Goal: Complete application form: Complete application form

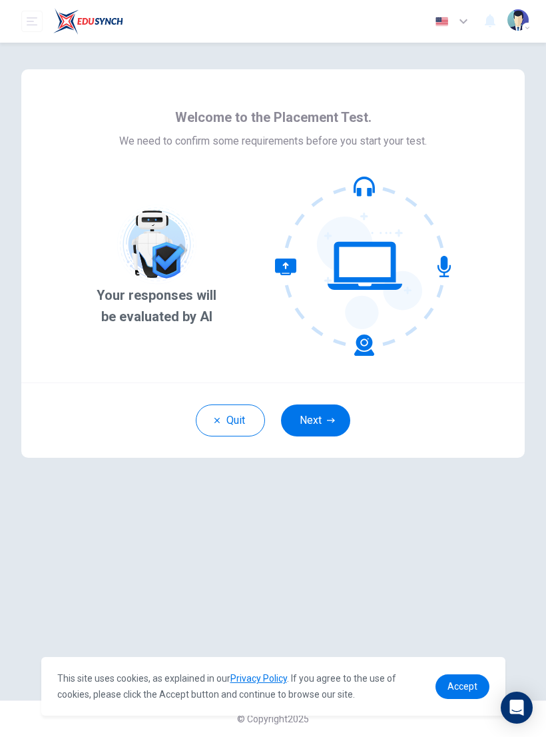
click at [314, 408] on button "Next" at bounding box center [315, 420] width 69 height 32
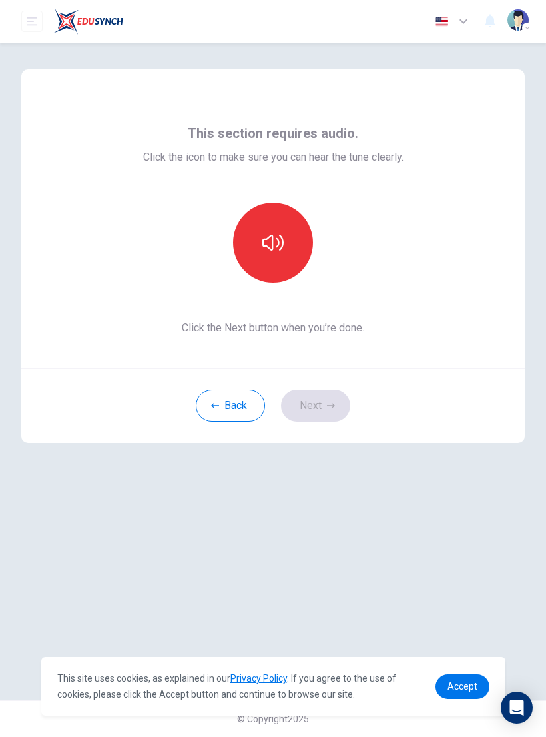
click at [272, 241] on icon "button" at bounding box center [272, 242] width 21 height 21
click at [260, 248] on button "button" at bounding box center [273, 243] width 80 height 80
click at [274, 253] on button "button" at bounding box center [273, 243] width 80 height 80
click at [264, 250] on icon "button" at bounding box center [272, 242] width 21 height 21
click at [266, 252] on icon "button" at bounding box center [272, 242] width 21 height 21
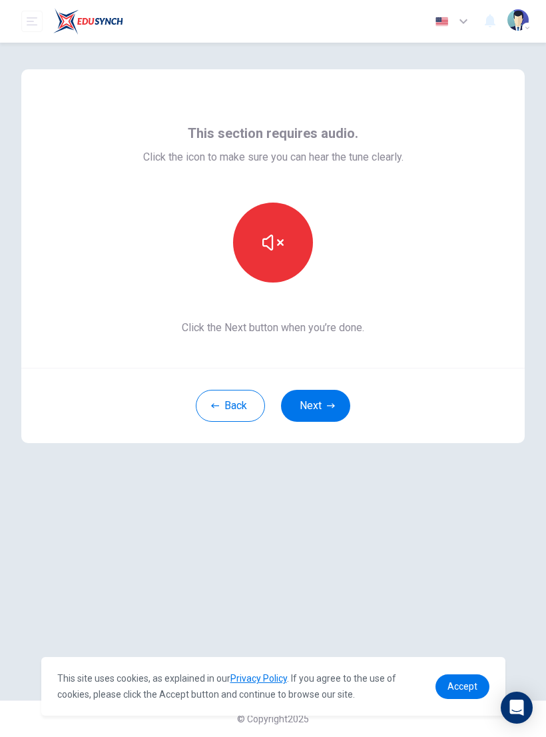
click at [262, 250] on icon "button" at bounding box center [272, 242] width 21 height 21
click at [268, 256] on button "button" at bounding box center [273, 243] width 80 height 80
click at [271, 251] on icon "button" at bounding box center [272, 242] width 21 height 21
click at [265, 248] on icon "button" at bounding box center [272, 242] width 21 height 21
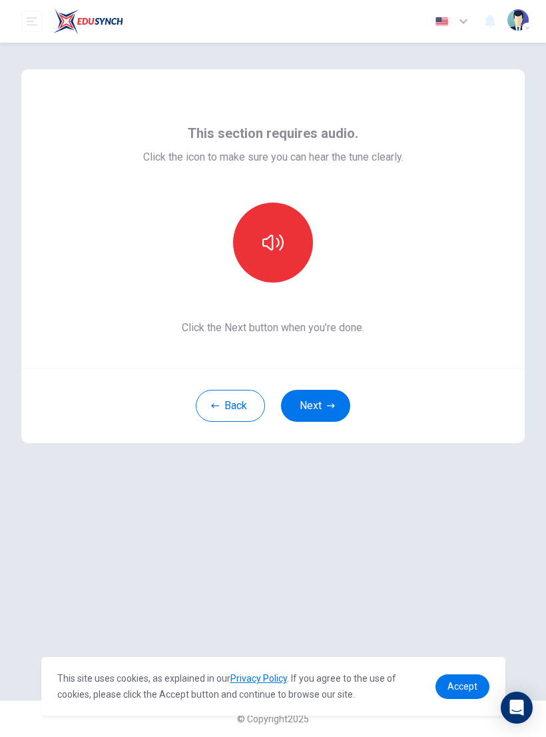
click at [266, 249] on icon "button" at bounding box center [272, 242] width 21 height 21
click at [320, 398] on button "Next" at bounding box center [315, 406] width 69 height 32
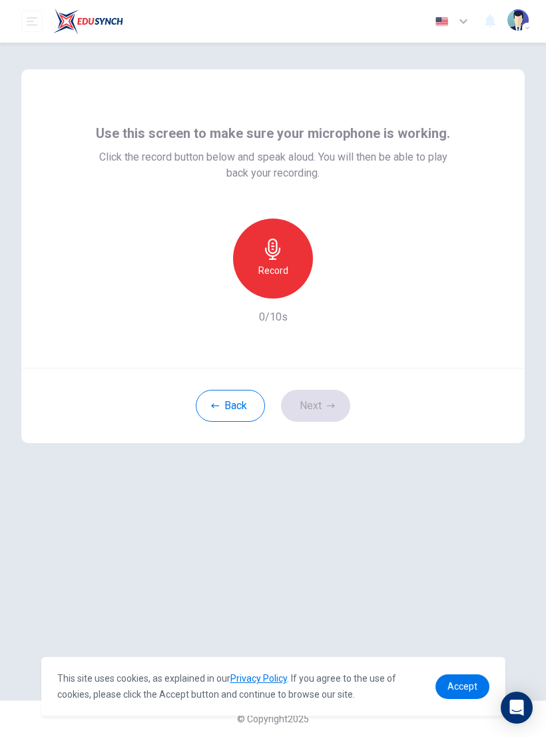
click at [286, 270] on h6 "Record" at bounding box center [273, 270] width 30 height 16
click at [275, 262] on h6 "Stop" at bounding box center [273, 270] width 20 height 16
click at [205, 287] on div "button" at bounding box center [211, 287] width 21 height 21
click at [268, 264] on h6 "Record" at bounding box center [273, 270] width 30 height 16
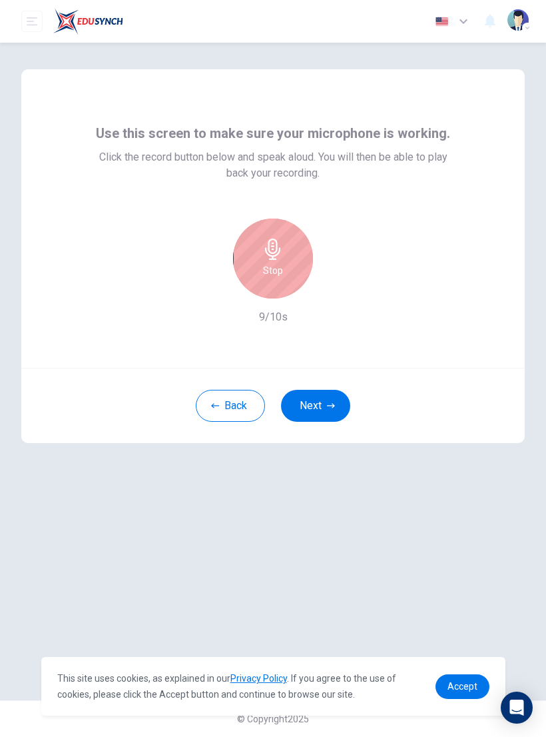
click at [272, 250] on icon "button" at bounding box center [272, 249] width 21 height 21
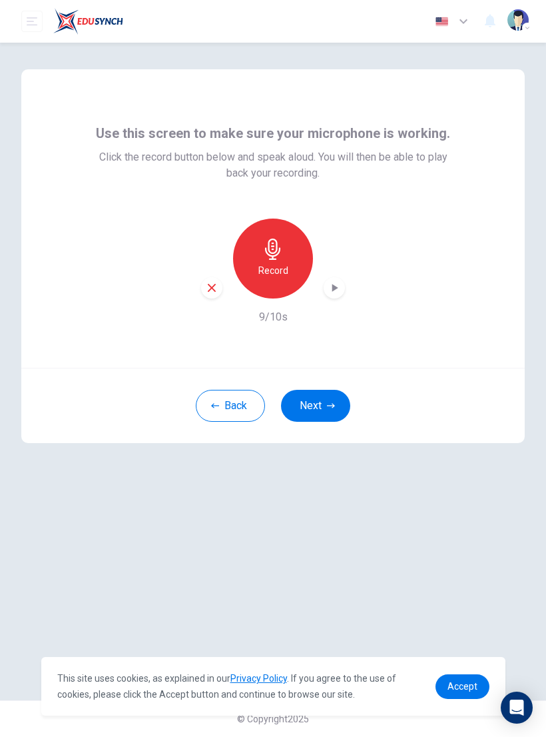
click at [338, 284] on icon "button" at bounding box center [334, 287] width 13 height 13
click at [458, 20] on icon "button" at bounding box center [464, 21] width 16 height 16
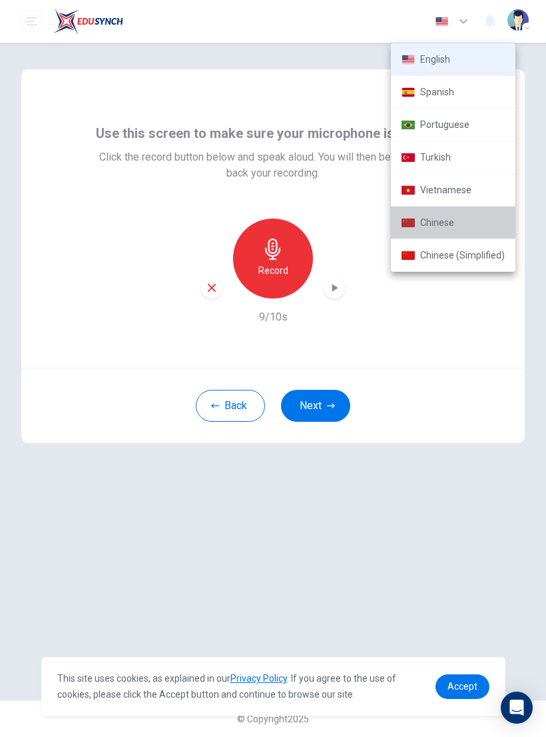
click at [477, 222] on li "Chinese" at bounding box center [453, 223] width 125 height 33
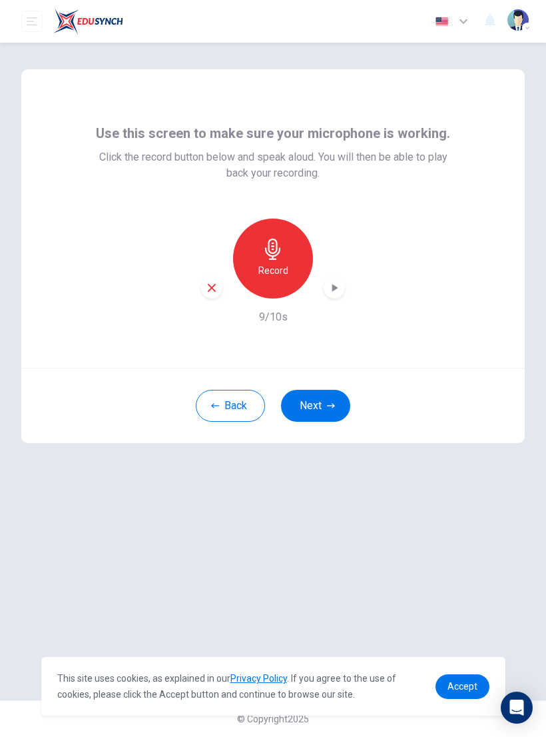
type input "zh"
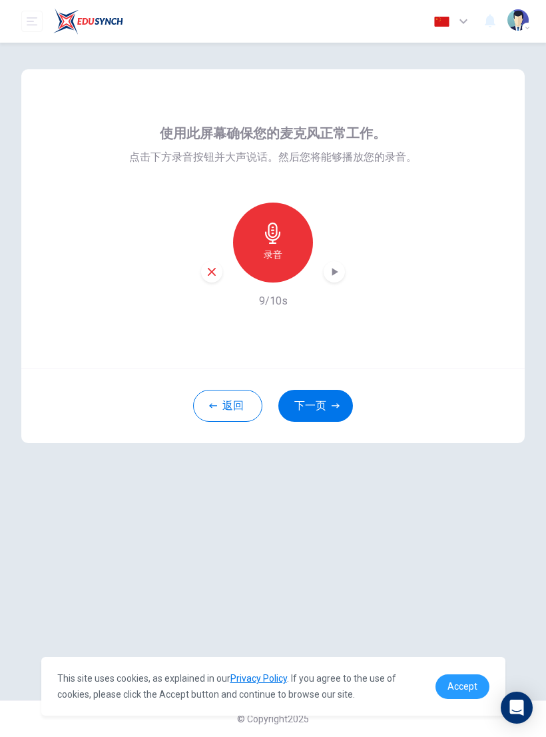
click at [469, 681] on span "Accept" at bounding box center [463, 686] width 30 height 11
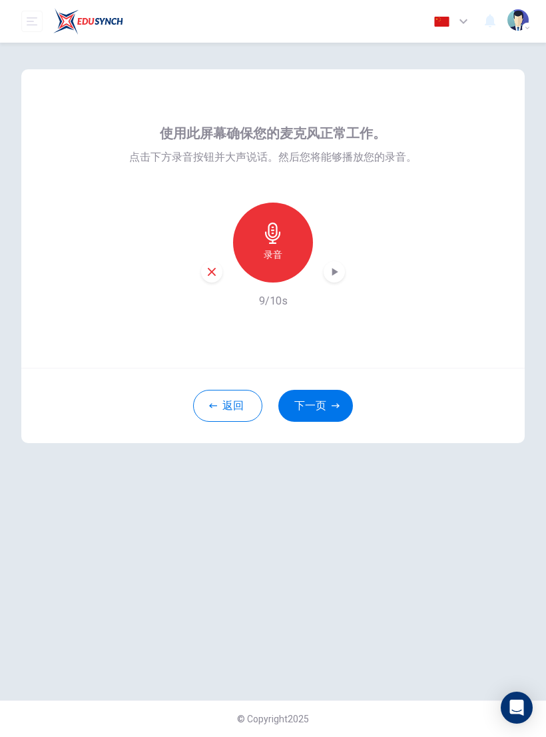
click at [320, 402] on button "下一页" at bounding box center [315, 406] width 75 height 32
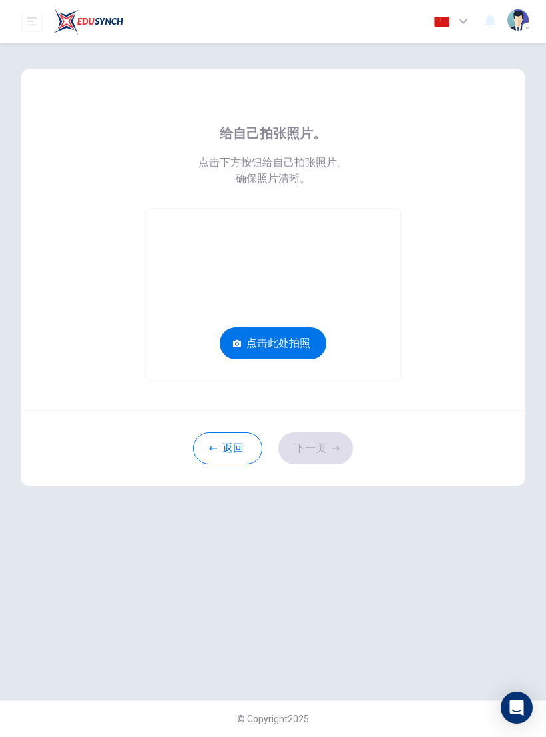
click at [226, 344] on button "点击此处拍照" at bounding box center [273, 343] width 107 height 32
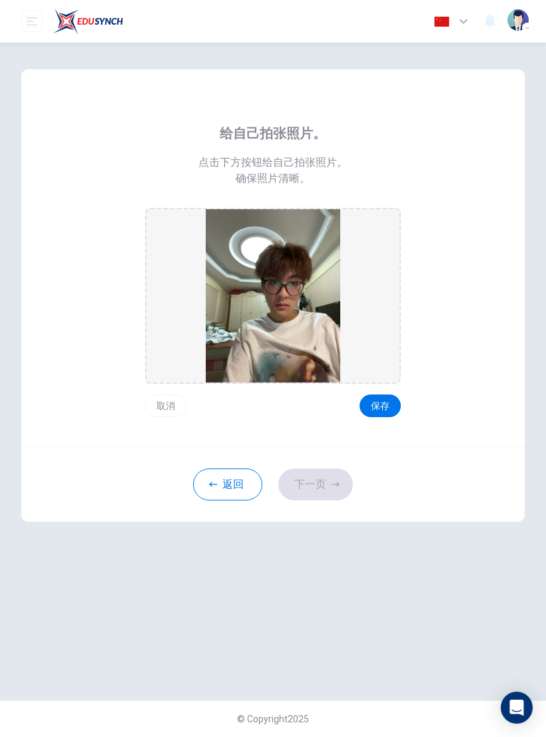
click at [378, 404] on button "保存" at bounding box center [380, 405] width 41 height 23
click at [318, 492] on button "下一页" at bounding box center [315, 484] width 75 height 32
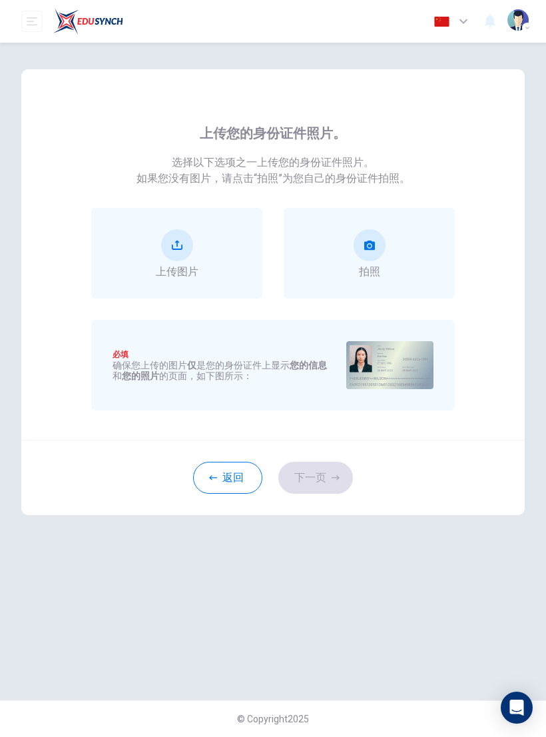
click at [374, 248] on icon "take photo" at bounding box center [369, 245] width 11 height 9
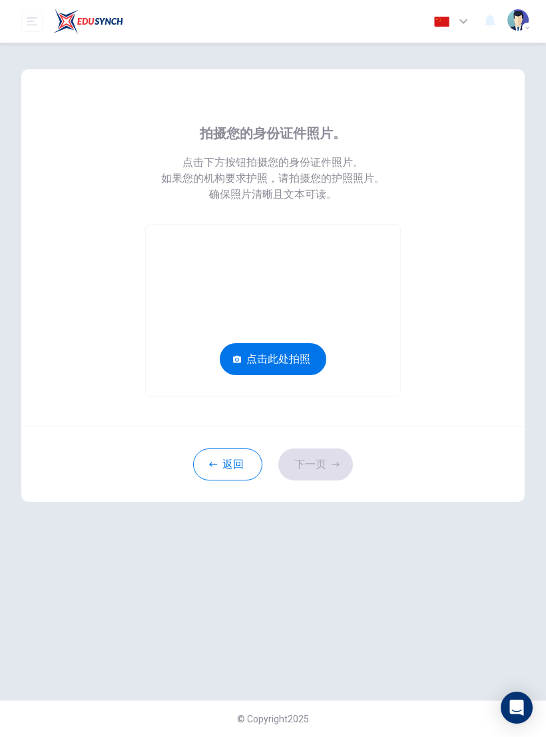
click at [330, 274] on video at bounding box center [273, 311] width 254 height 172
click at [332, 288] on video at bounding box center [273, 311] width 254 height 172
click at [239, 464] on button "返回" at bounding box center [227, 464] width 69 height 32
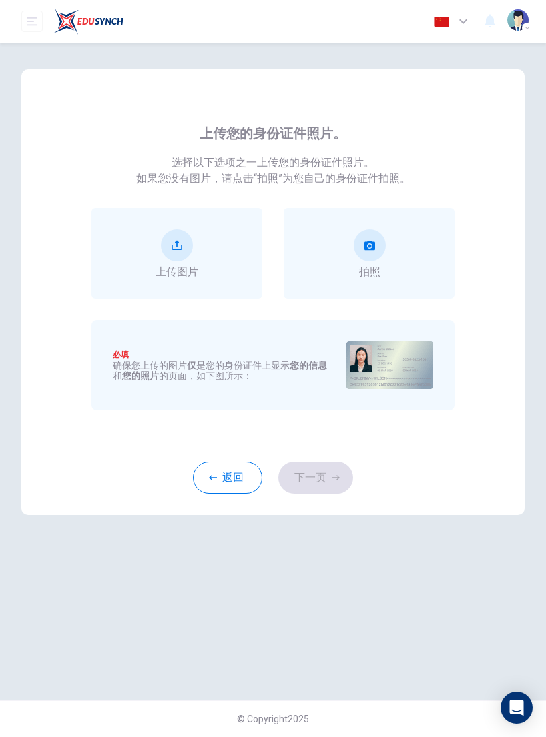
click at [170, 260] on button "upload" at bounding box center [177, 245] width 32 height 32
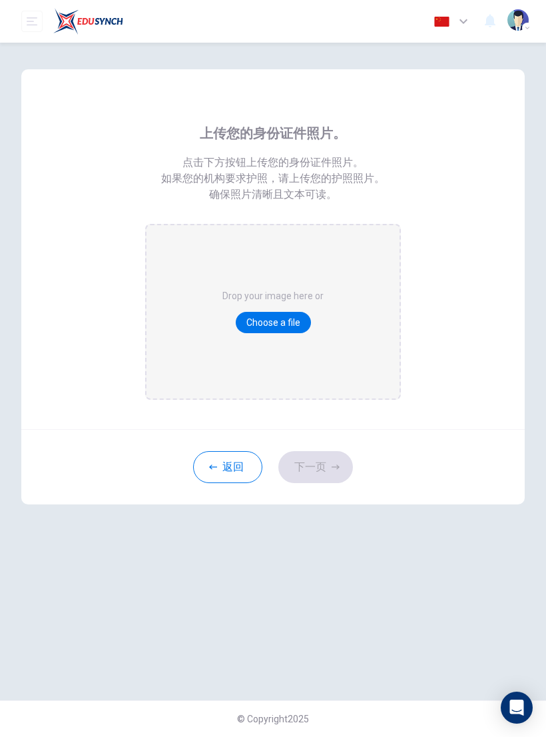
click at [114, 329] on div "上传您的身份证件照片。 点击下方按钮上传您的身份证件照片。 如果您的机构要求护照，请上传您的护照照片。 确保照片清晰且文本可读。 Drop your imag…" at bounding box center [273, 261] width 364 height 277
click at [234, 466] on button "返回" at bounding box center [227, 467] width 69 height 32
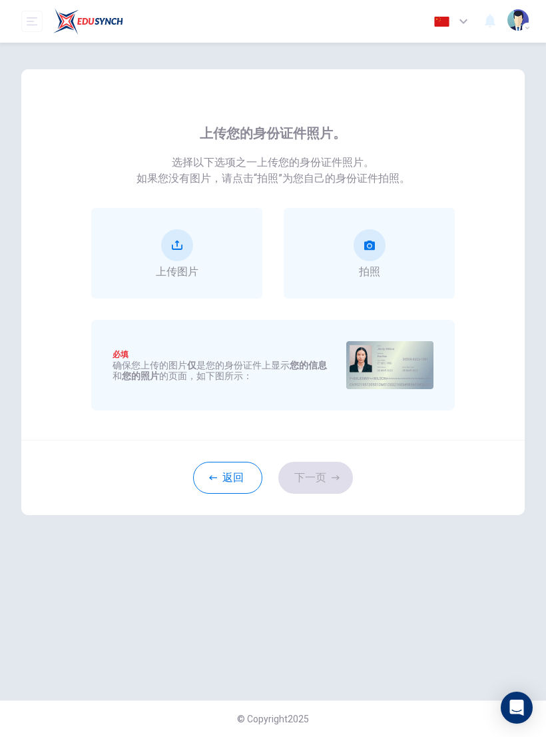
click at [163, 251] on button "upload" at bounding box center [177, 245] width 32 height 32
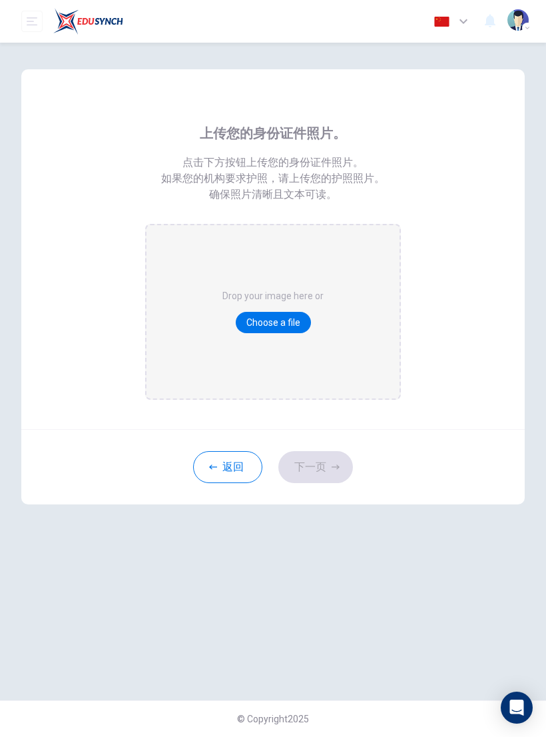
click at [254, 325] on button "Choose a file" at bounding box center [273, 322] width 75 height 21
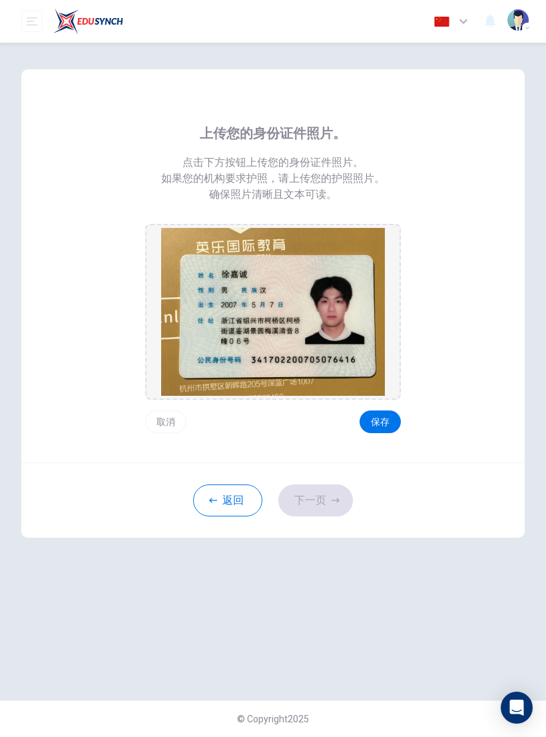
click at [381, 423] on button "保存" at bounding box center [380, 421] width 41 height 23
click at [316, 501] on button "下一页" at bounding box center [315, 500] width 75 height 32
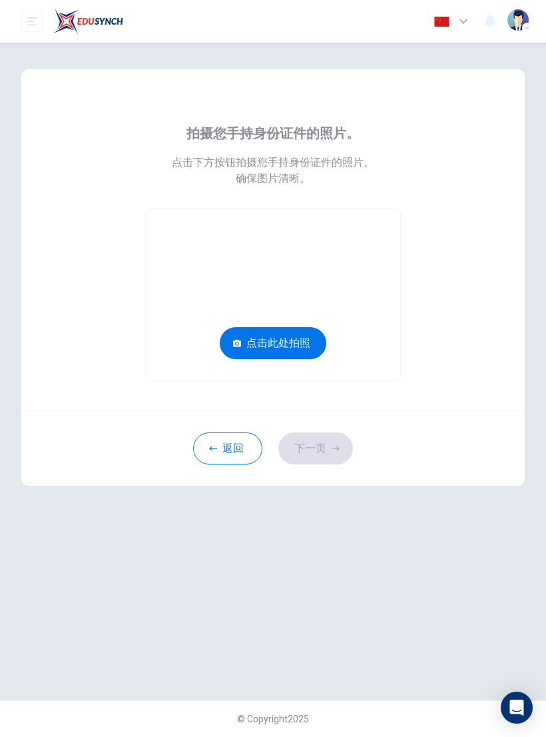
click at [230, 345] on button "点击此处拍照" at bounding box center [273, 343] width 107 height 32
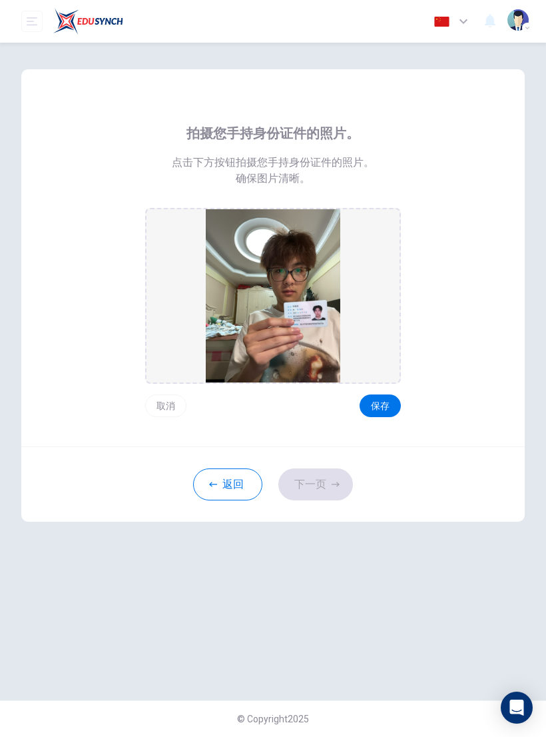
click at [387, 398] on button "保存" at bounding box center [380, 405] width 41 height 23
click at [326, 482] on button "下一页" at bounding box center [315, 484] width 75 height 32
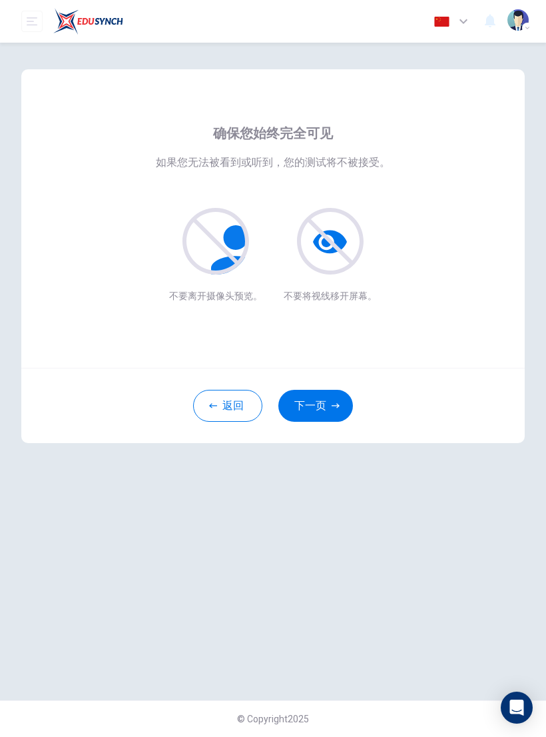
click at [322, 408] on button "下一页" at bounding box center [315, 406] width 75 height 32
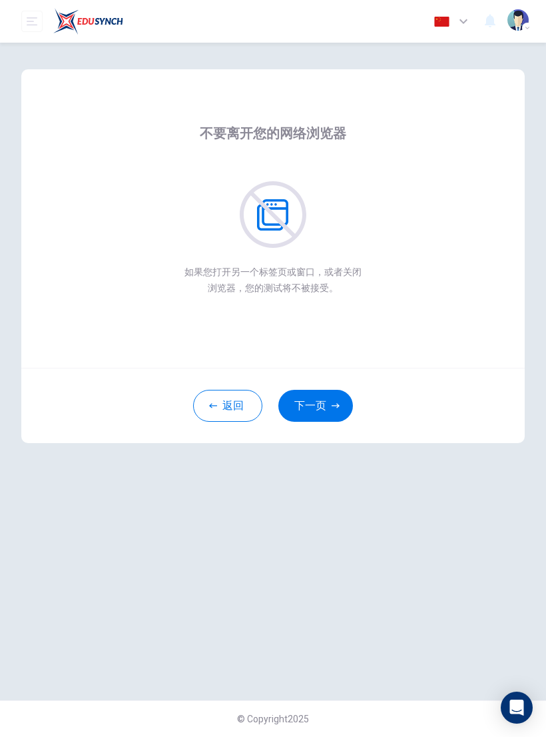
click at [332, 408] on icon "button" at bounding box center [336, 406] width 8 height 8
click at [324, 410] on button "下一页" at bounding box center [315, 406] width 75 height 32
click at [332, 406] on icon "button" at bounding box center [336, 406] width 8 height 8
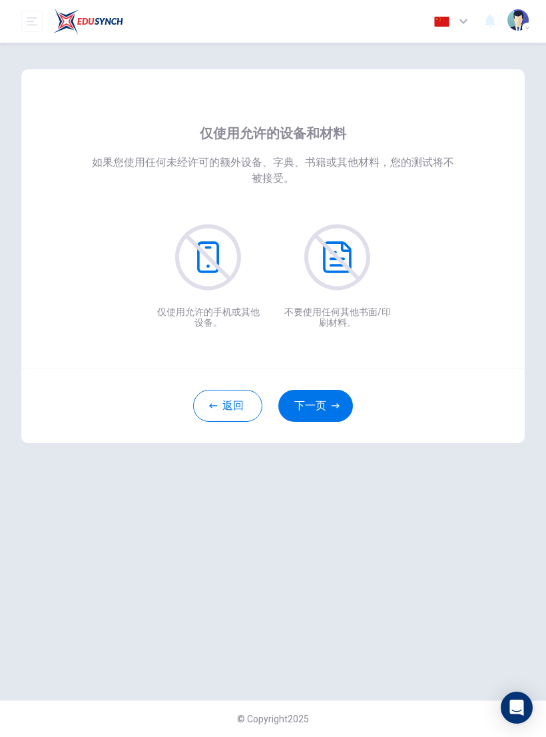
click at [326, 401] on button "下一页" at bounding box center [315, 406] width 75 height 32
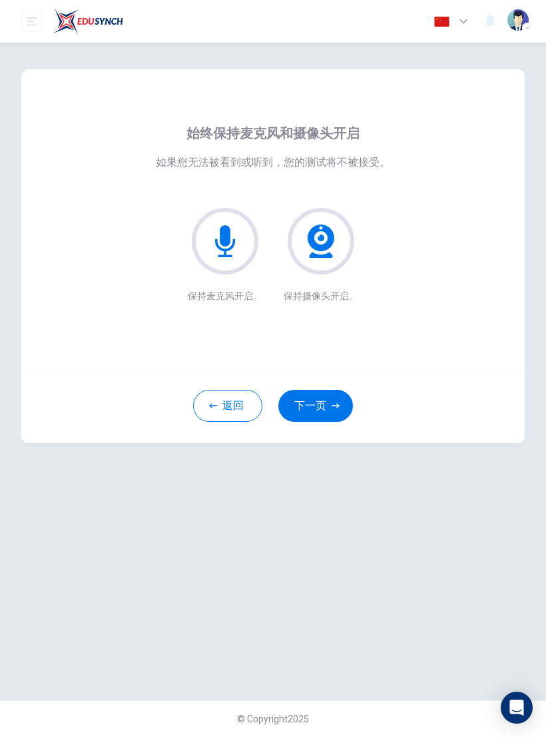
click at [323, 408] on button "下一页" at bounding box center [315, 406] width 75 height 32
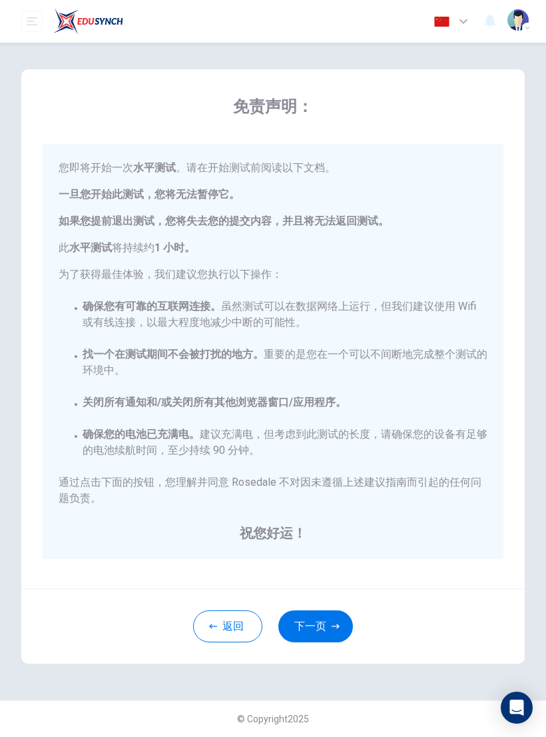
click at [332, 625] on icon "button" at bounding box center [336, 626] width 8 height 8
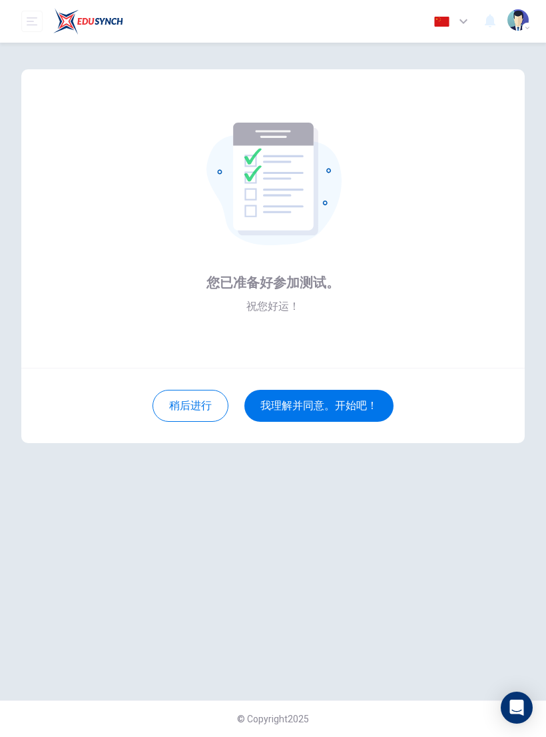
click at [284, 403] on button "我理解并同意。开始吧！" at bounding box center [319, 406] width 149 height 32
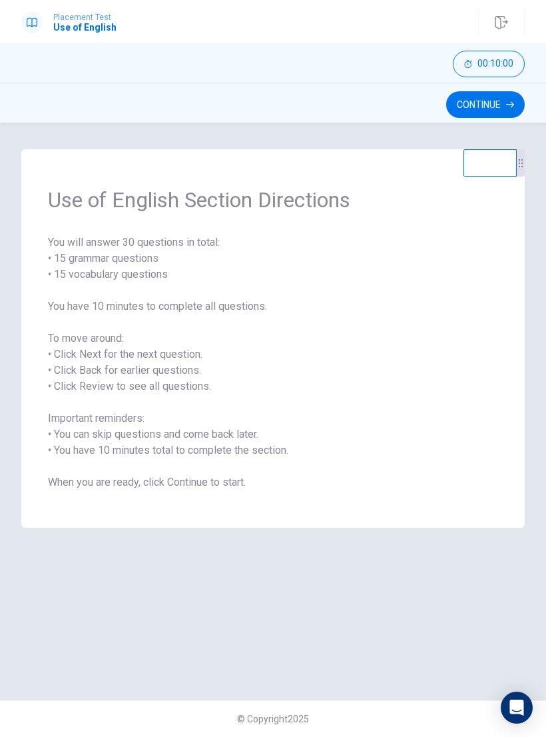
click at [502, 105] on button "Continue" at bounding box center [485, 104] width 79 height 27
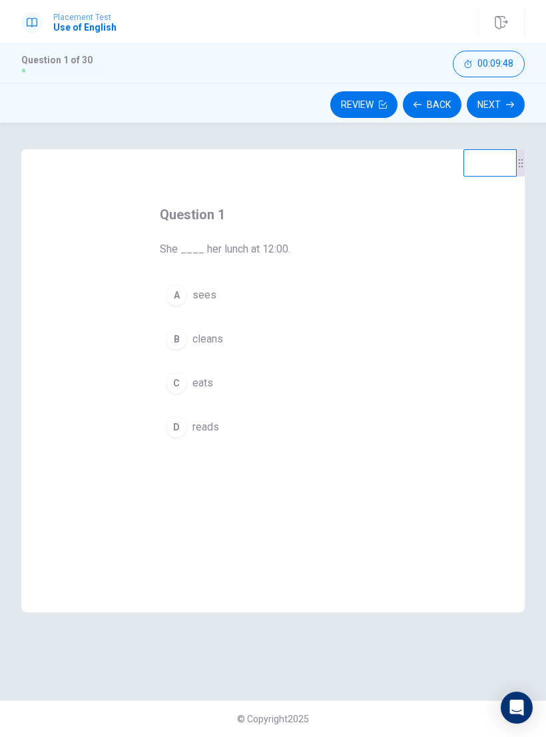
click at [179, 384] on div "C" at bounding box center [176, 382] width 21 height 21
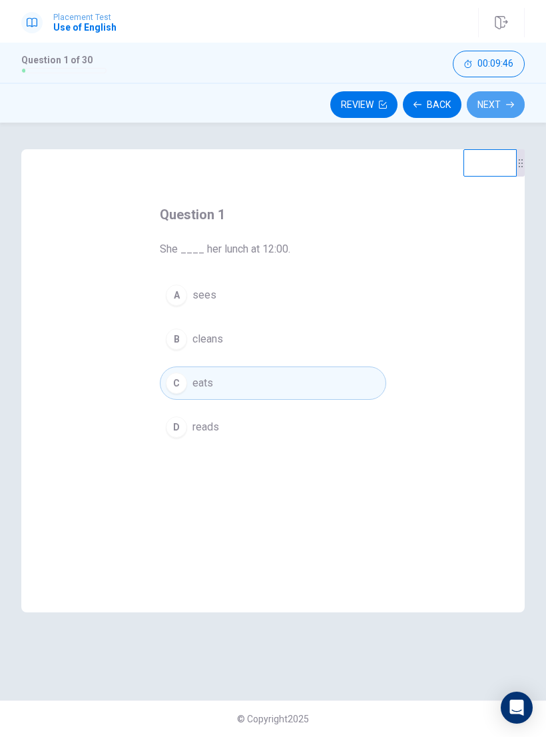
click at [492, 107] on button "Next" at bounding box center [496, 104] width 58 height 27
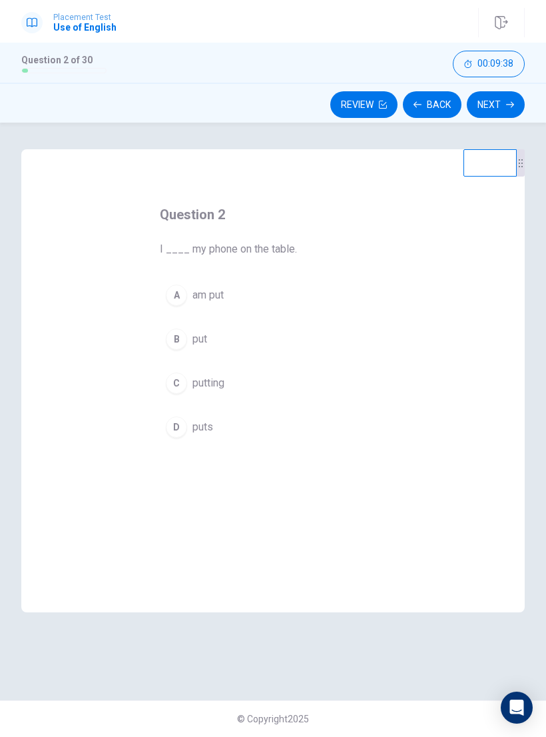
click at [180, 337] on div "B" at bounding box center [176, 338] width 21 height 21
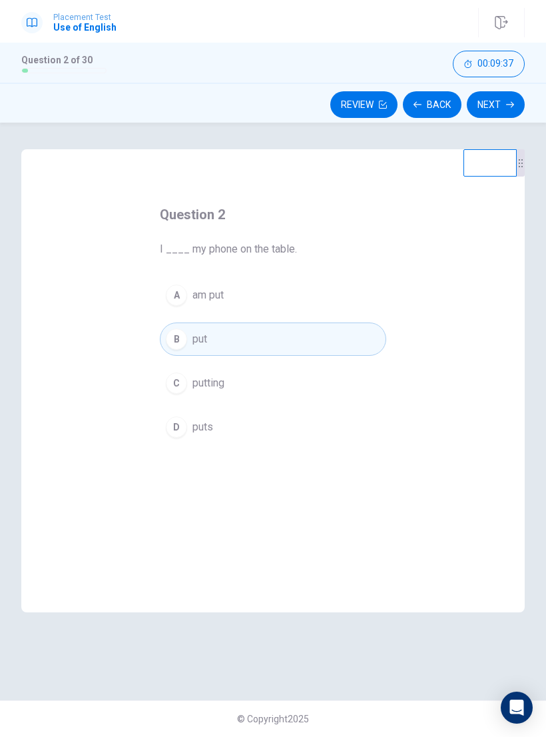
click at [498, 110] on button "Next" at bounding box center [496, 104] width 58 height 27
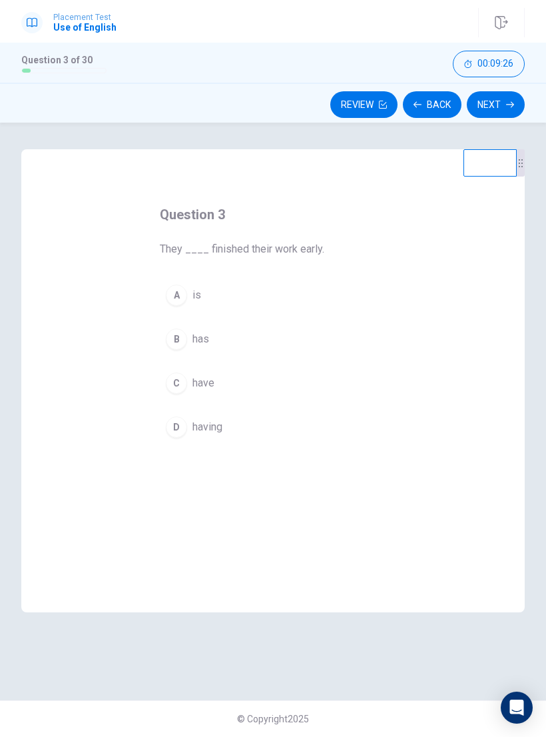
click at [179, 385] on div "C" at bounding box center [176, 382] width 21 height 21
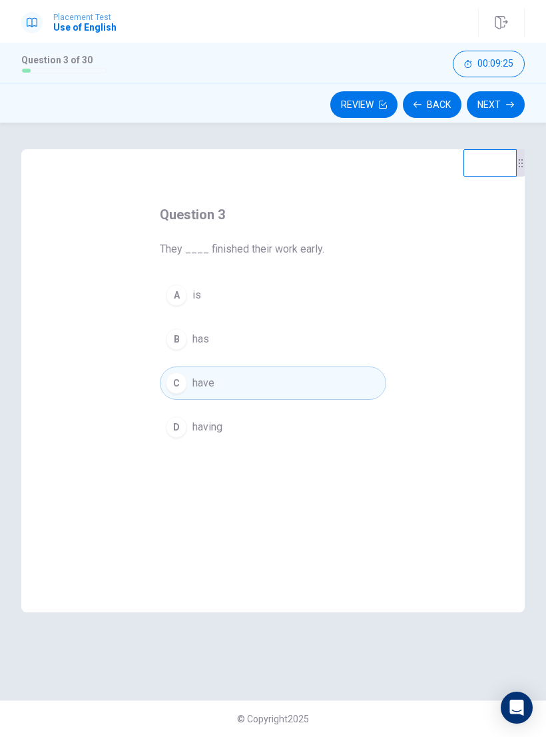
click at [496, 107] on button "Next" at bounding box center [496, 104] width 58 height 27
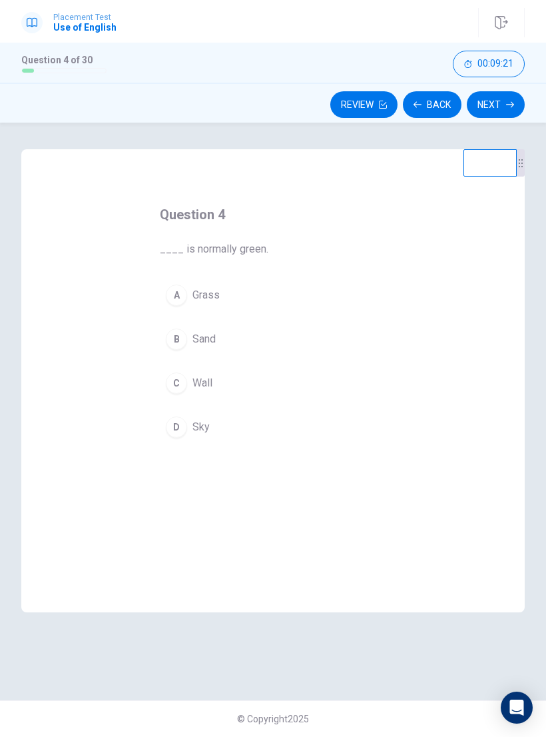
click at [175, 301] on div "A" at bounding box center [176, 294] width 21 height 21
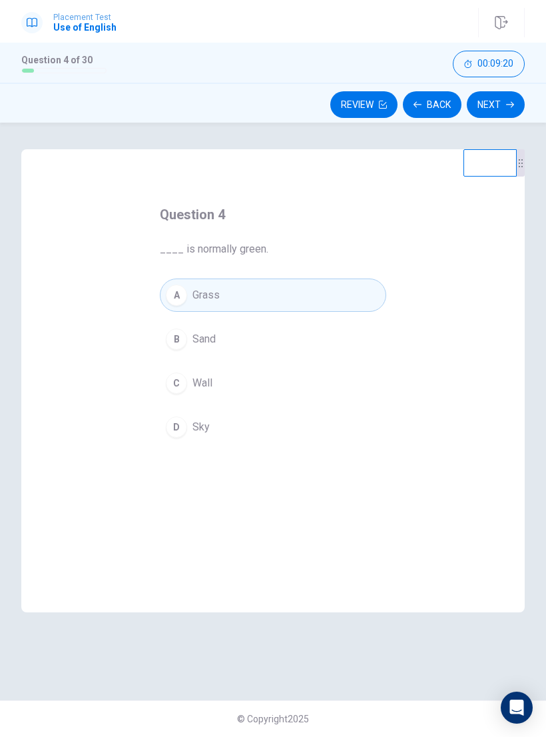
click at [498, 105] on button "Next" at bounding box center [496, 104] width 58 height 27
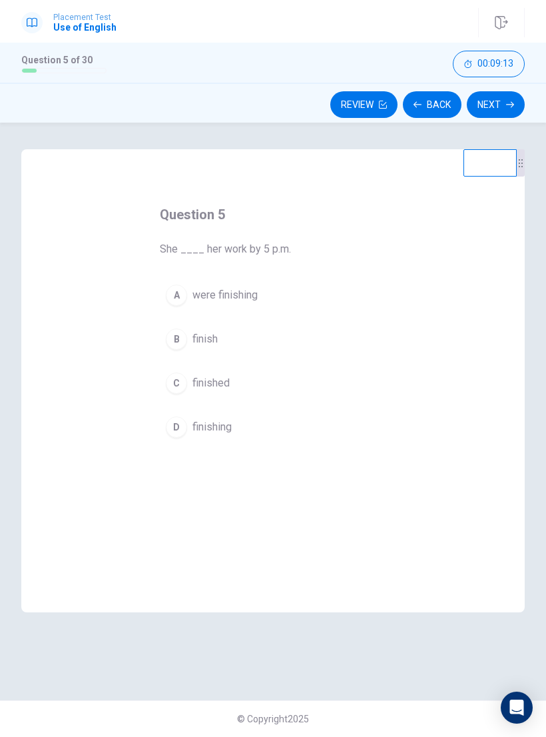
click at [182, 384] on div "C" at bounding box center [176, 382] width 21 height 21
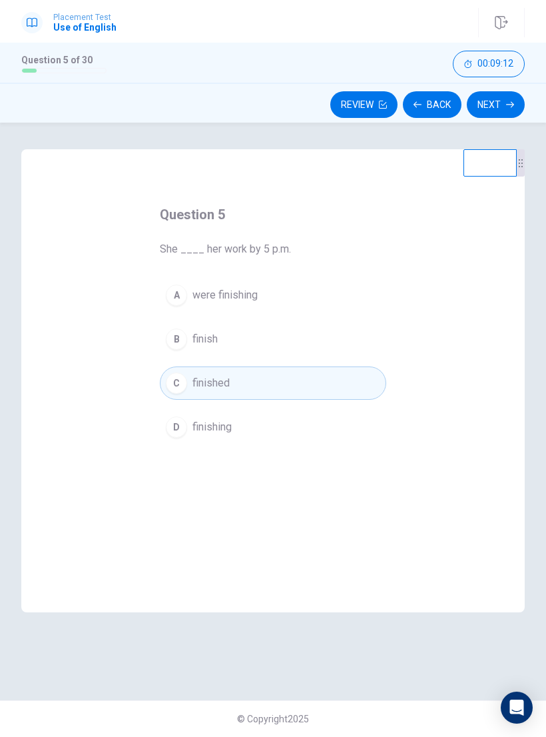
click at [480, 107] on button "Next" at bounding box center [496, 104] width 58 height 27
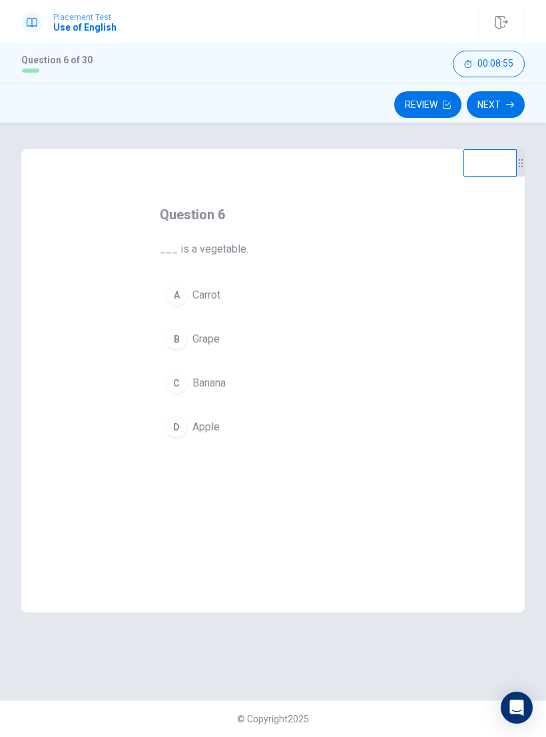
click at [177, 430] on div "D" at bounding box center [176, 426] width 21 height 21
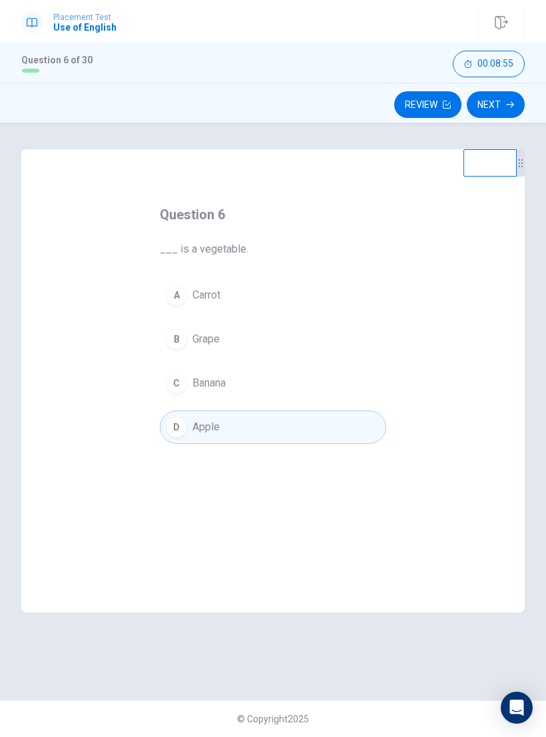
click at [177, 387] on div "C" at bounding box center [176, 382] width 21 height 21
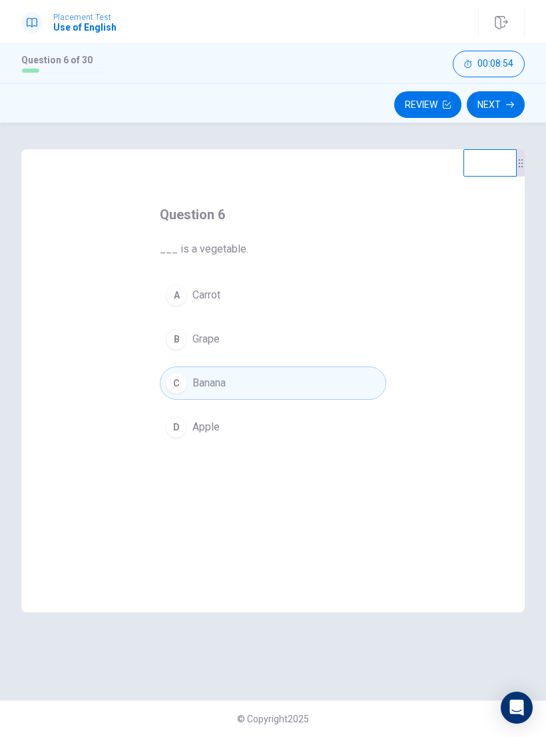
click at [180, 340] on div "B" at bounding box center [176, 338] width 21 height 21
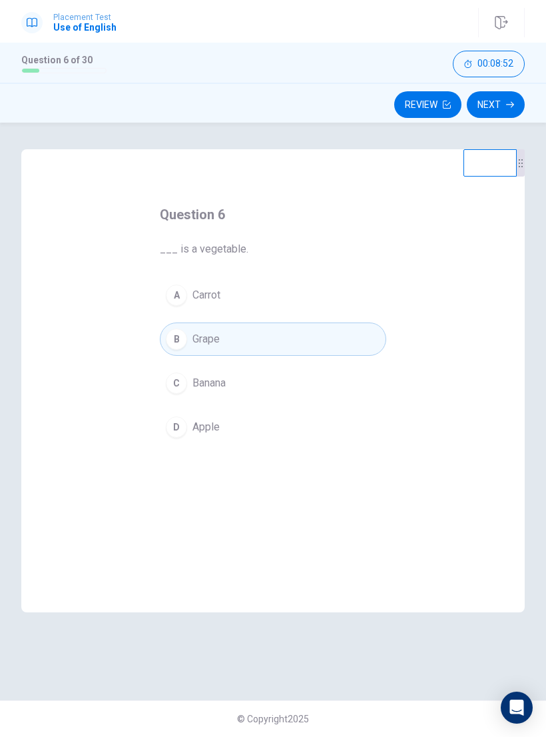
click at [175, 424] on div "D" at bounding box center [176, 426] width 21 height 21
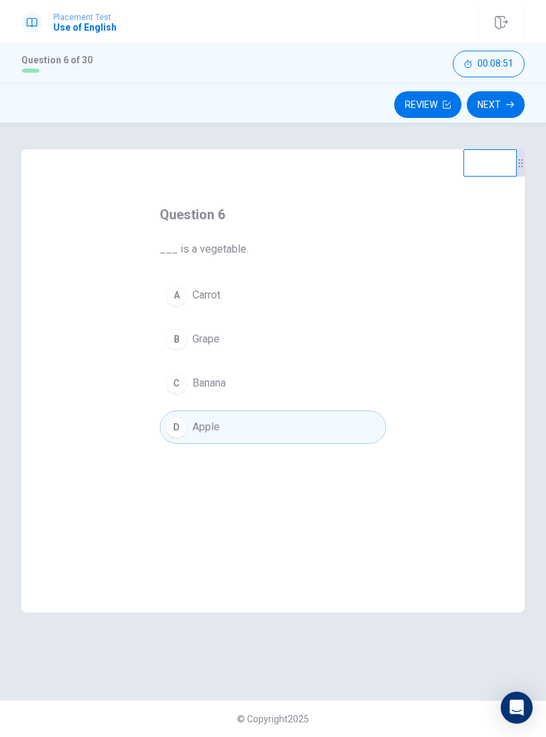
click at [505, 106] on button "Next" at bounding box center [496, 104] width 58 height 27
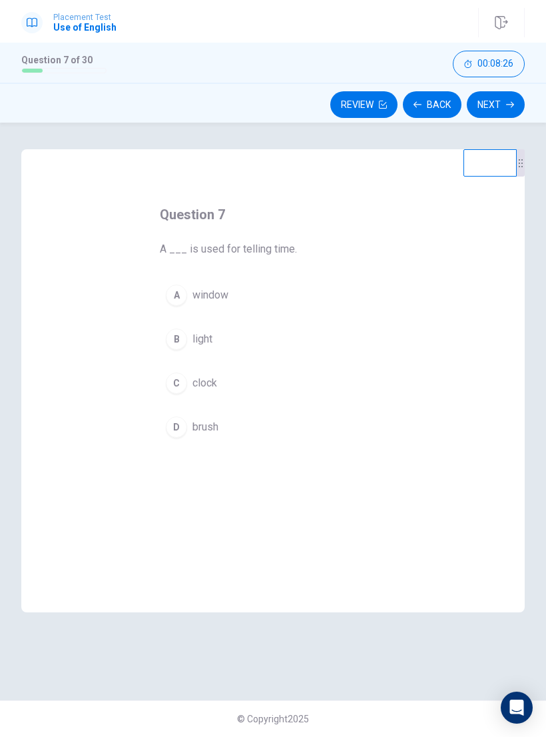
click at [178, 390] on div "C" at bounding box center [176, 382] width 21 height 21
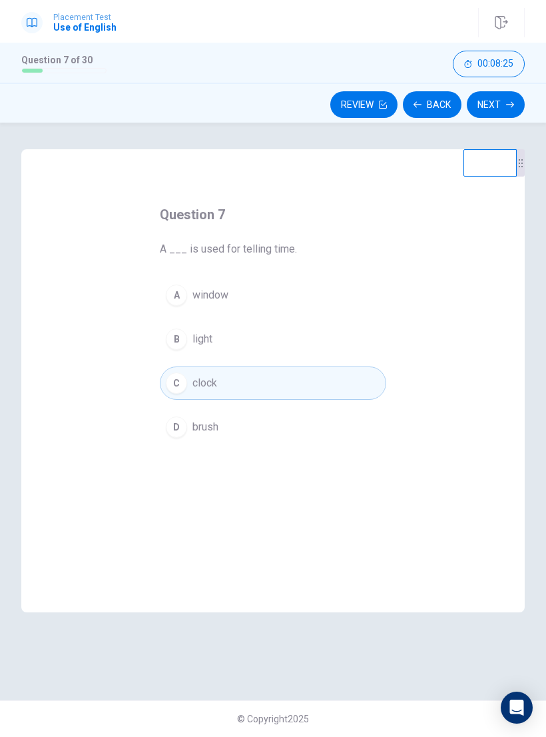
click at [510, 112] on button "Next" at bounding box center [496, 104] width 58 height 27
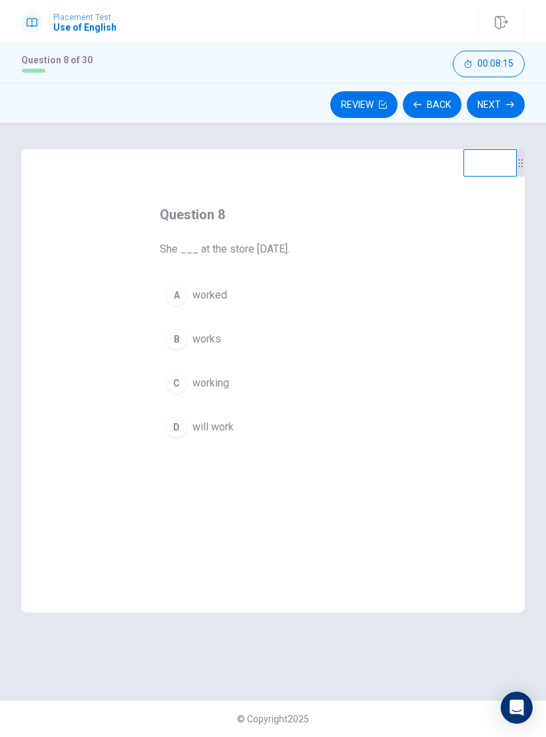
click at [185, 298] on div "A" at bounding box center [176, 294] width 21 height 21
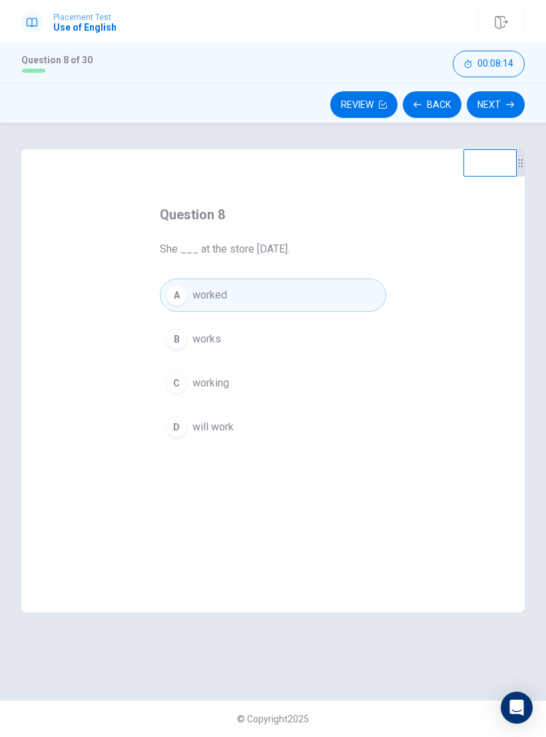
click at [506, 106] on button "Next" at bounding box center [496, 104] width 58 height 27
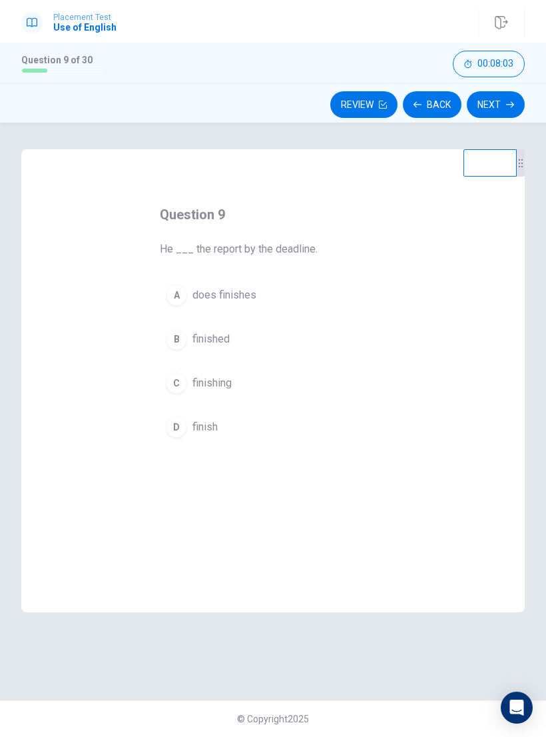
click at [185, 341] on div "B" at bounding box center [176, 338] width 21 height 21
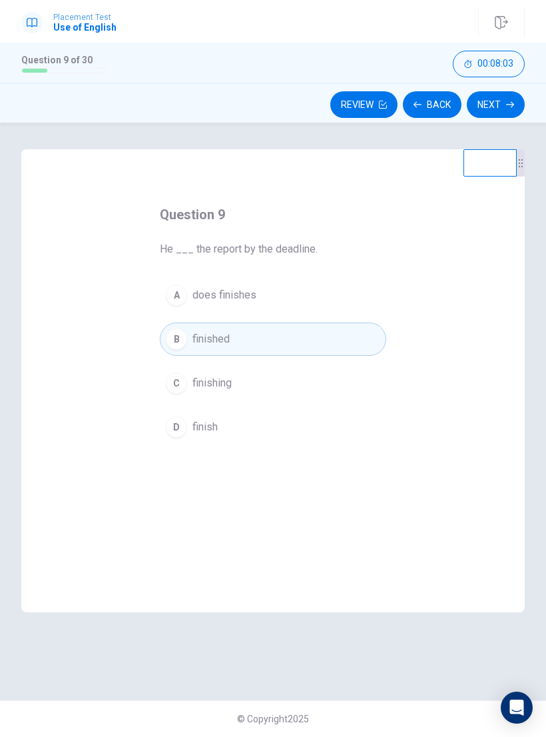
click at [504, 109] on button "Next" at bounding box center [496, 104] width 58 height 27
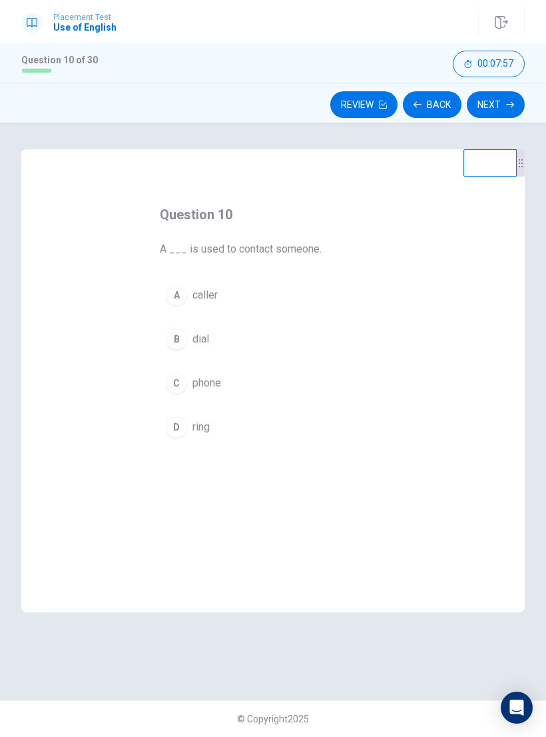
click at [424, 110] on button "Back" at bounding box center [432, 104] width 59 height 27
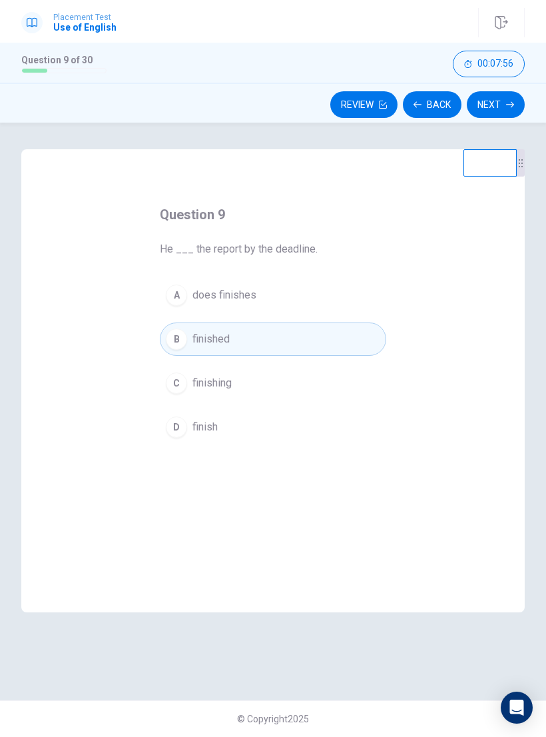
click at [438, 109] on button "Back" at bounding box center [432, 104] width 59 height 27
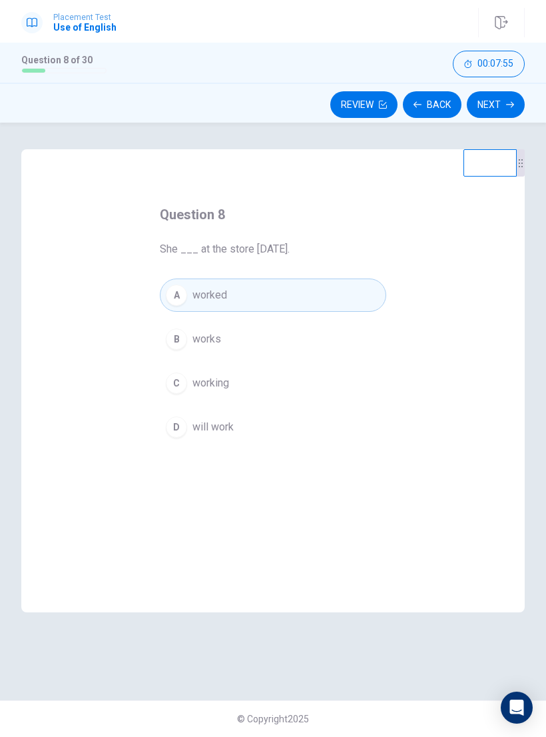
click at [445, 103] on button "Back" at bounding box center [432, 104] width 59 height 27
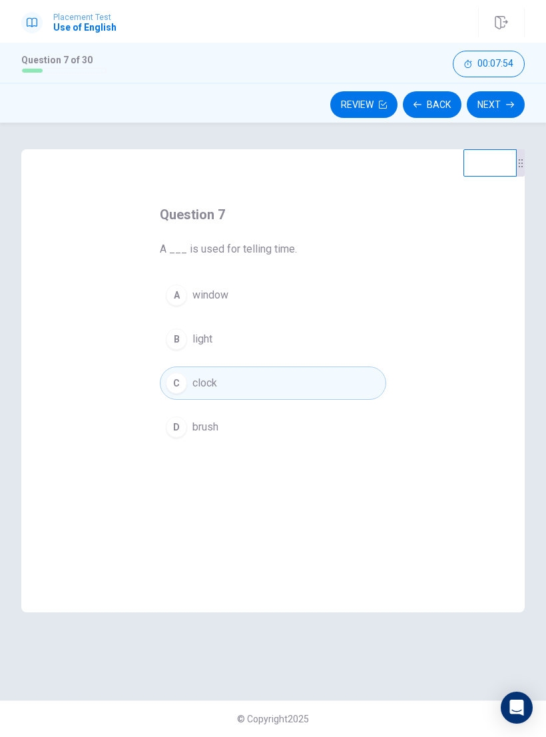
click at [498, 107] on button "Next" at bounding box center [496, 104] width 58 height 27
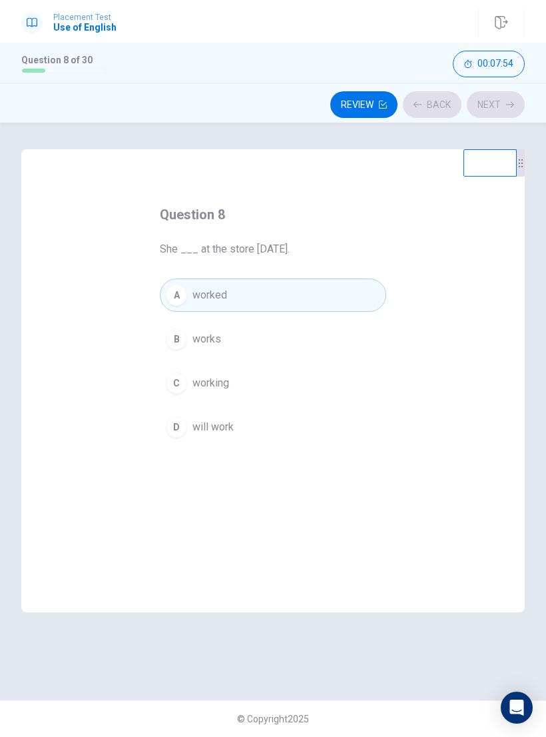
click at [497, 107] on div "Review Back Next" at bounding box center [273, 104] width 504 height 25
click at [505, 110] on button "Next" at bounding box center [496, 104] width 58 height 27
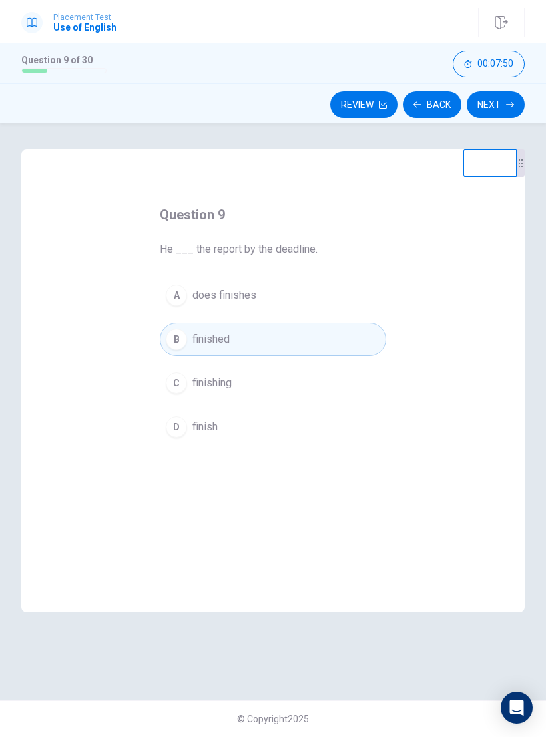
click at [498, 104] on button "Next" at bounding box center [496, 104] width 58 height 27
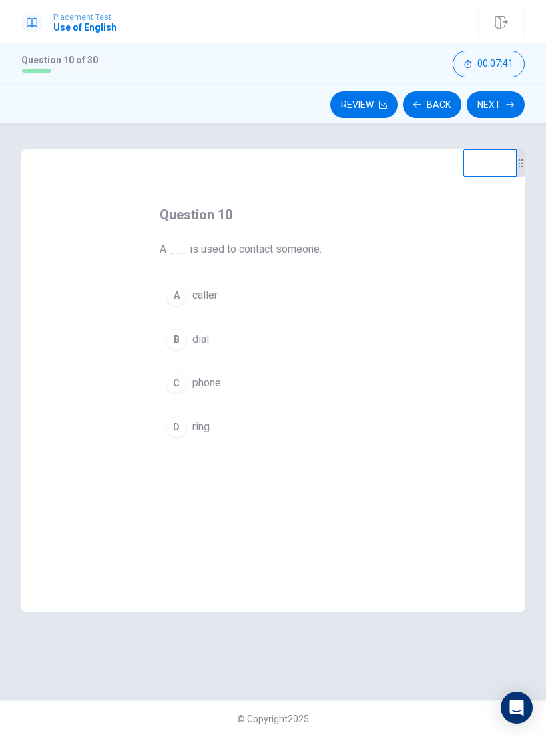
click at [178, 383] on div "C" at bounding box center [176, 382] width 21 height 21
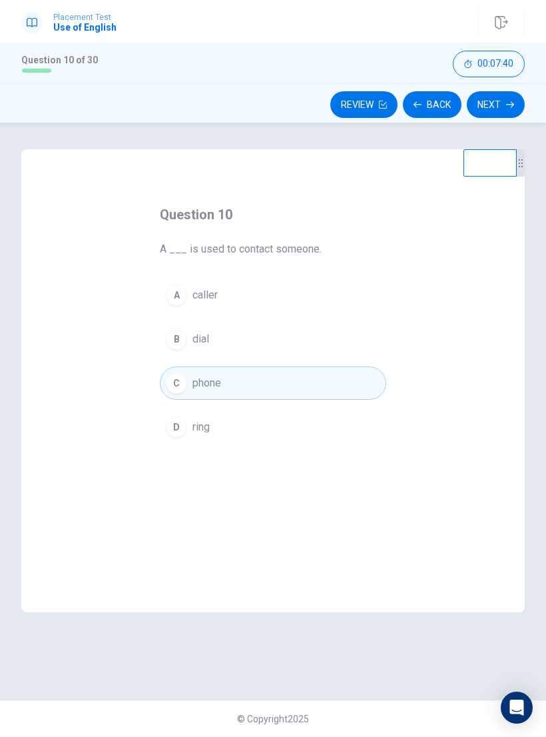
click at [495, 107] on button "Next" at bounding box center [496, 104] width 58 height 27
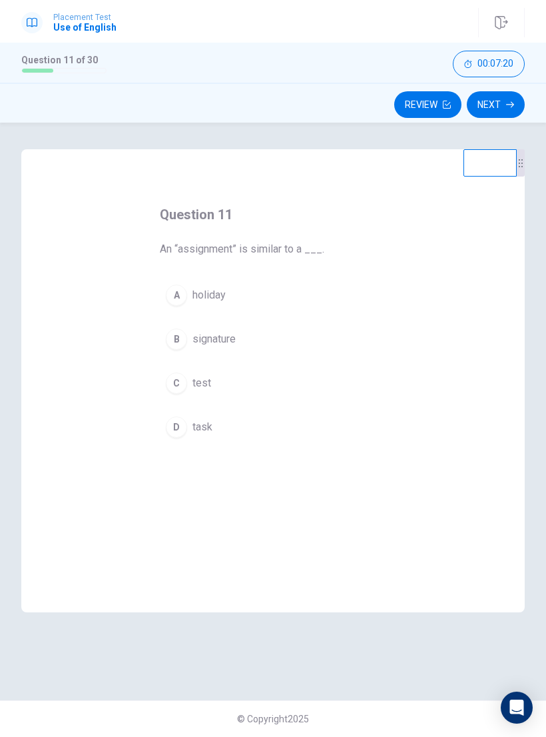
click at [179, 428] on div "D" at bounding box center [176, 426] width 21 height 21
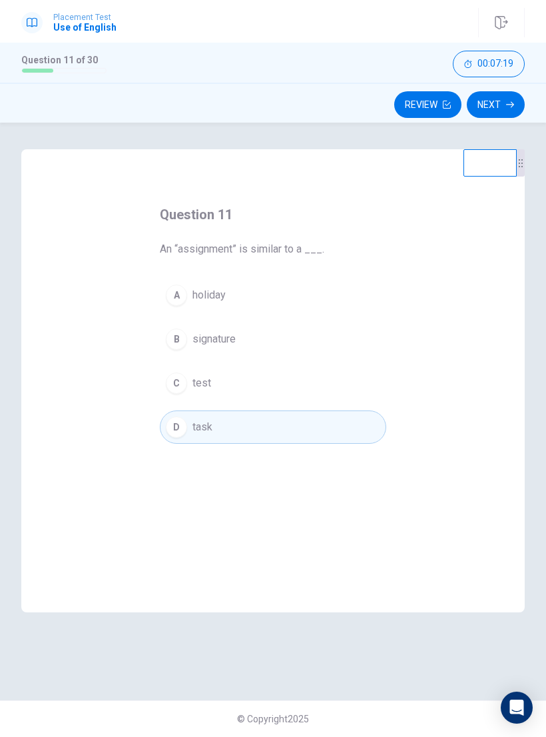
click at [500, 107] on button "Next" at bounding box center [496, 104] width 58 height 27
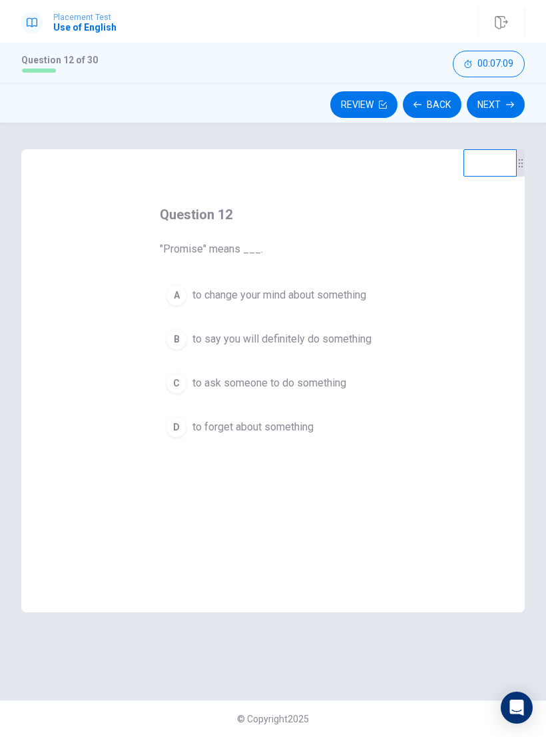
click at [183, 338] on div "B" at bounding box center [176, 338] width 21 height 21
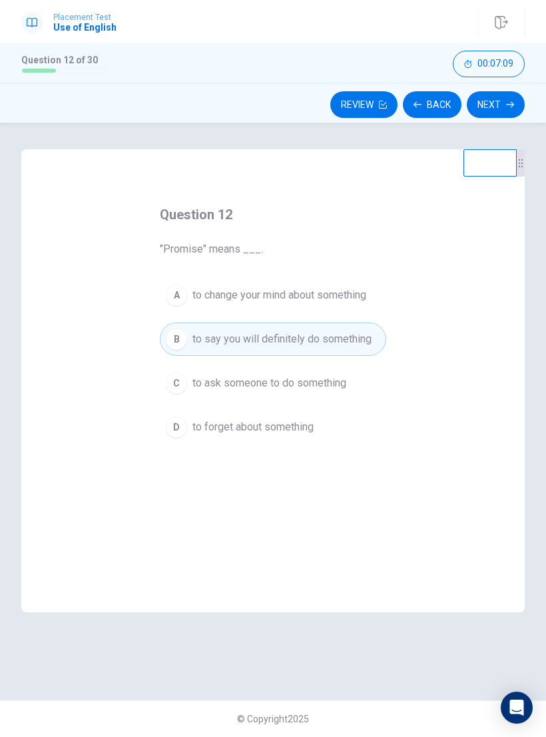
click at [490, 111] on button "Next" at bounding box center [496, 104] width 58 height 27
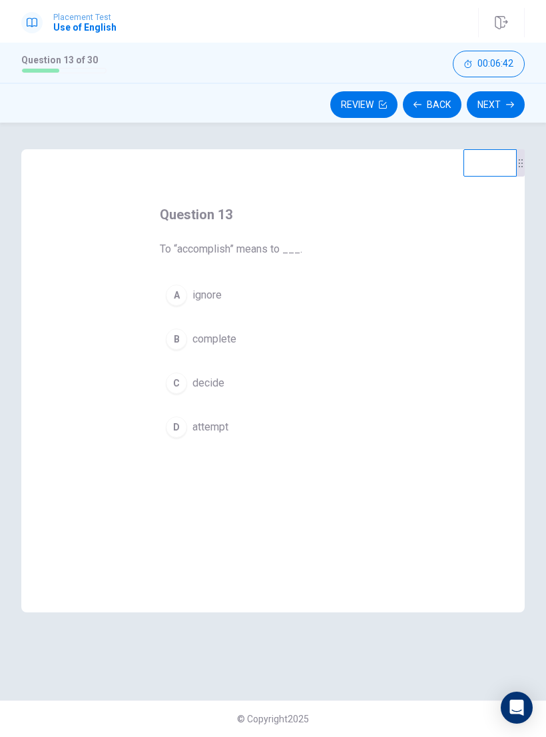
click at [182, 343] on div "B" at bounding box center [176, 338] width 21 height 21
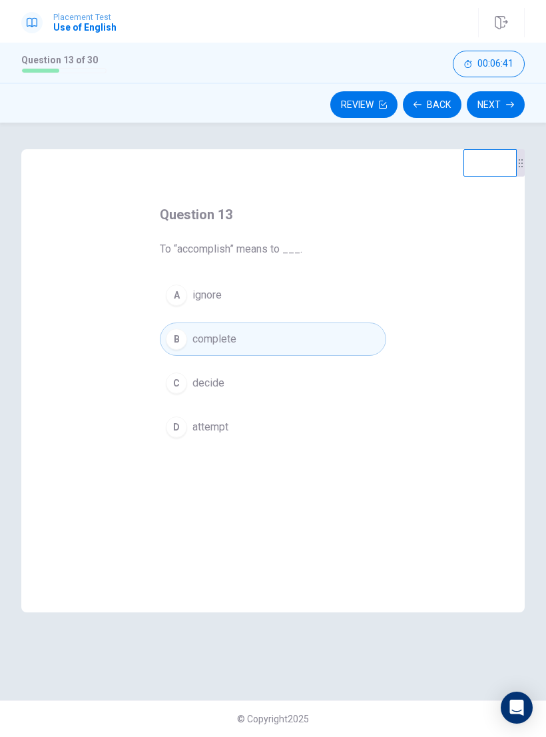
click at [489, 111] on button "Next" at bounding box center [496, 104] width 58 height 27
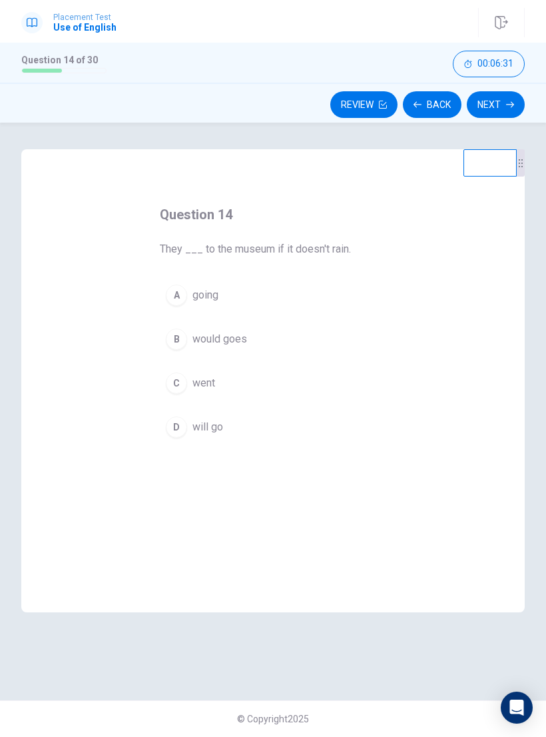
click at [185, 441] on button "D will go" at bounding box center [273, 426] width 227 height 33
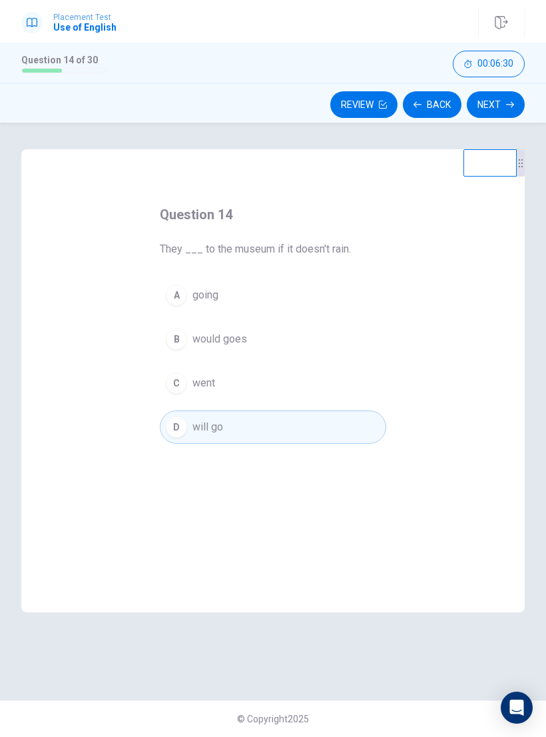
click at [504, 109] on button "Next" at bounding box center [496, 104] width 58 height 27
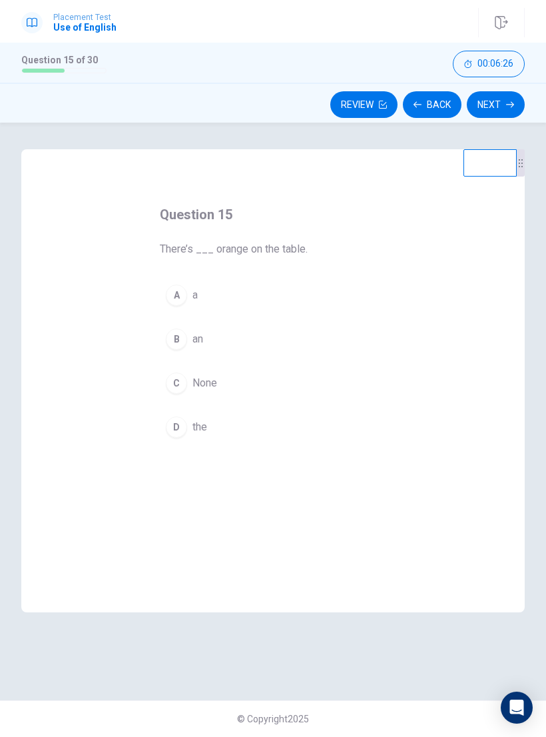
click at [181, 349] on button "B an" at bounding box center [273, 338] width 227 height 33
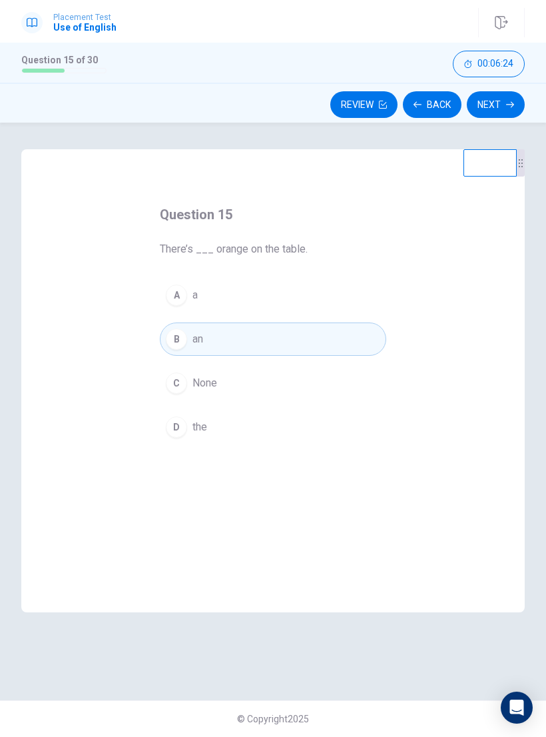
click at [499, 101] on button "Next" at bounding box center [496, 104] width 58 height 27
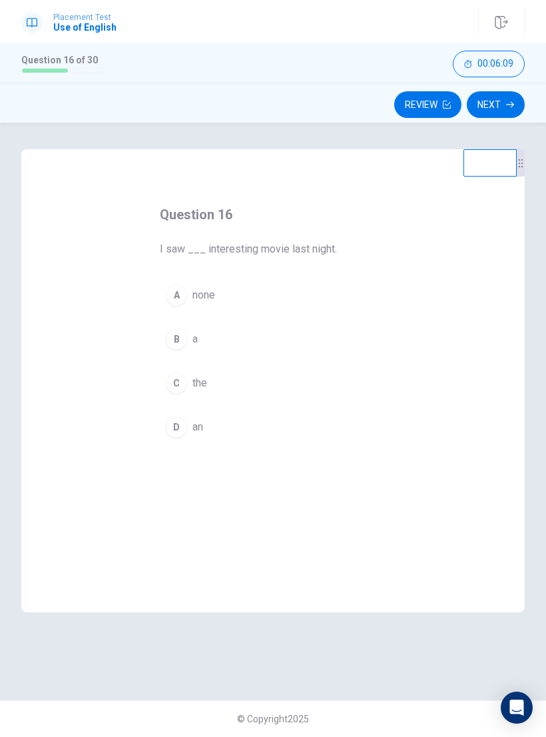
click at [179, 432] on div "D" at bounding box center [176, 426] width 21 height 21
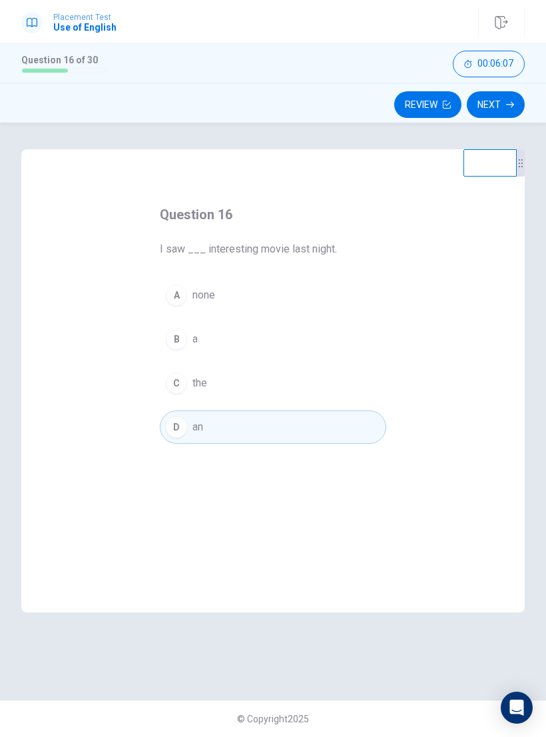
click at [508, 102] on icon "button" at bounding box center [510, 105] width 8 height 8
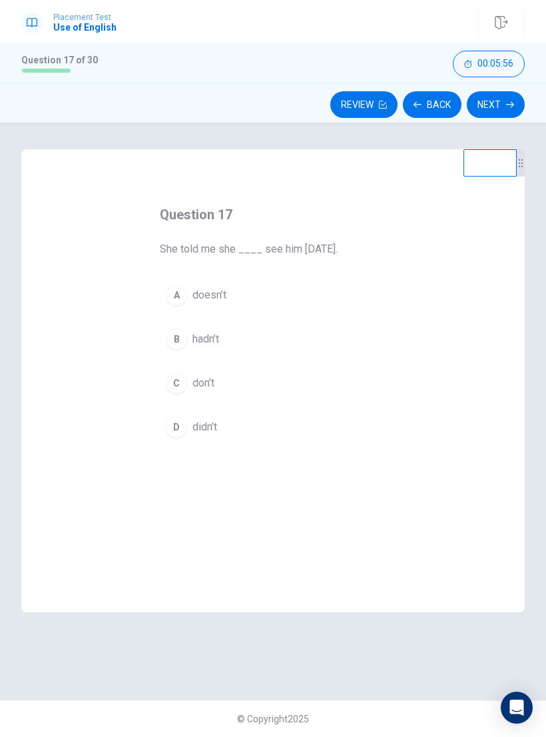
click at [177, 428] on div "D" at bounding box center [176, 426] width 21 height 21
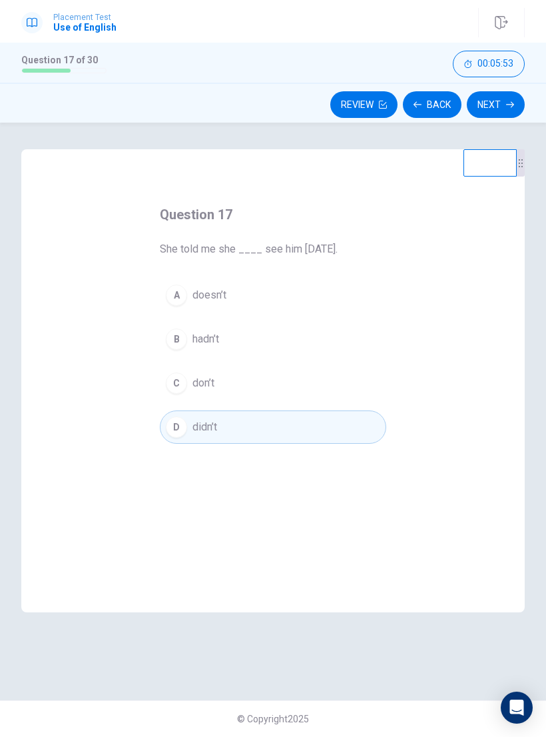
click at [177, 338] on div "B" at bounding box center [176, 338] width 21 height 21
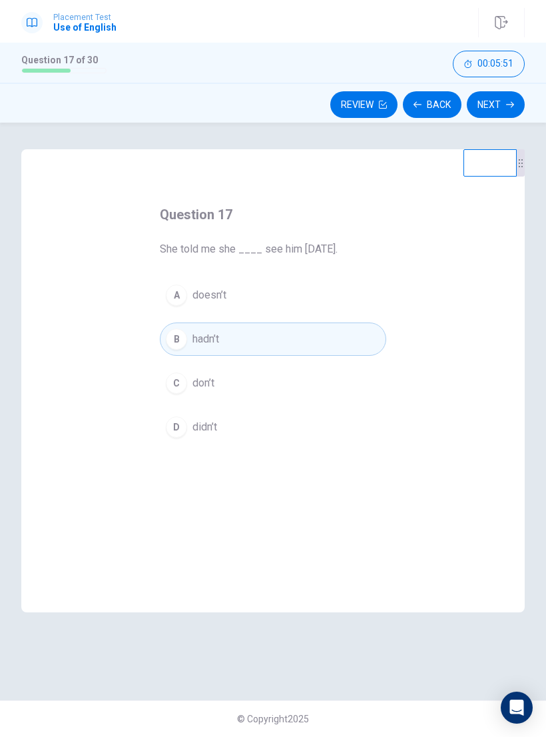
click at [181, 429] on div "D" at bounding box center [176, 426] width 21 height 21
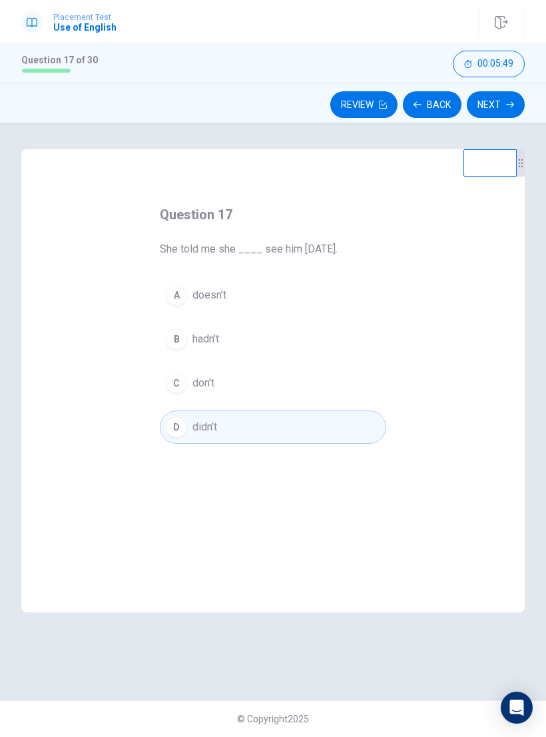
click at [508, 103] on icon "button" at bounding box center [510, 105] width 8 height 8
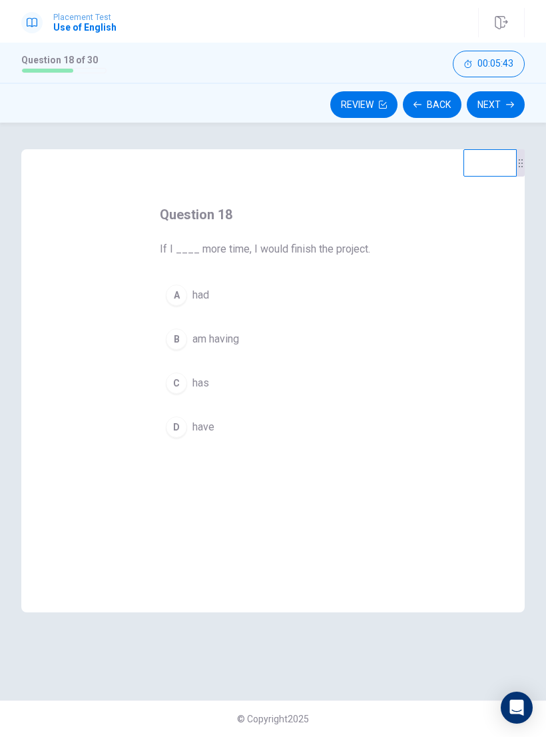
click at [184, 434] on div "D" at bounding box center [176, 426] width 21 height 21
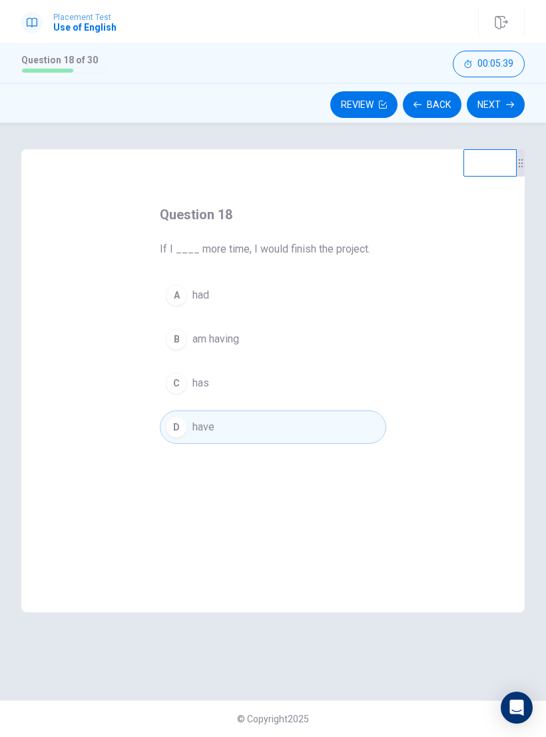
click at [503, 109] on button "Next" at bounding box center [496, 104] width 58 height 27
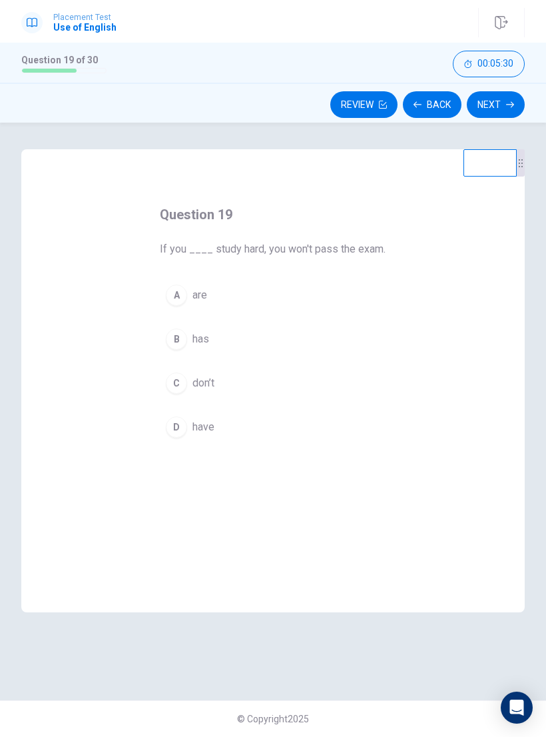
click at [178, 389] on div "C" at bounding box center [176, 382] width 21 height 21
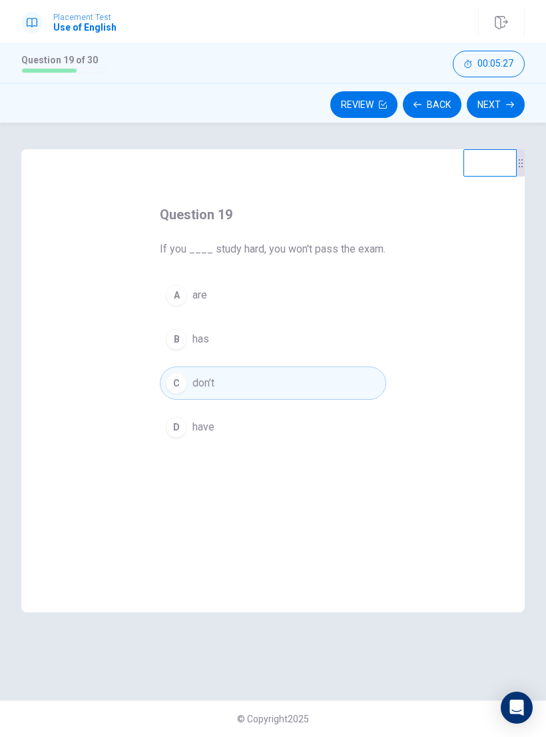
click at [494, 103] on button "Next" at bounding box center [496, 104] width 58 height 27
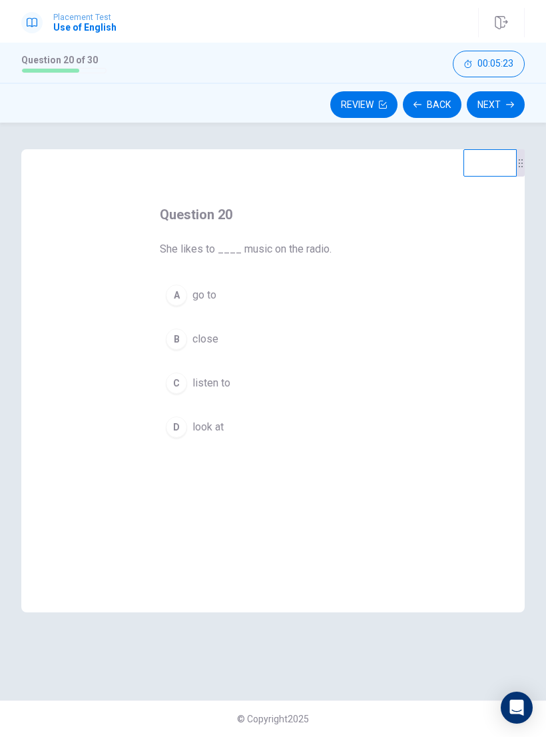
click at [175, 393] on div "C" at bounding box center [176, 382] width 21 height 21
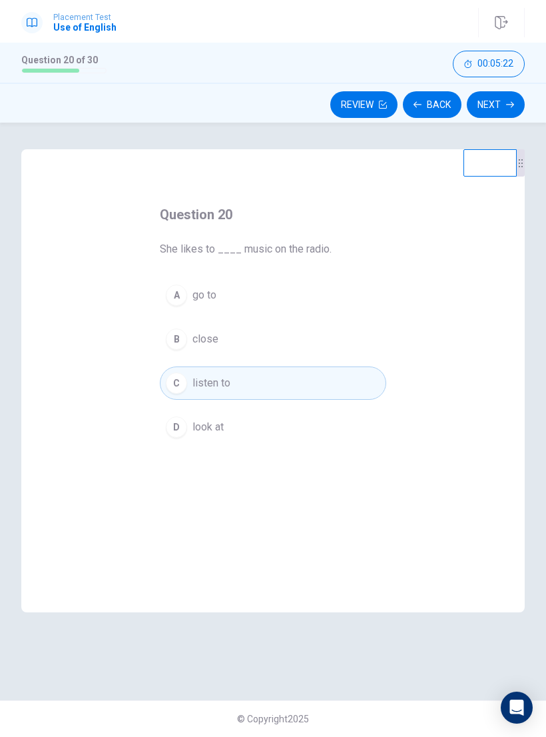
click at [492, 115] on button "Next" at bounding box center [496, 104] width 58 height 27
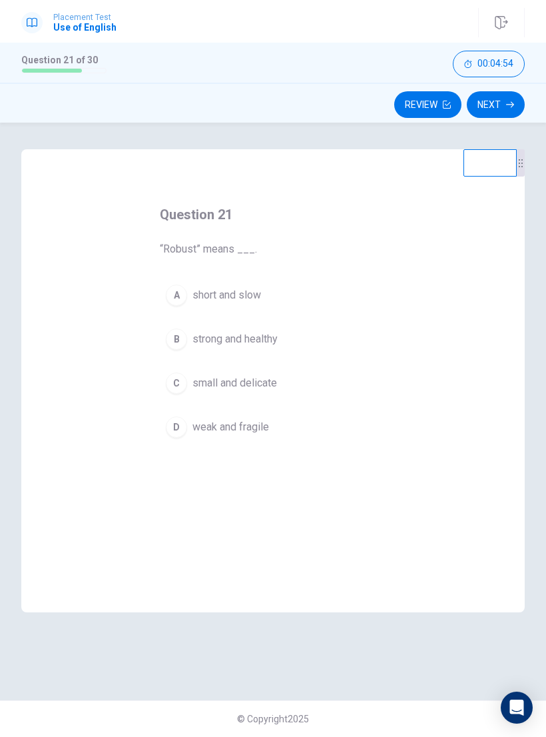
click at [172, 344] on div "B" at bounding box center [176, 338] width 21 height 21
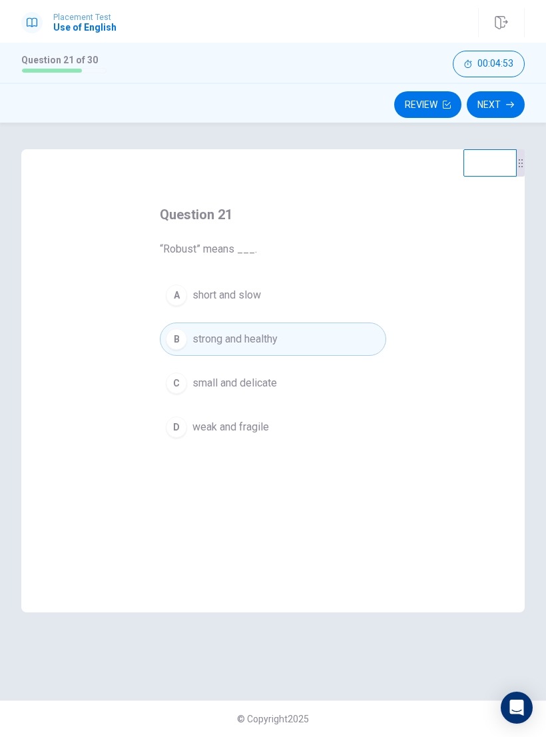
click at [500, 107] on button "Next" at bounding box center [496, 104] width 58 height 27
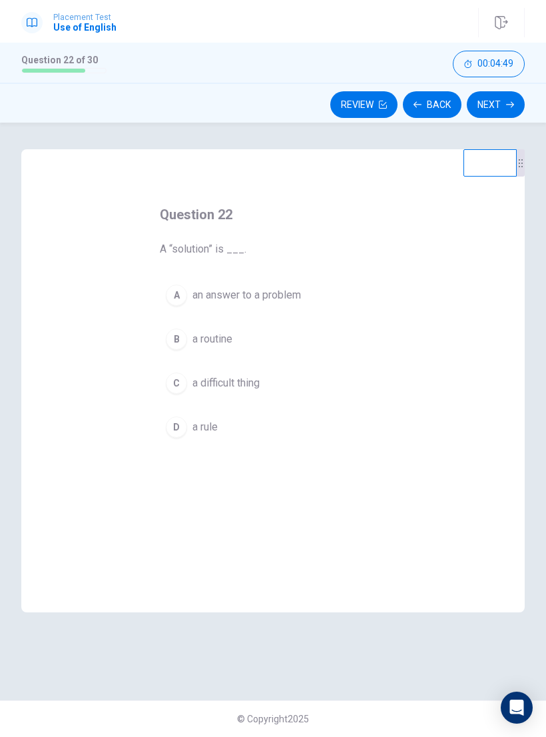
click at [167, 298] on div "A" at bounding box center [176, 294] width 21 height 21
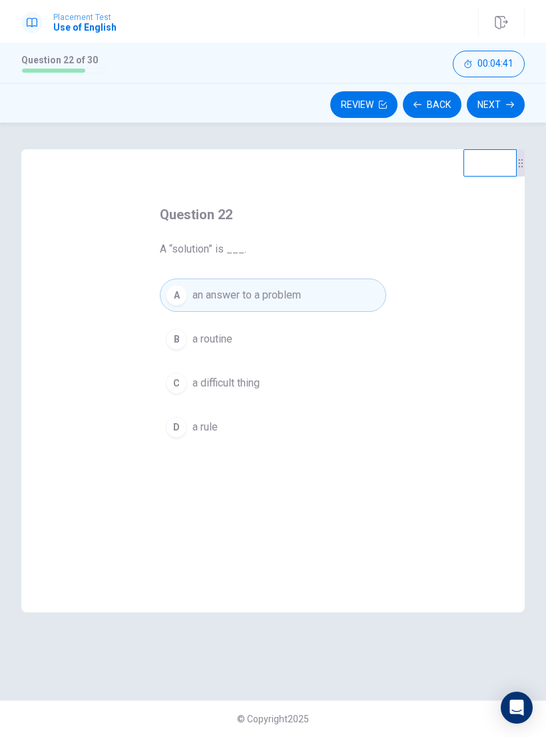
click at [499, 110] on button "Next" at bounding box center [496, 104] width 58 height 27
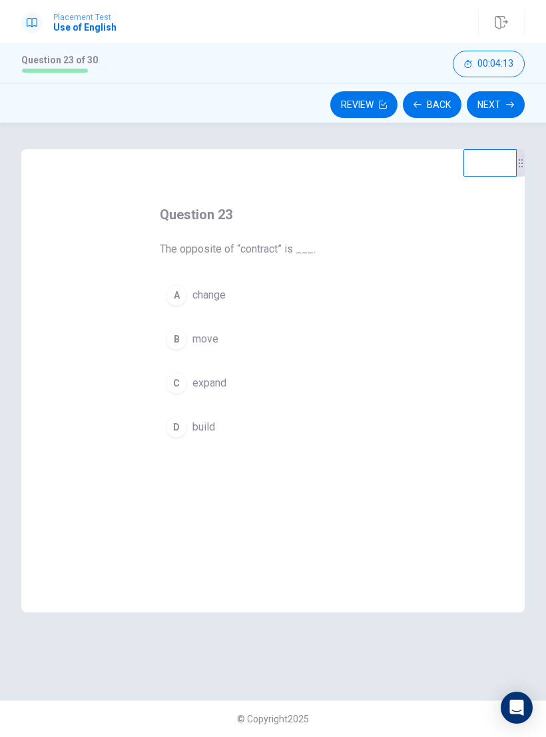
click at [175, 340] on div "B" at bounding box center [176, 338] width 21 height 21
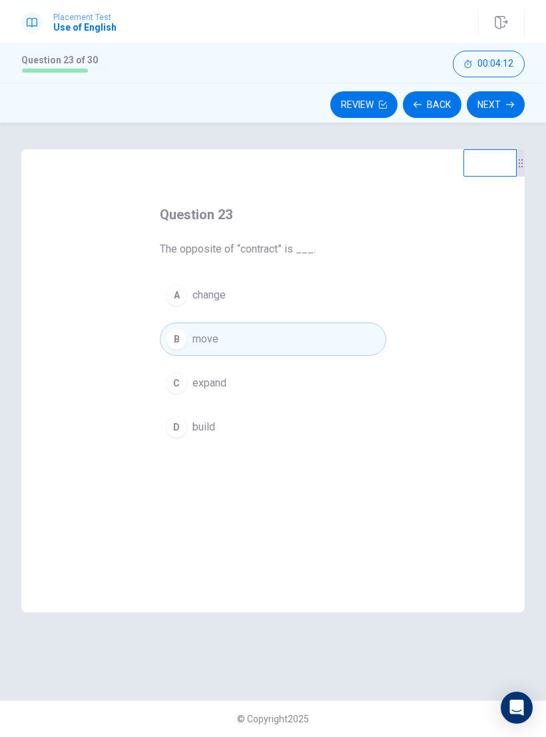
click at [499, 107] on button "Next" at bounding box center [496, 104] width 58 height 27
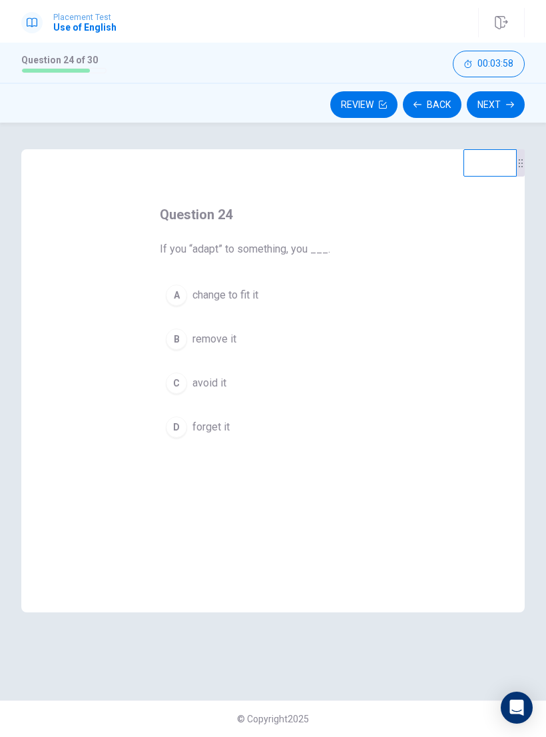
click at [176, 304] on div "A" at bounding box center [176, 294] width 21 height 21
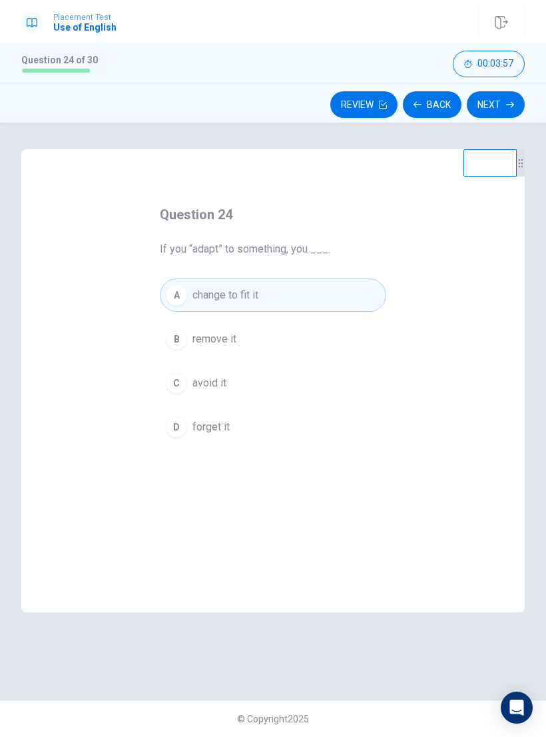
click at [500, 97] on button "Next" at bounding box center [496, 104] width 58 height 27
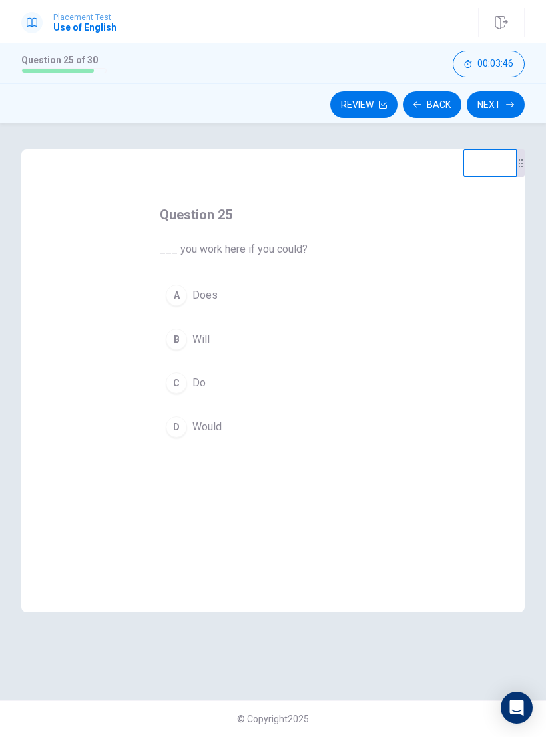
click at [177, 428] on div "D" at bounding box center [176, 426] width 21 height 21
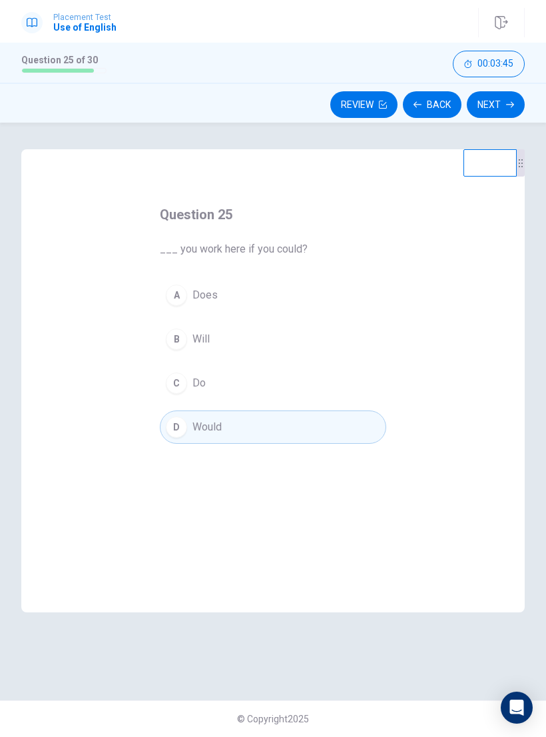
click at [504, 111] on button "Next" at bounding box center [496, 104] width 58 height 27
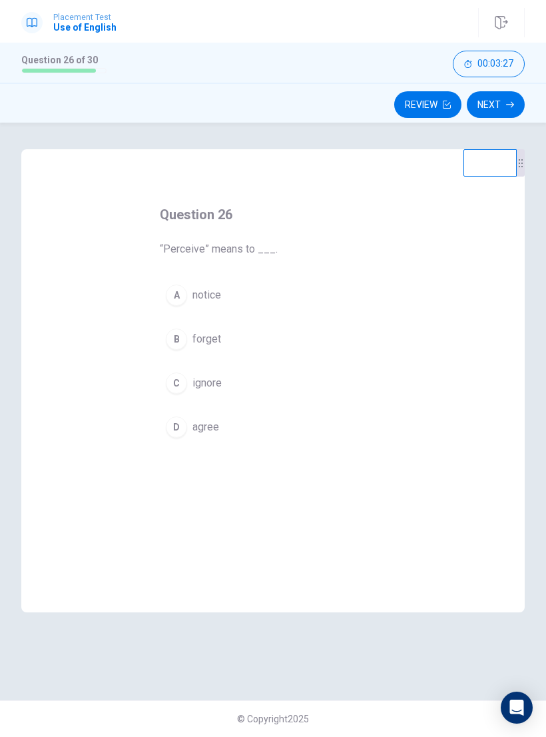
click at [183, 302] on div "A" at bounding box center [176, 294] width 21 height 21
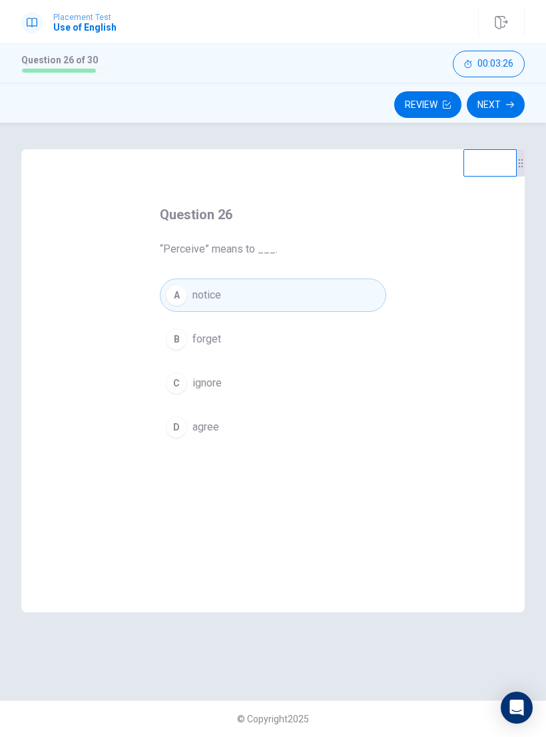
click at [501, 111] on button "Next" at bounding box center [496, 104] width 58 height 27
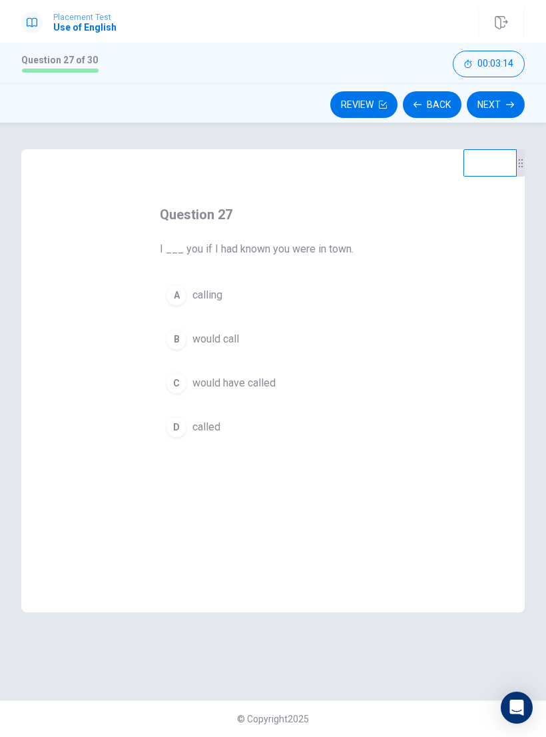
click at [175, 340] on div "B" at bounding box center [176, 338] width 21 height 21
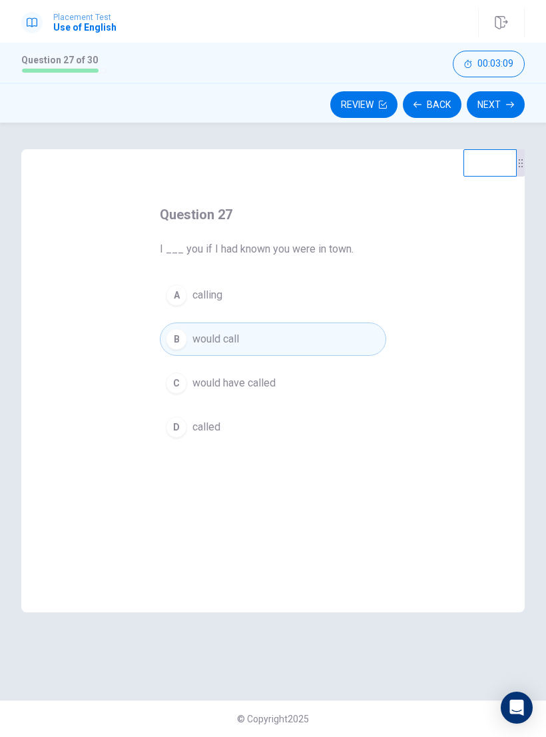
click at [504, 110] on button "Next" at bounding box center [496, 104] width 58 height 27
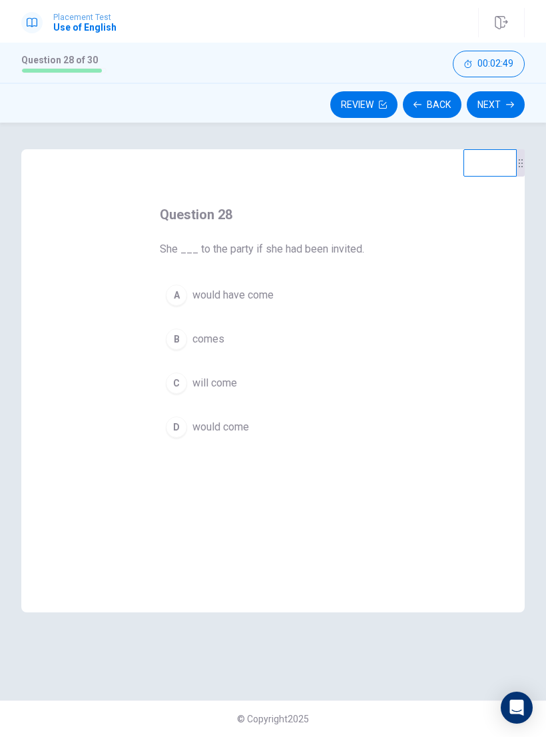
click at [174, 425] on div "D" at bounding box center [176, 426] width 21 height 21
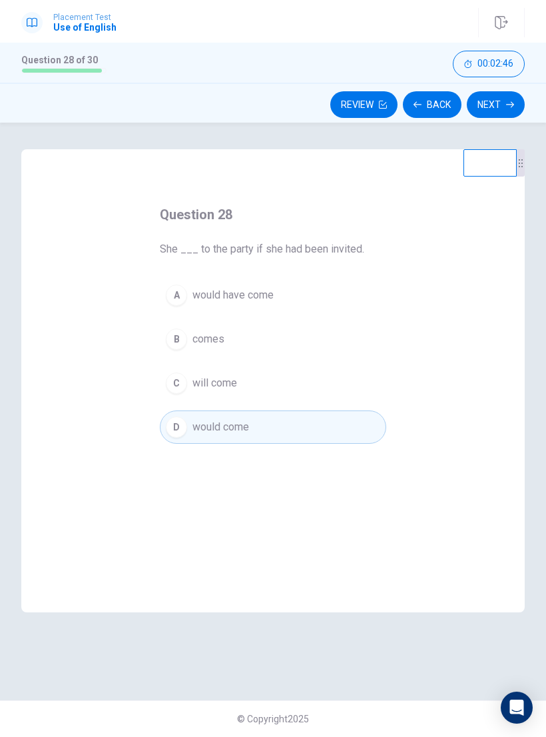
click at [492, 102] on button "Next" at bounding box center [496, 104] width 58 height 27
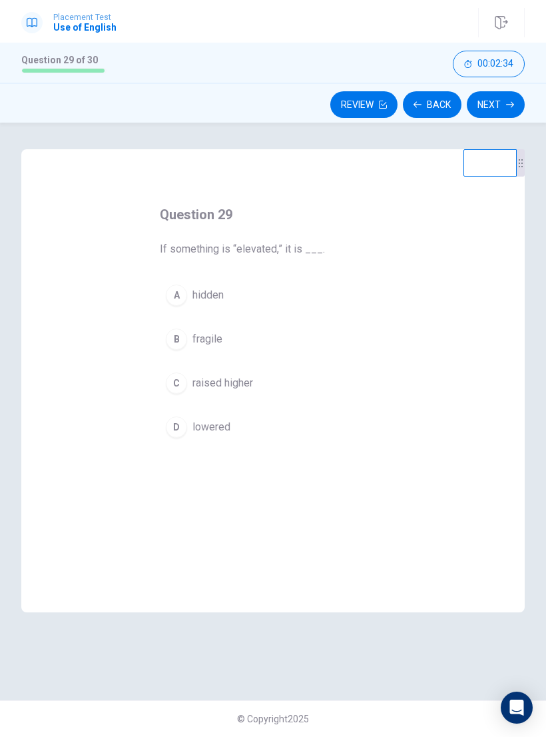
click at [176, 340] on div "B" at bounding box center [176, 338] width 21 height 21
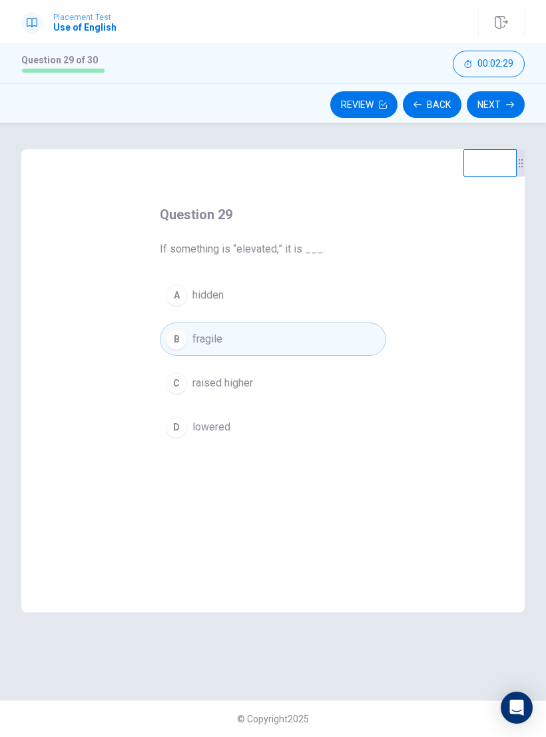
click at [500, 107] on button "Next" at bounding box center [496, 104] width 58 height 27
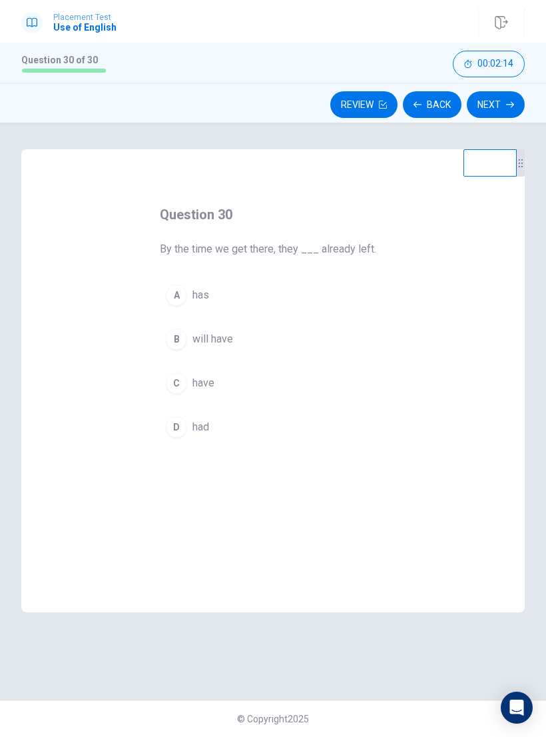
click at [179, 386] on div "C" at bounding box center [176, 382] width 21 height 21
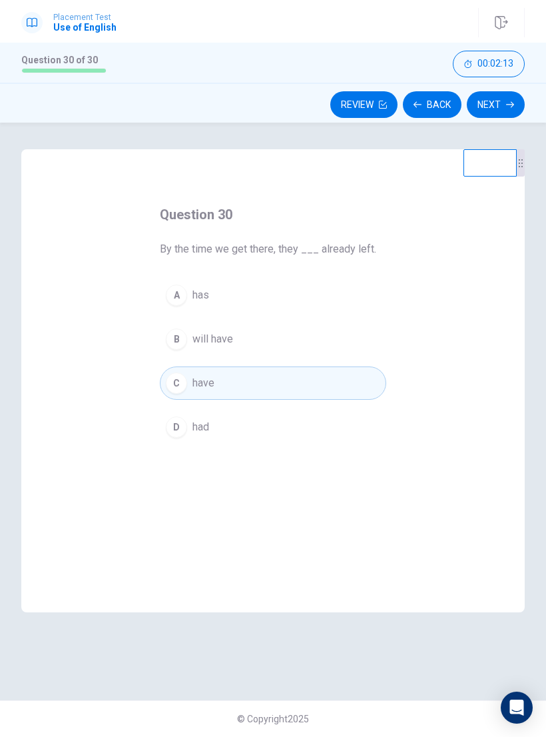
click at [499, 105] on button "Next" at bounding box center [496, 104] width 58 height 27
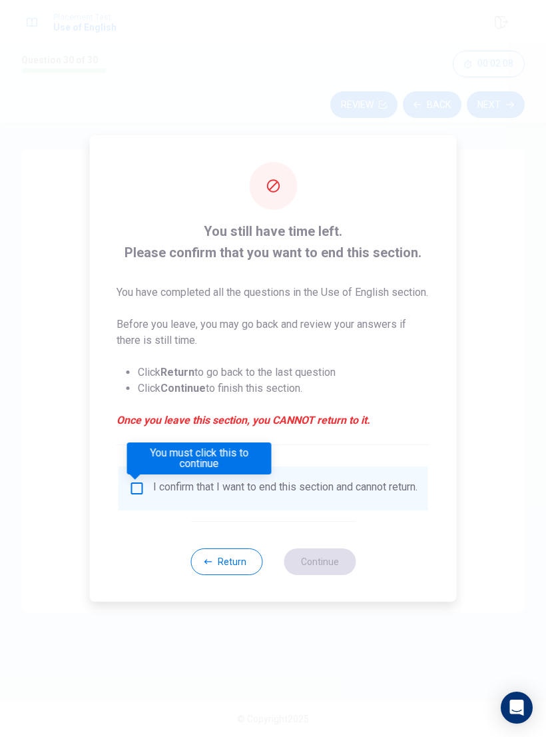
click at [133, 486] on input "You must click this to continue" at bounding box center [137, 488] width 16 height 16
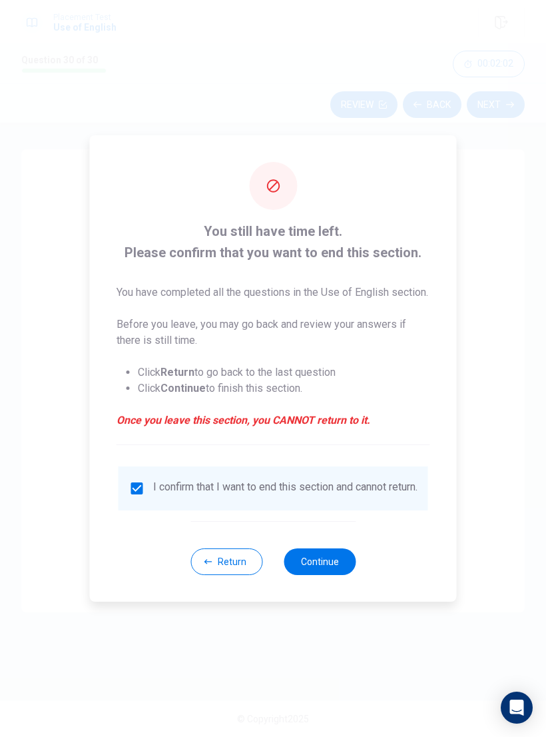
click at [410, 389] on li "Click Continue to finish this section." at bounding box center [284, 388] width 292 height 16
click at [316, 575] on button "Continue" at bounding box center [320, 561] width 72 height 27
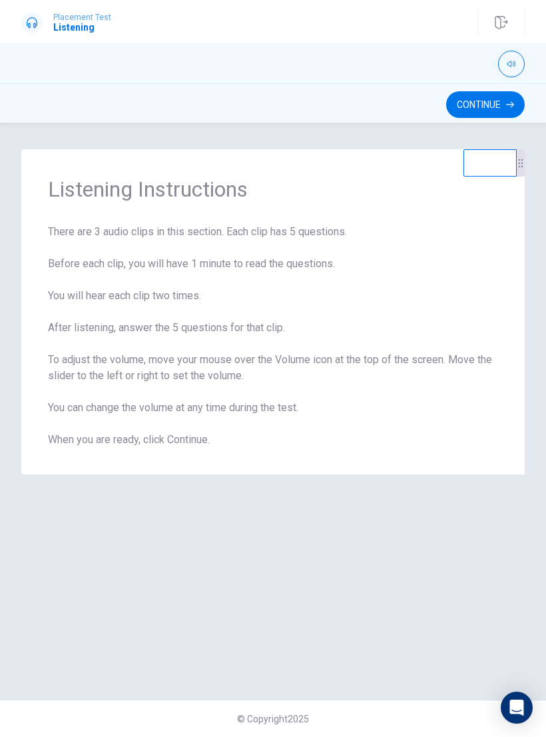
click at [506, 74] on button "button" at bounding box center [511, 64] width 27 height 27
type input "1"
click at [488, 110] on button "Continue" at bounding box center [485, 104] width 79 height 27
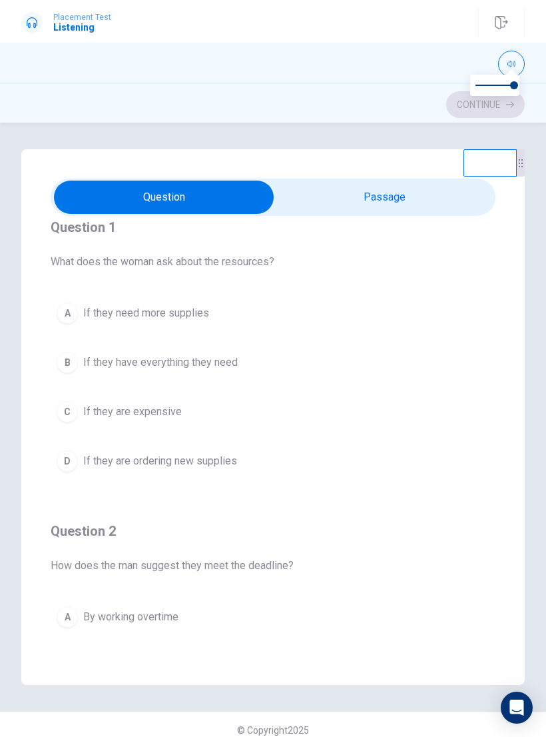
scroll to position [21, 0]
click at [388, 200] on input "checkbox" at bounding box center [164, 197] width 668 height 33
checkbox input "true"
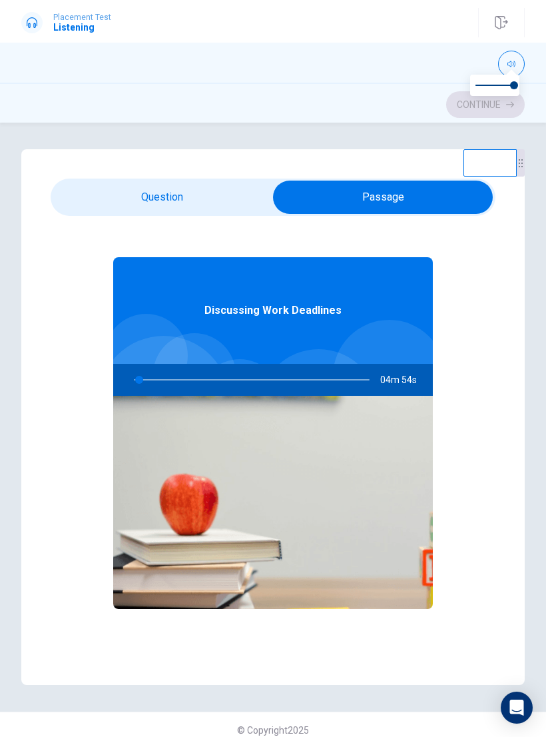
type input "2"
click at [230, 204] on input "checkbox" at bounding box center [383, 197] width 668 height 33
checkbox input "false"
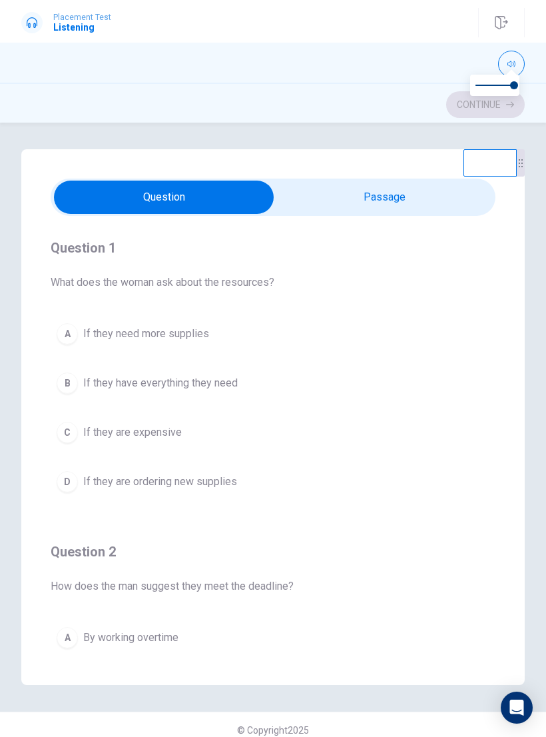
scroll to position [0, 0]
click at [73, 382] on div "B" at bounding box center [67, 382] width 21 height 21
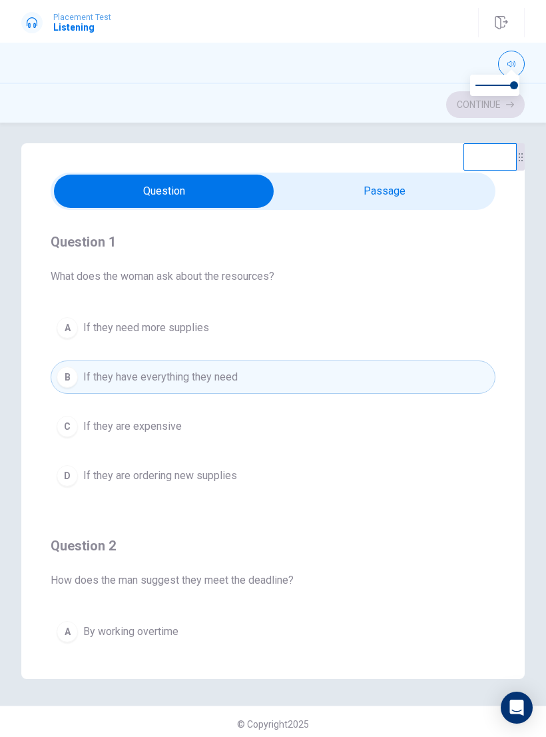
click at [71, 427] on div "C" at bounding box center [67, 426] width 21 height 21
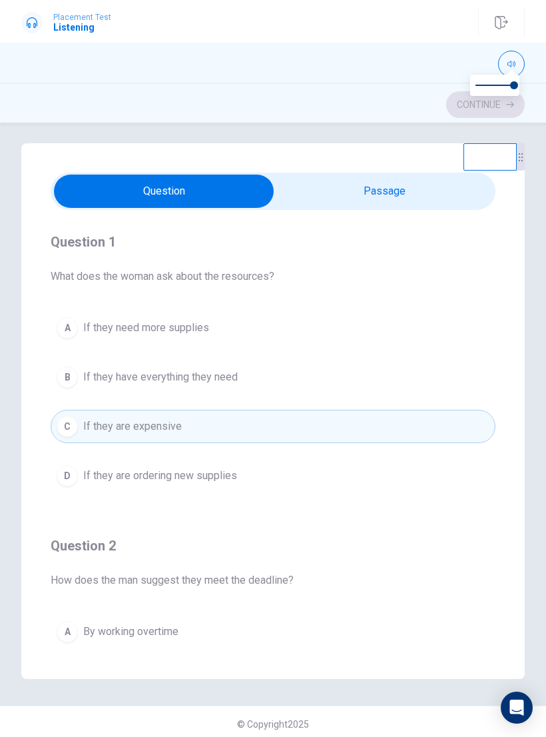
click at [71, 374] on div "B" at bounding box center [67, 376] width 21 height 21
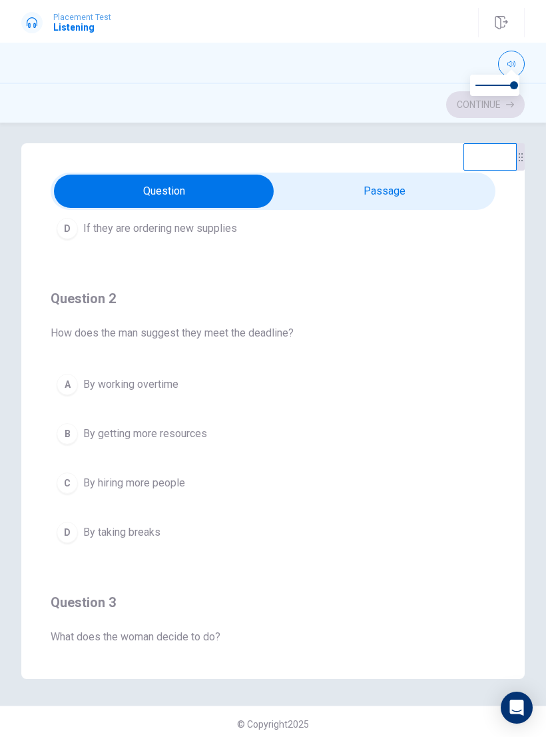
scroll to position [254, 0]
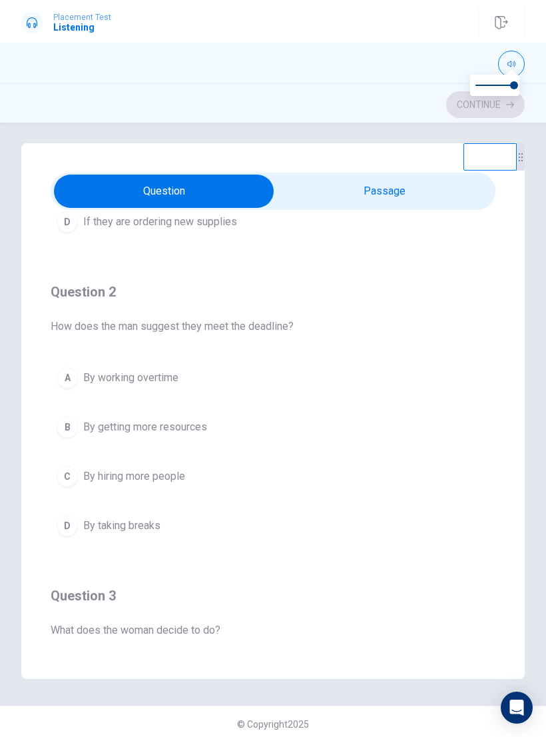
type input "61"
click at [413, 193] on input "checkbox" at bounding box center [164, 191] width 668 height 33
checkbox input "true"
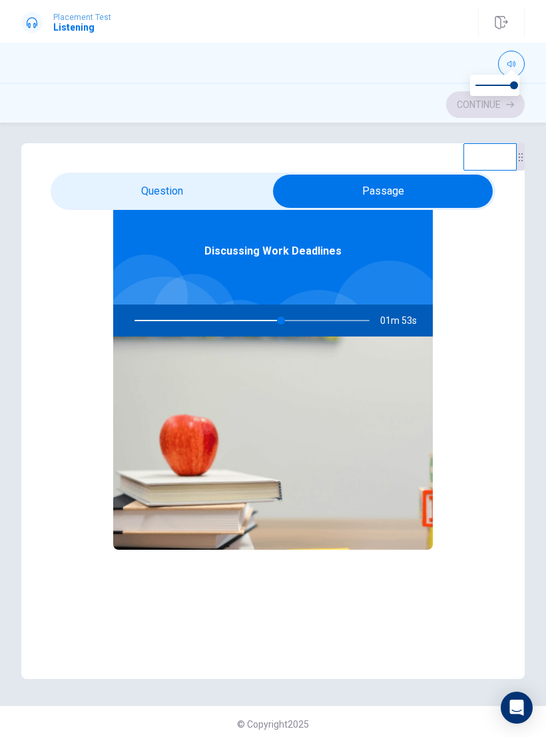
type input "63"
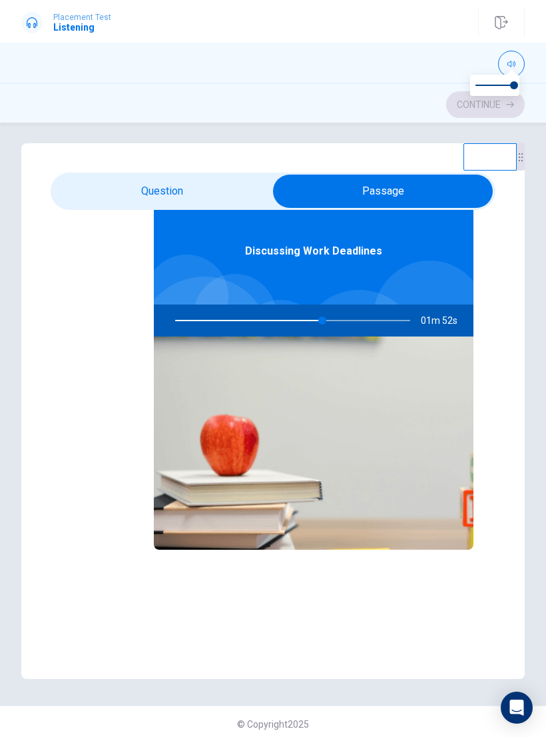
checkbox input "false"
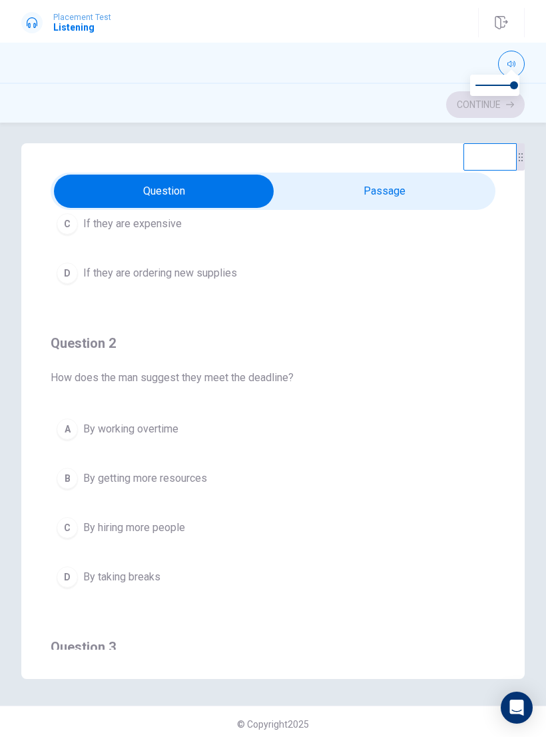
scroll to position [219, 0]
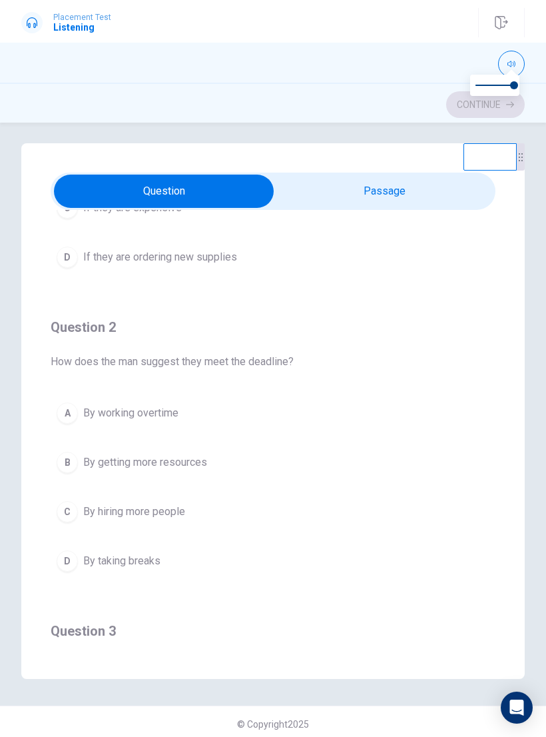
type input "65"
checkbox input "true"
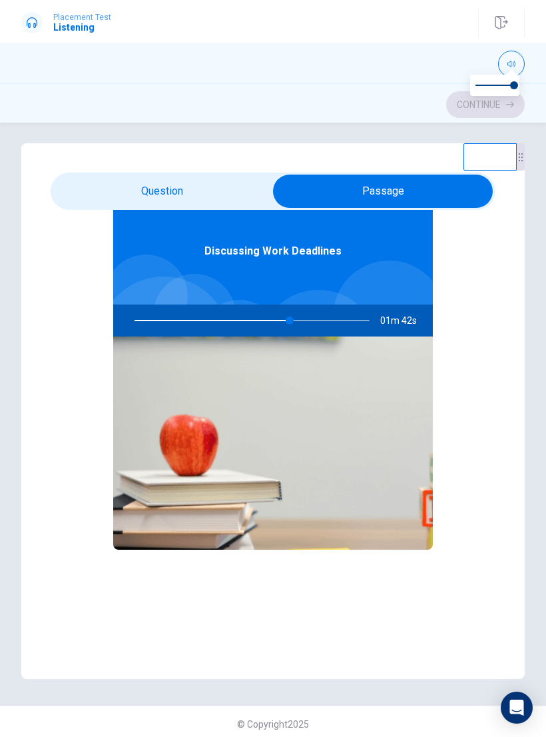
click at [264, 319] on div at bounding box center [250, 320] width 262 height 32
type input "66"
checkbox input "false"
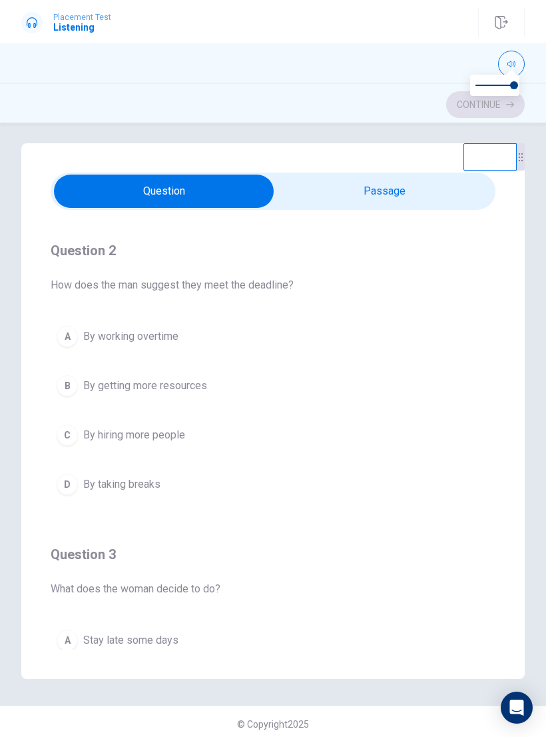
scroll to position [298, 0]
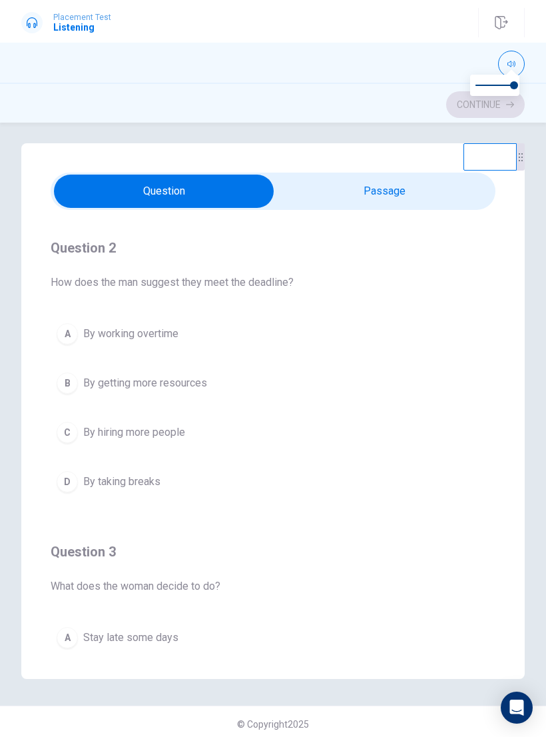
click at [70, 337] on div "A" at bounding box center [67, 333] width 21 height 21
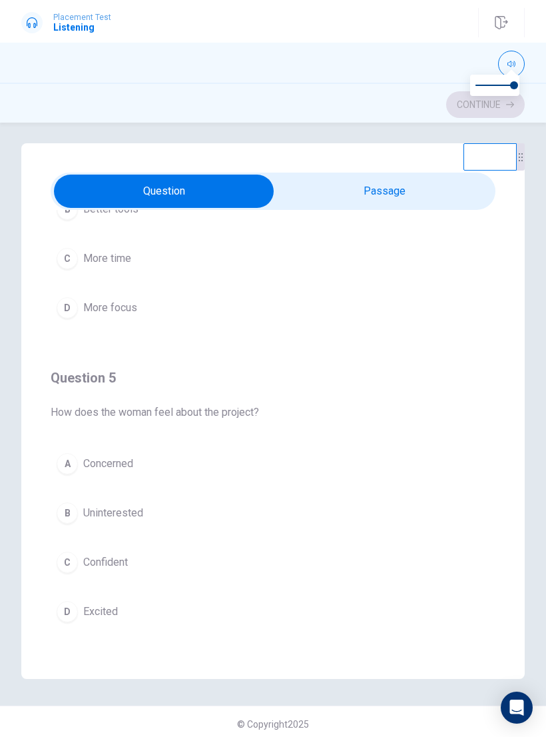
scroll to position [1079, 0]
click at [60, 460] on div "A" at bounding box center [67, 463] width 21 height 21
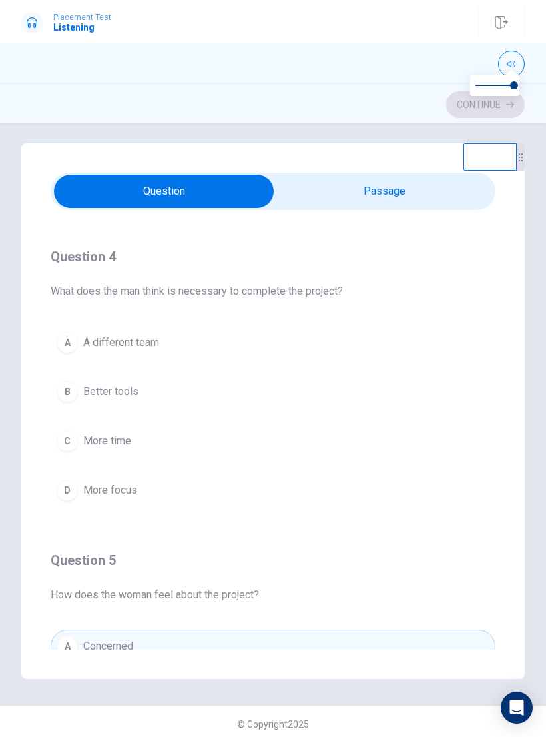
scroll to position [894, 0]
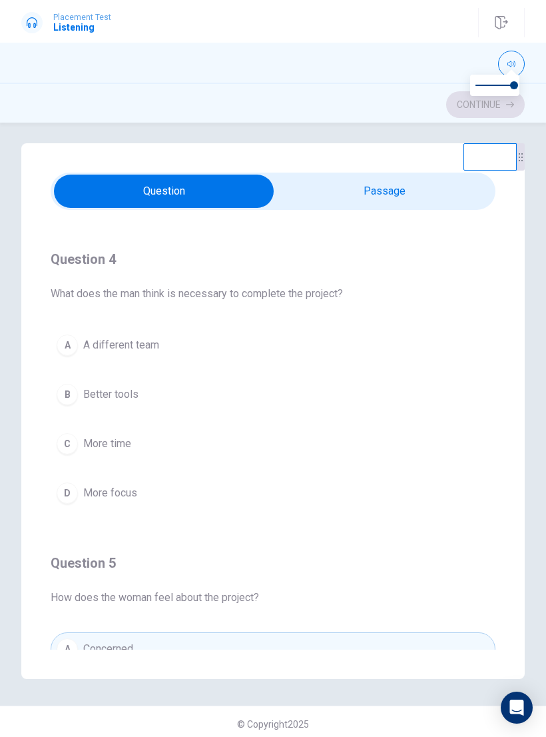
click at [67, 442] on div "C" at bounding box center [67, 443] width 21 height 21
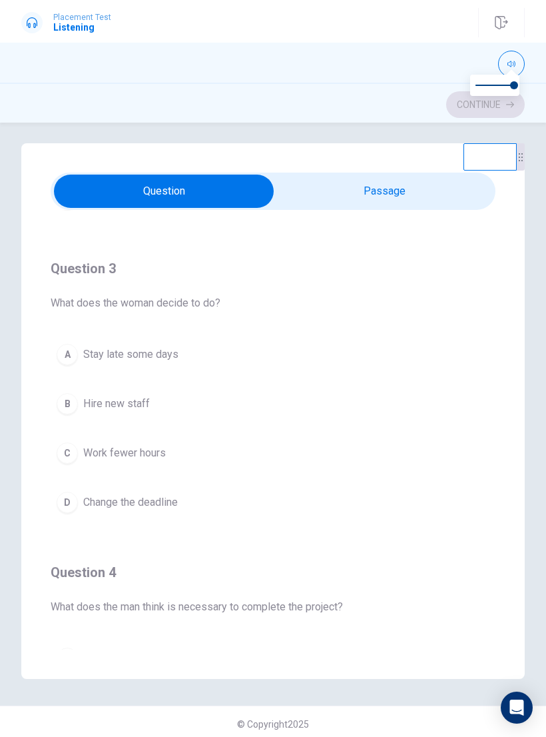
scroll to position [582, 0]
click at [61, 452] on div "C" at bounding box center [67, 452] width 21 height 21
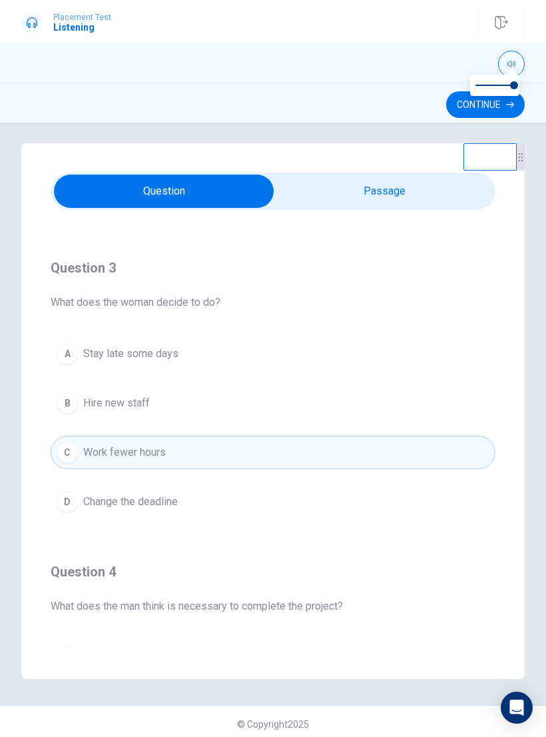
click at [65, 500] on div "D" at bounding box center [67, 501] width 21 height 21
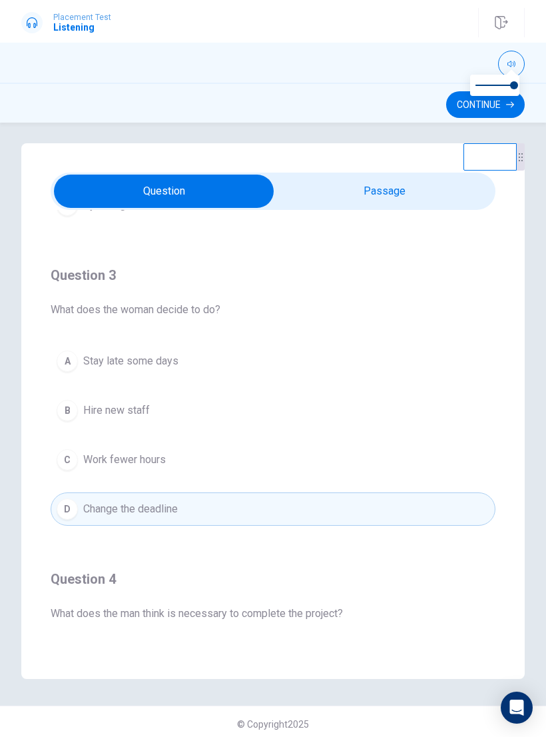
scroll to position [575, 0]
click at [491, 113] on button "Continue" at bounding box center [485, 104] width 79 height 27
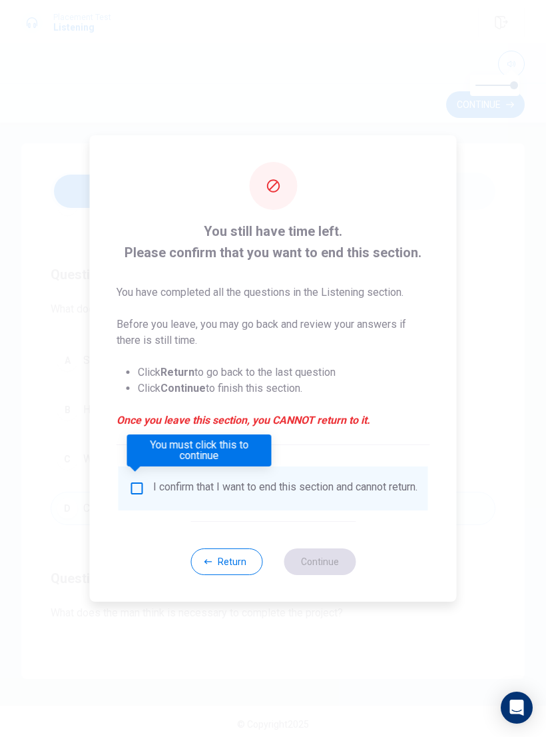
click at [135, 480] on input "You must click this to continue" at bounding box center [137, 488] width 16 height 16
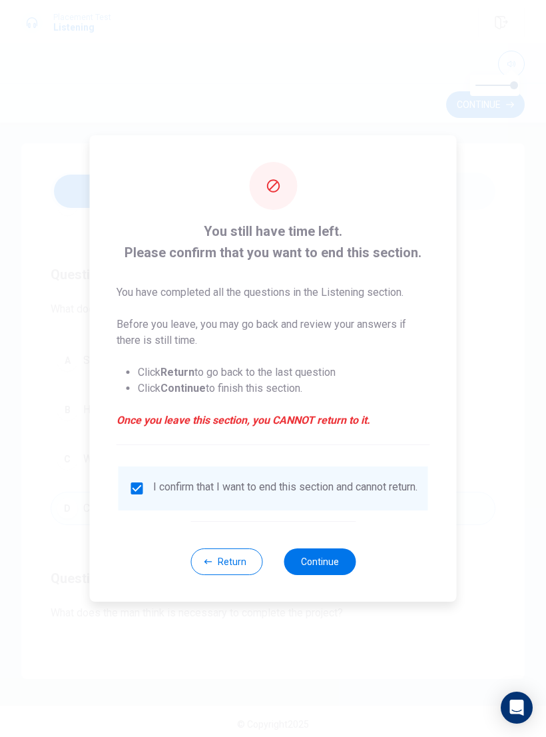
click at [328, 563] on button "Continue" at bounding box center [320, 561] width 72 height 27
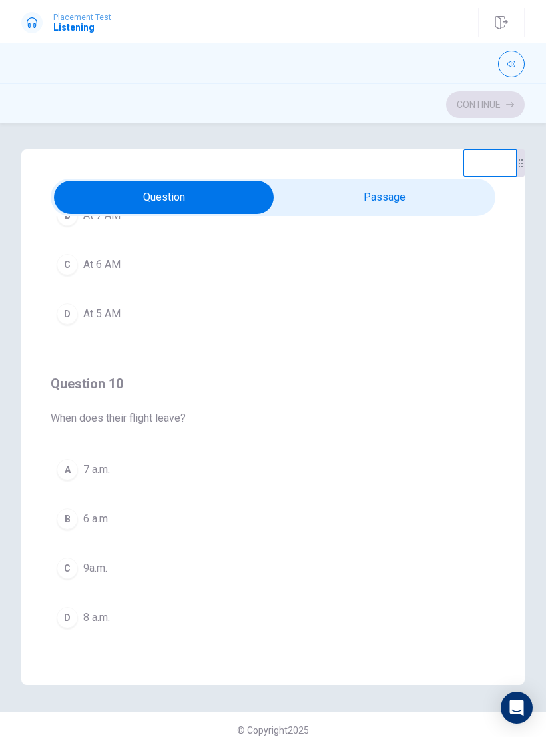
scroll to position [1079, 0]
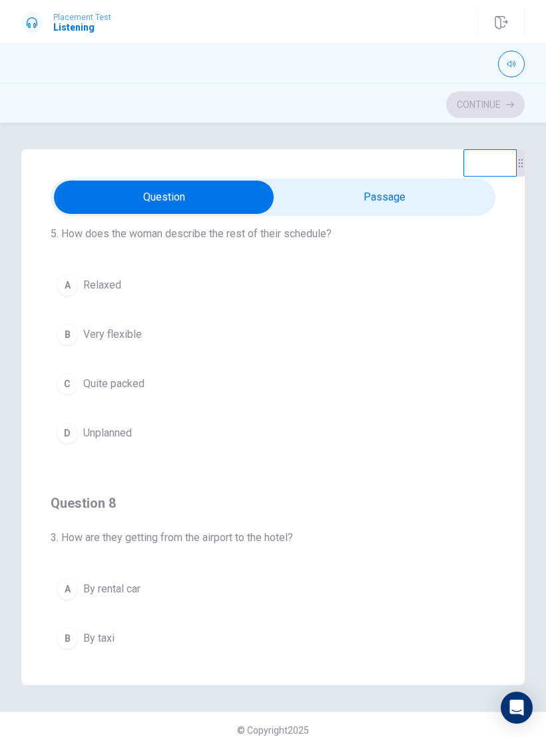
type input "21"
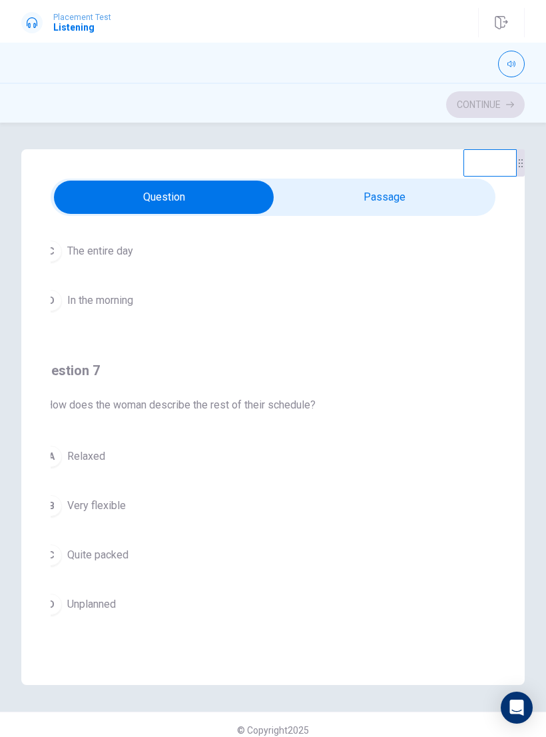
checkbox input "true"
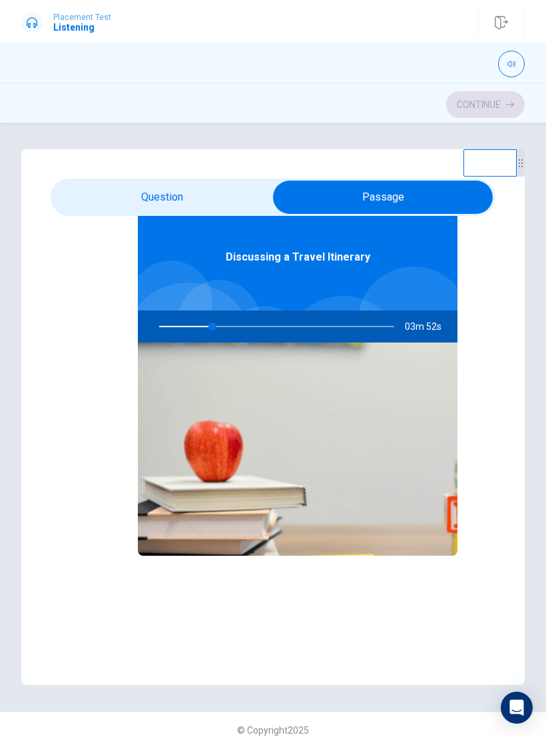
type input "23"
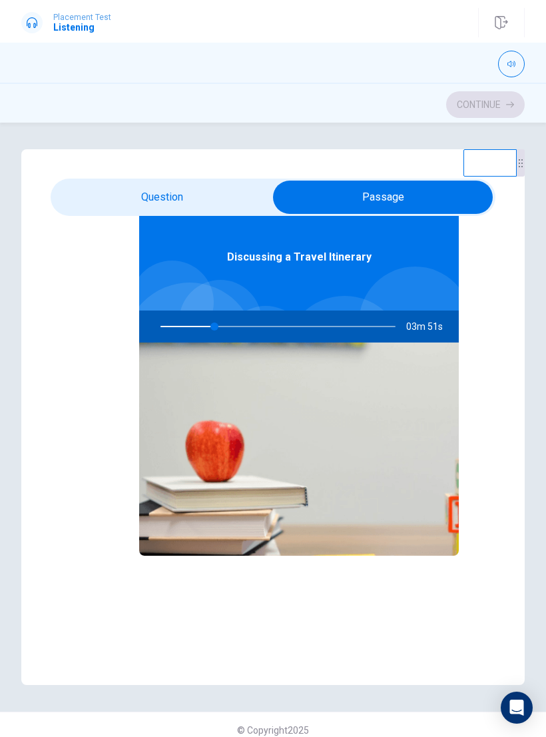
checkbox input "false"
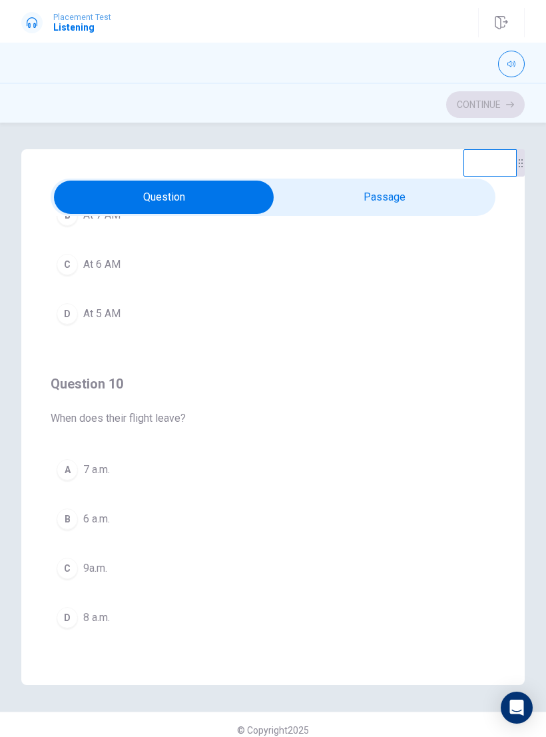
scroll to position [1079, 0]
click at [516, 714] on icon "Open Intercom Messenger" at bounding box center [517, 708] width 16 height 16
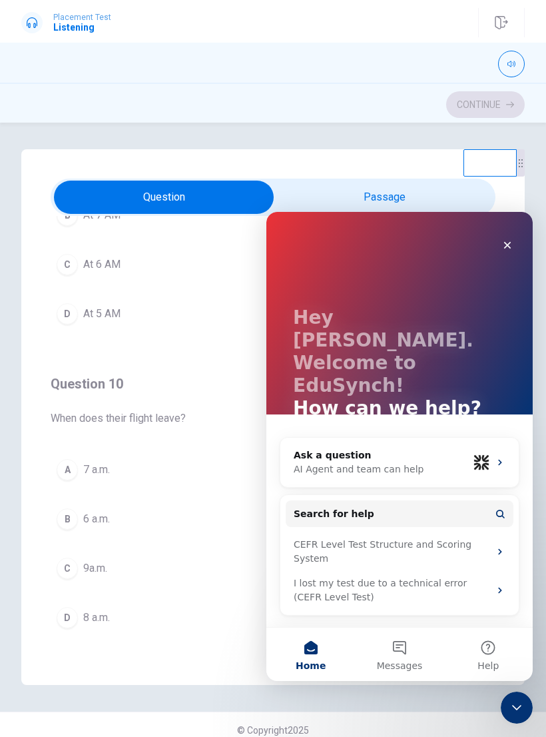
scroll to position [0, 0]
click at [516, 702] on icon "Close Intercom Messenger" at bounding box center [517, 708] width 16 height 16
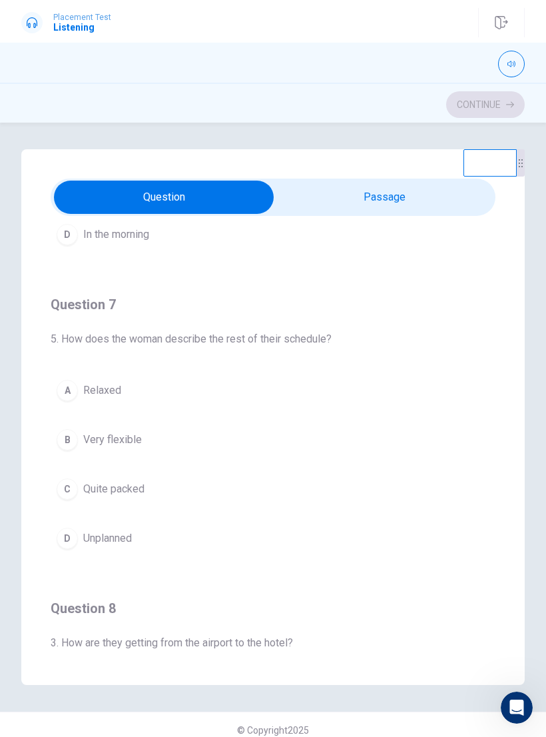
scroll to position [249, 0]
click at [67, 488] on div "C" at bounding box center [67, 487] width 21 height 21
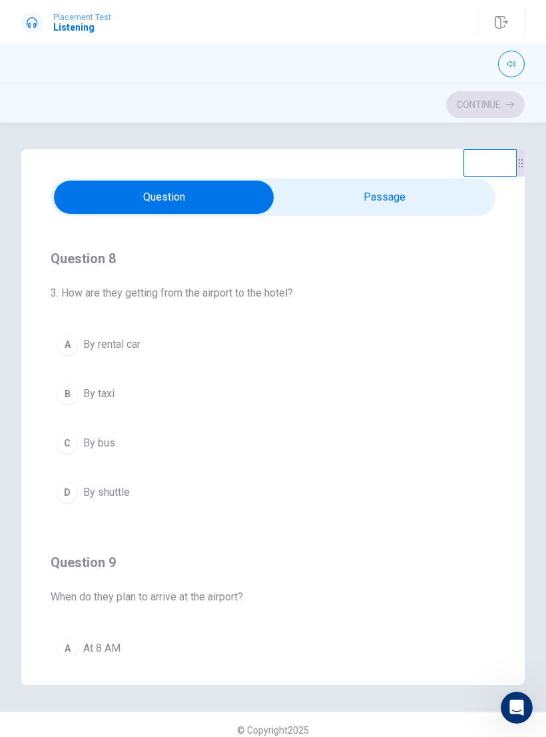
scroll to position [596, 0]
click at [63, 394] on div "B" at bounding box center [67, 394] width 21 height 21
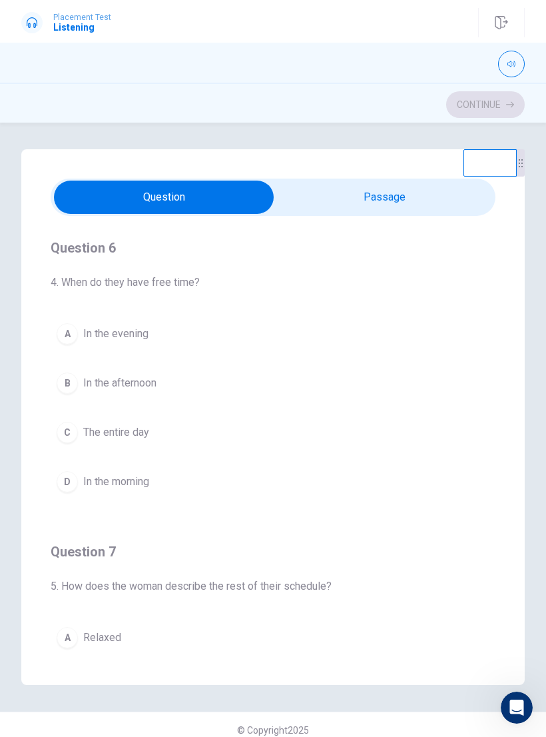
scroll to position [0, 0]
click at [69, 481] on div "D" at bounding box center [67, 481] width 21 height 21
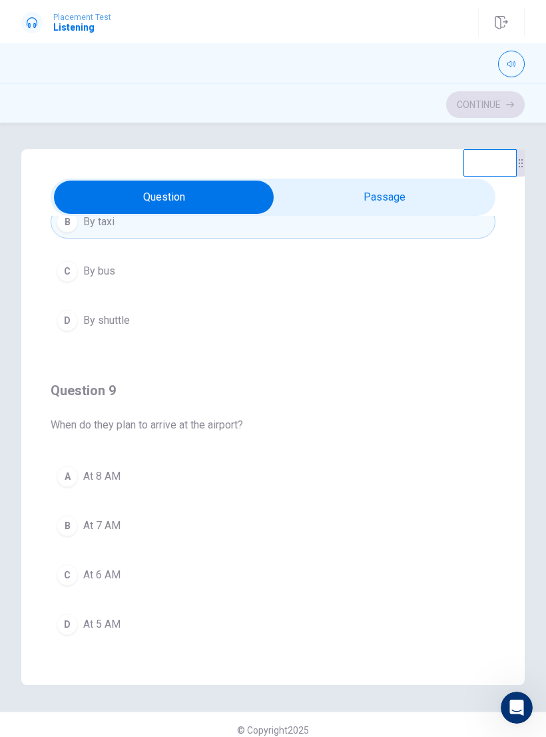
scroll to position [777, 0]
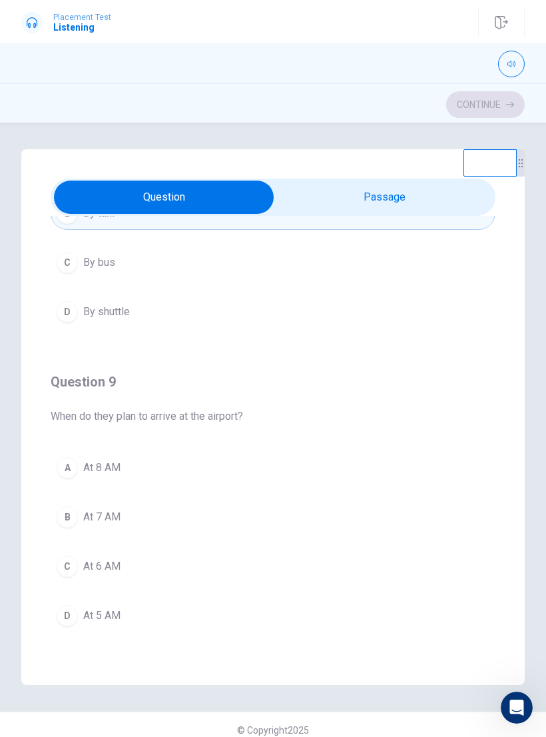
click at [76, 567] on div "C" at bounding box center [67, 566] width 21 height 21
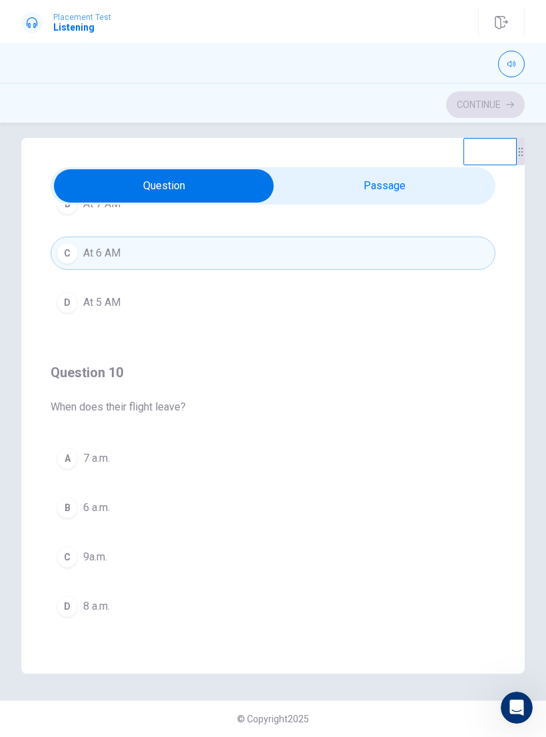
scroll to position [1079, 0]
click at [67, 458] on div "A" at bounding box center [67, 458] width 21 height 21
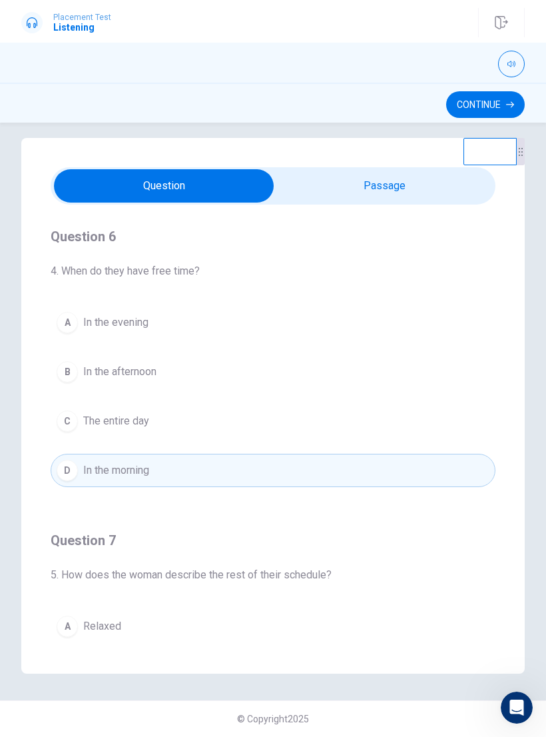
scroll to position [0, 0]
click at [492, 104] on button "Continue" at bounding box center [485, 104] width 79 height 27
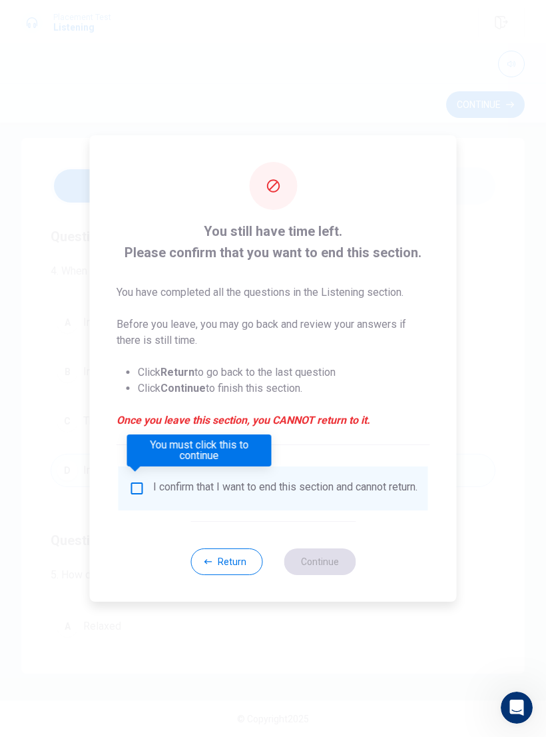
click at [139, 480] on input "You must click this to continue" at bounding box center [137, 488] width 16 height 16
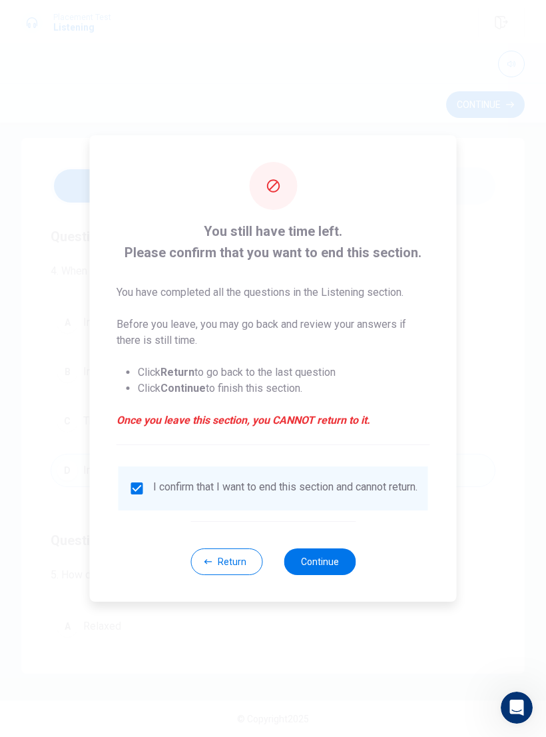
click at [334, 562] on button "Continue" at bounding box center [320, 561] width 72 height 27
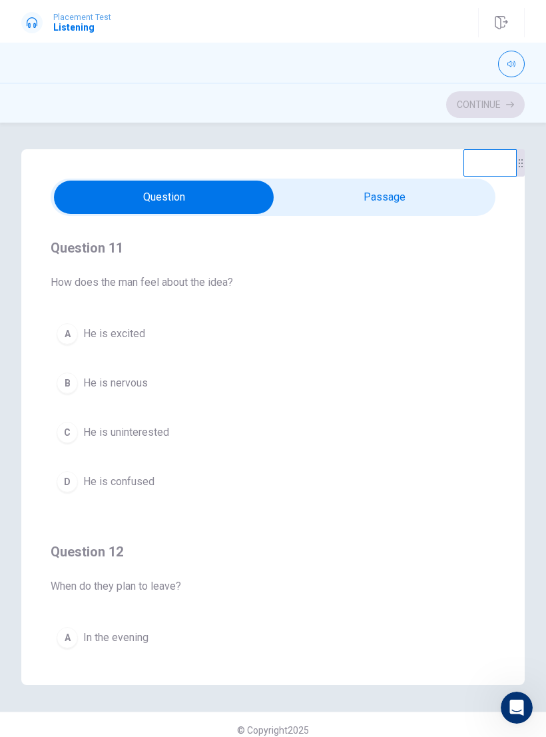
click at [71, 335] on div "A" at bounding box center [67, 333] width 21 height 21
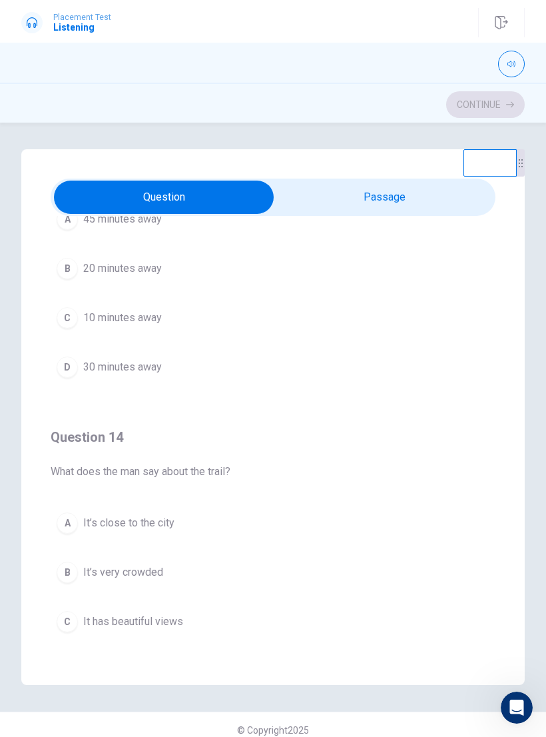
scroll to position [710, 0]
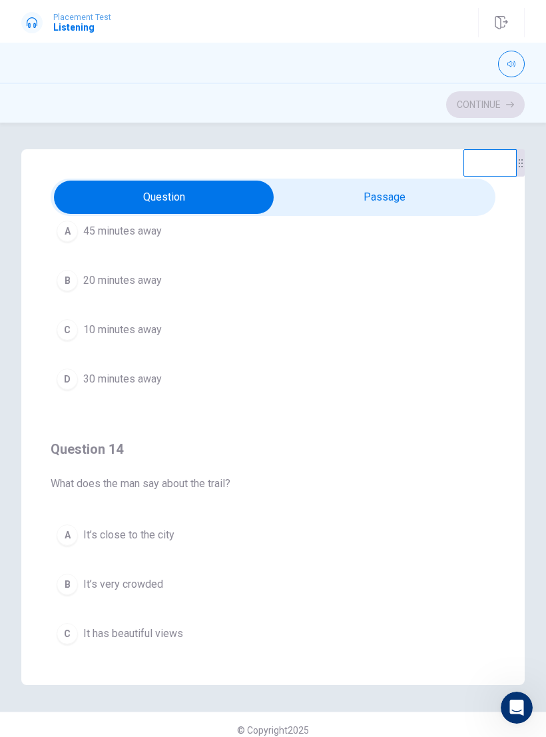
click at [73, 379] on div "D" at bounding box center [67, 378] width 21 height 21
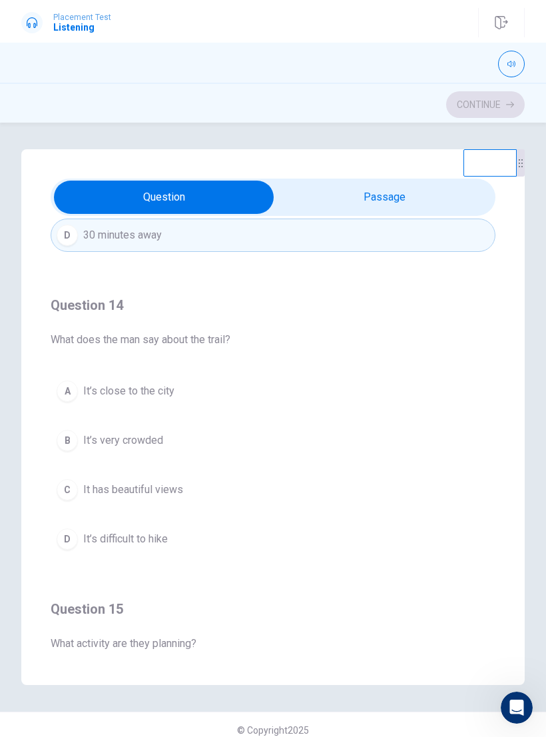
scroll to position [858, 0]
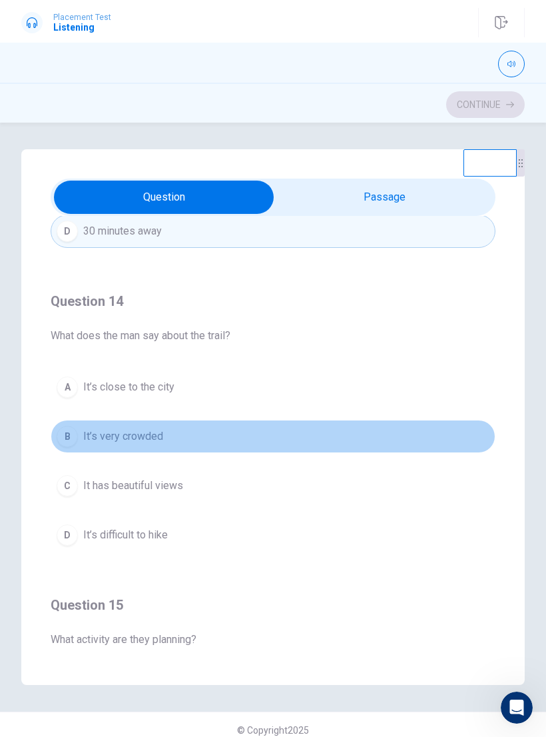
click at [71, 436] on div "B" at bounding box center [67, 436] width 21 height 21
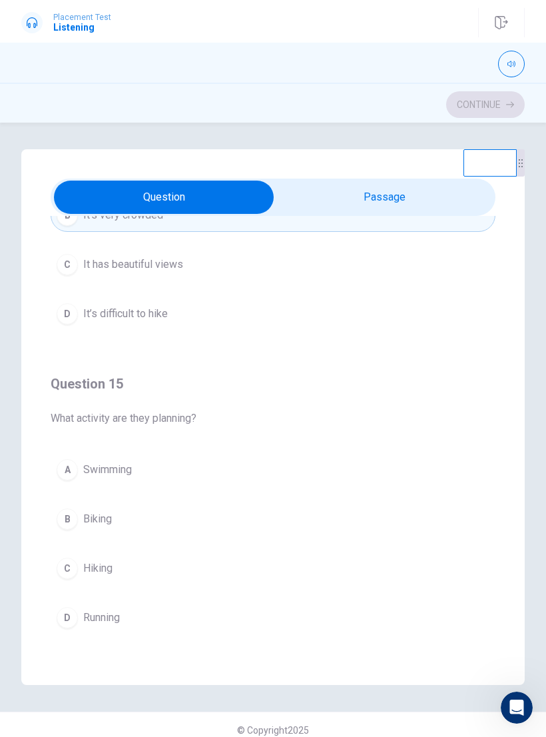
click at [71, 518] on div "B" at bounding box center [67, 518] width 21 height 21
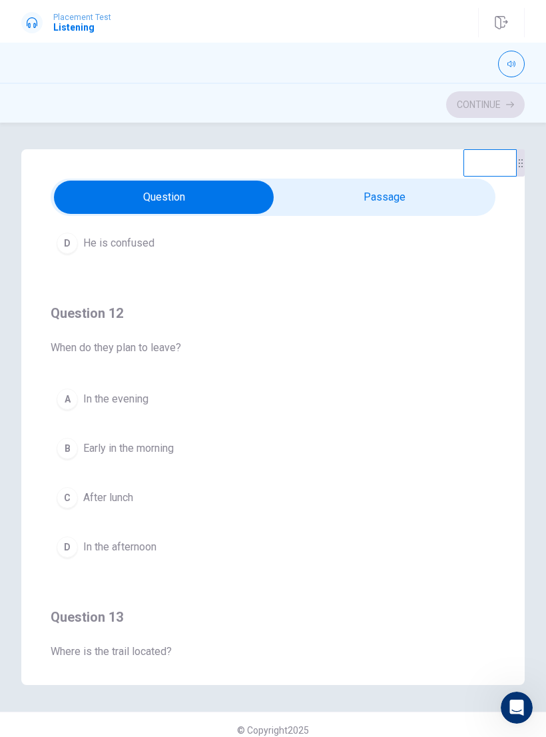
scroll to position [239, 0]
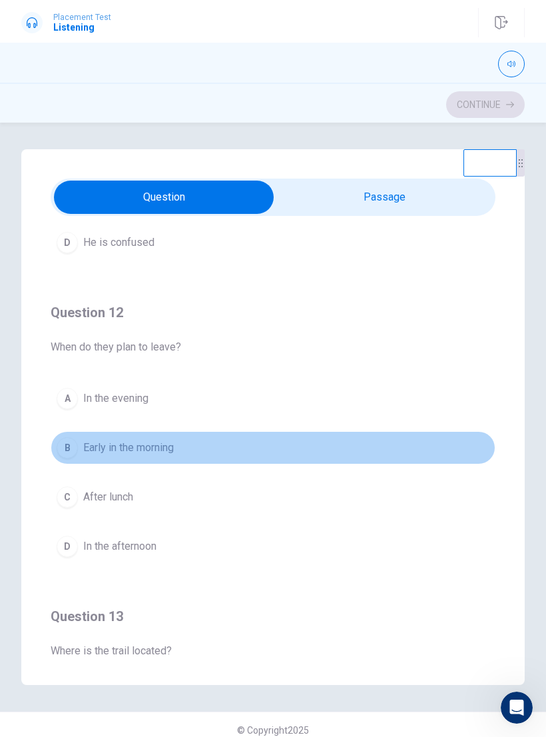
click at [73, 450] on div "B" at bounding box center [67, 447] width 21 height 21
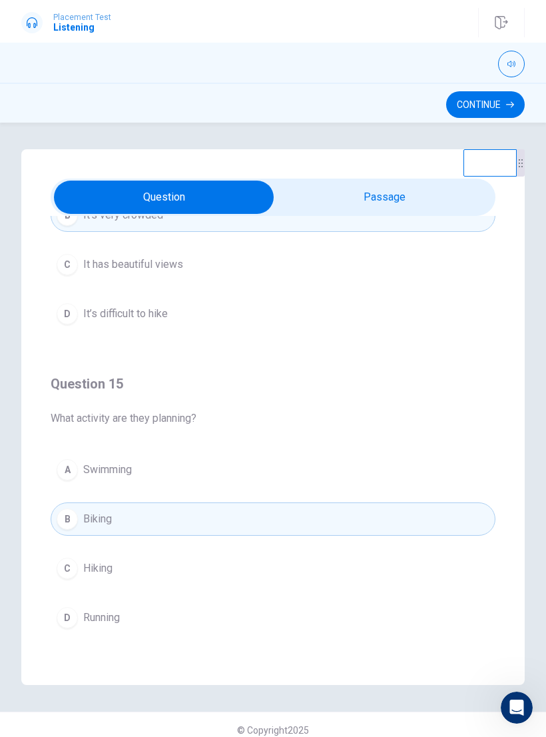
scroll to position [1079, 0]
click at [497, 112] on button "Continue" at bounding box center [485, 104] width 79 height 27
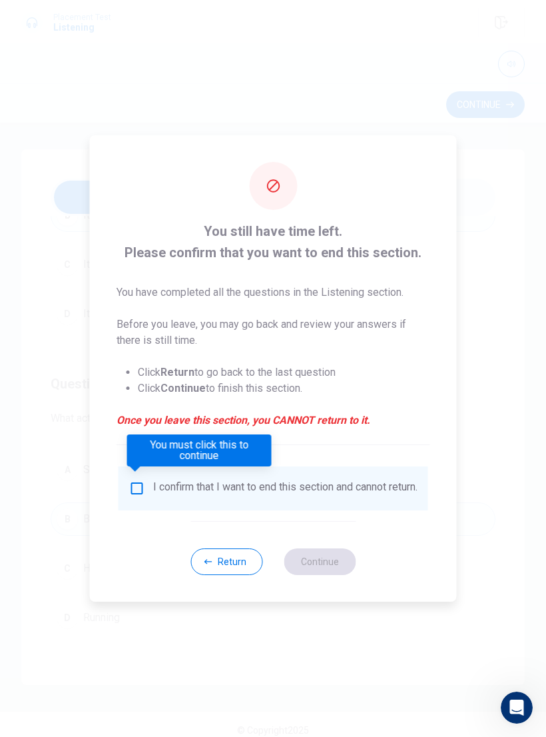
click at [143, 482] on input "You must click this to continue" at bounding box center [137, 488] width 16 height 16
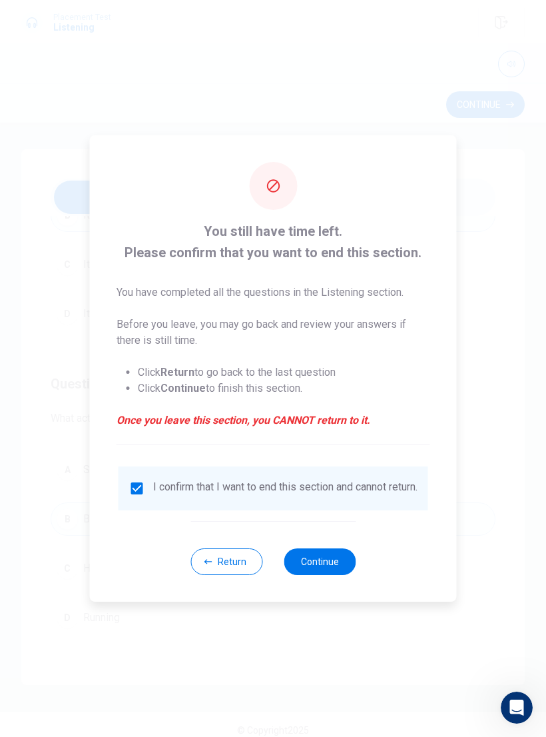
click at [336, 564] on button "Continue" at bounding box center [320, 561] width 72 height 27
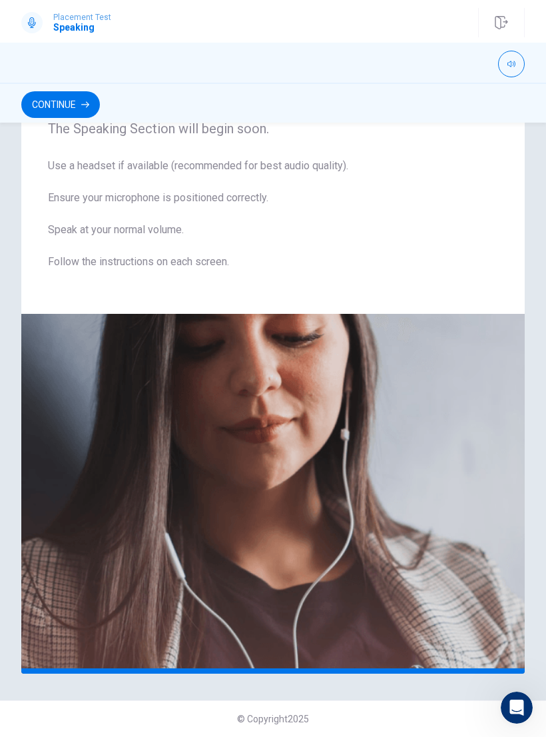
scroll to position [57, 0]
click at [53, 103] on button "Continue" at bounding box center [60, 104] width 79 height 27
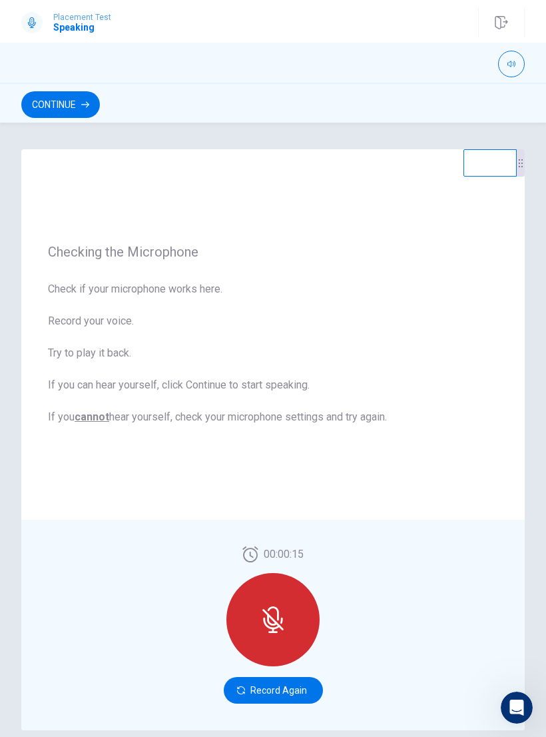
scroll to position [0, 0]
click at [45, 105] on button "Continue" at bounding box center [60, 104] width 79 height 27
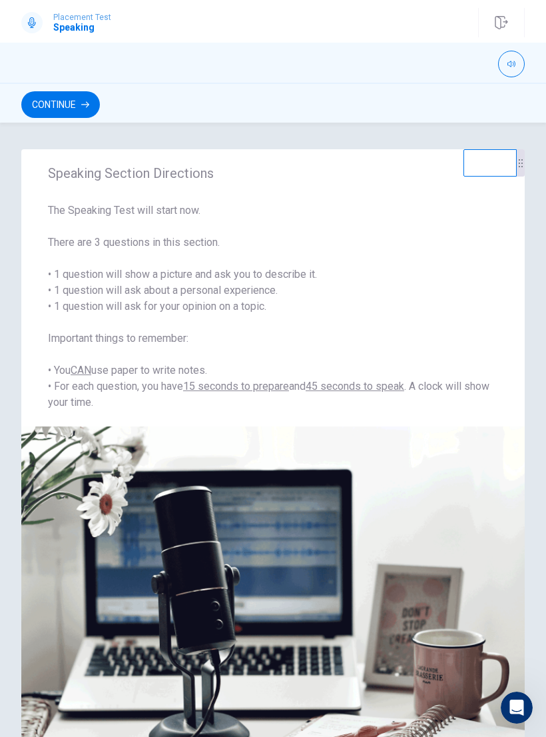
click at [52, 114] on button "Continue" at bounding box center [60, 104] width 79 height 27
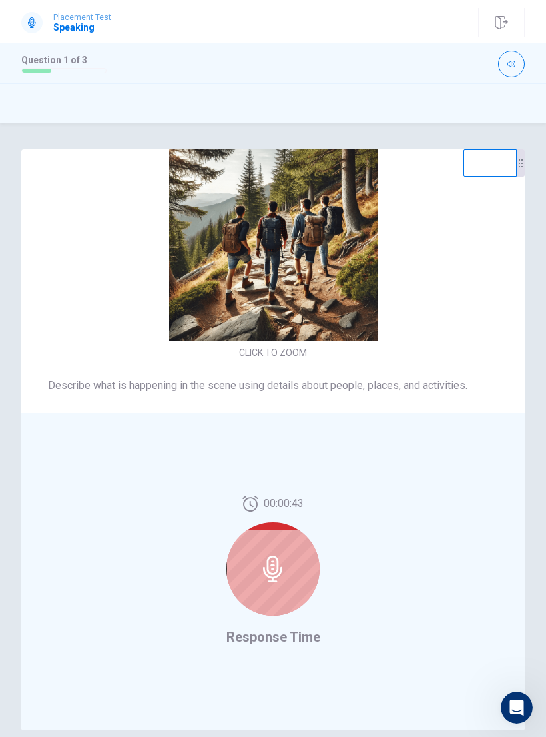
click at [260, 594] on div at bounding box center [273, 568] width 93 height 93
click at [233, 562] on div at bounding box center [273, 568] width 93 height 93
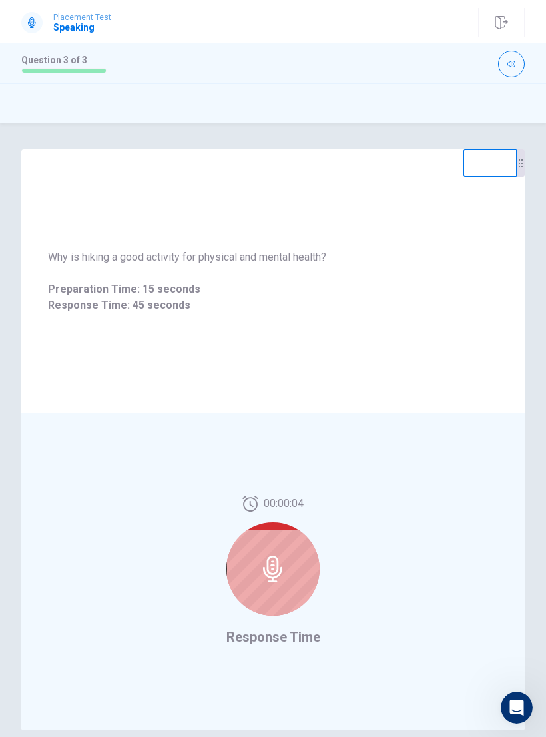
click at [272, 569] on icon at bounding box center [272, 569] width 19 height 27
click at [296, 575] on div at bounding box center [273, 568] width 93 height 93
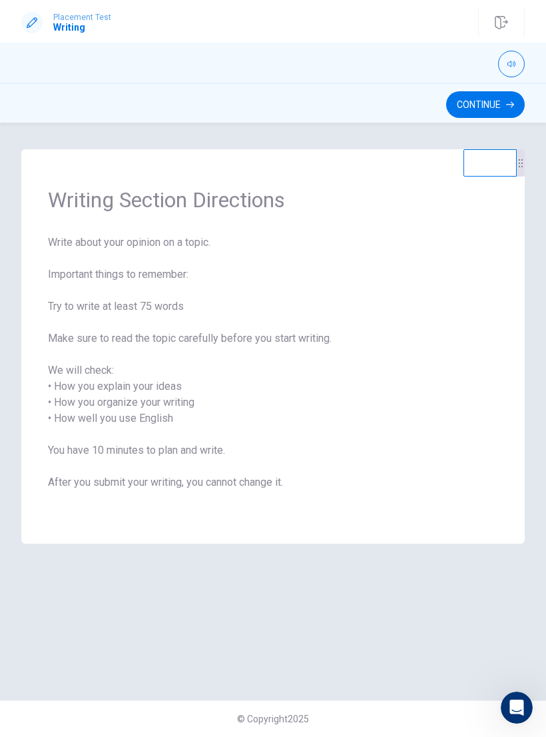
click at [478, 101] on button "Continue" at bounding box center [485, 104] width 79 height 27
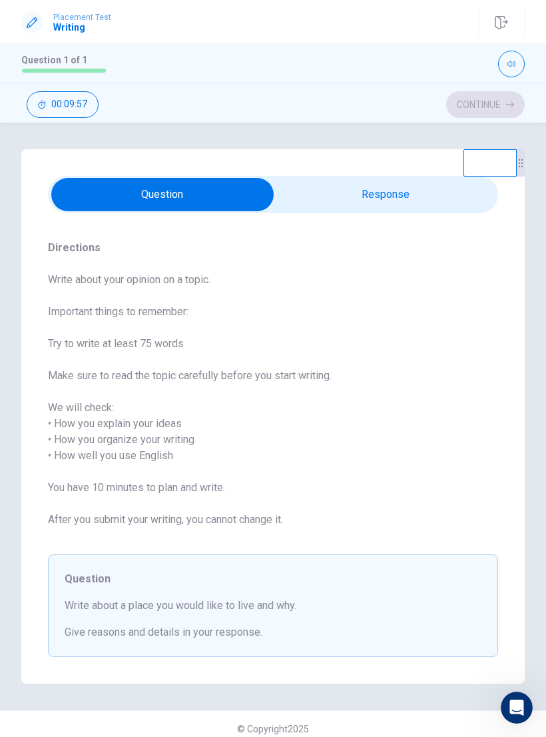
click at [390, 194] on input "checkbox" at bounding box center [163, 194] width 676 height 33
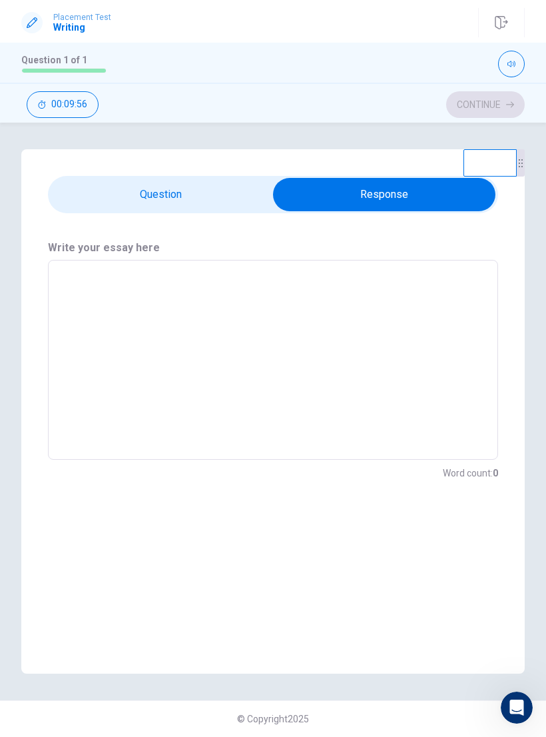
click at [186, 200] on input "checkbox" at bounding box center [385, 194] width 676 height 33
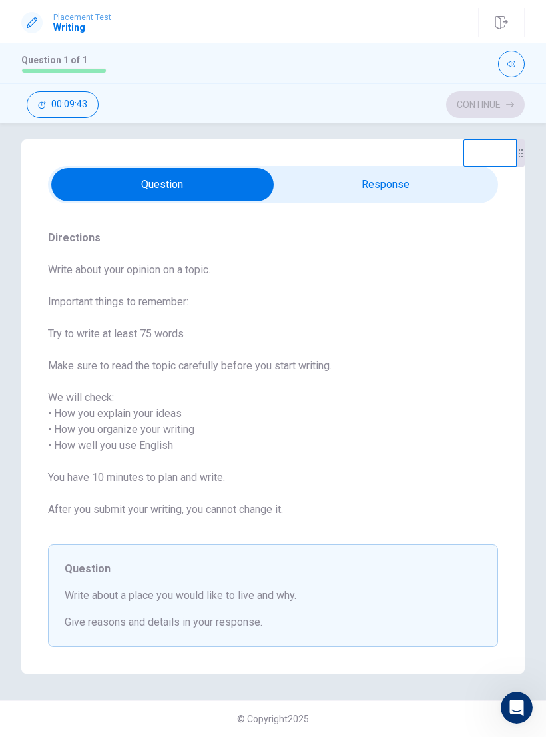
scroll to position [10, 0]
click at [394, 171] on input "checkbox" at bounding box center [163, 184] width 676 height 33
checkbox input "true"
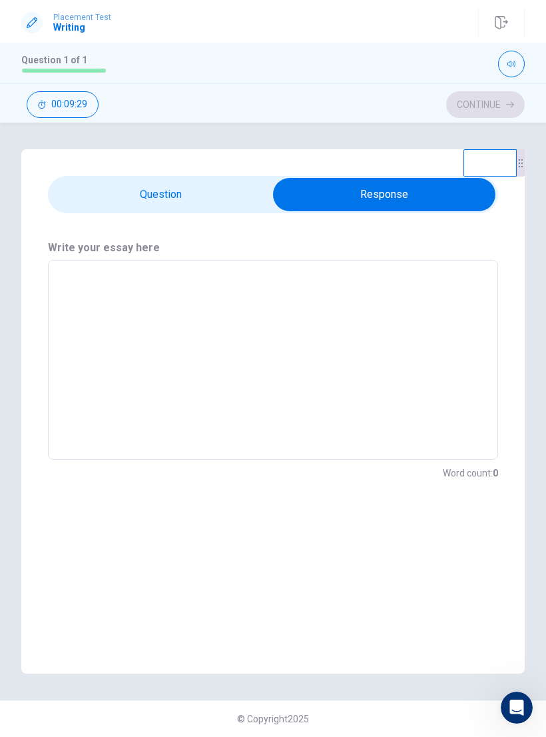
click at [301, 286] on textarea at bounding box center [273, 360] width 432 height 178
type textarea "I"
type textarea "x"
type textarea "I"
type textarea "x"
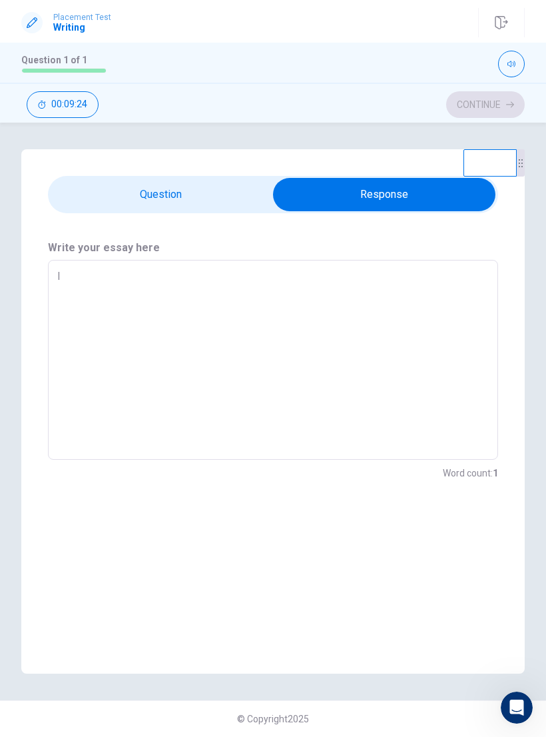
type textarea "I a"
type textarea "x"
type textarea "I a m"
type textarea "x"
type textarea "I 澳门"
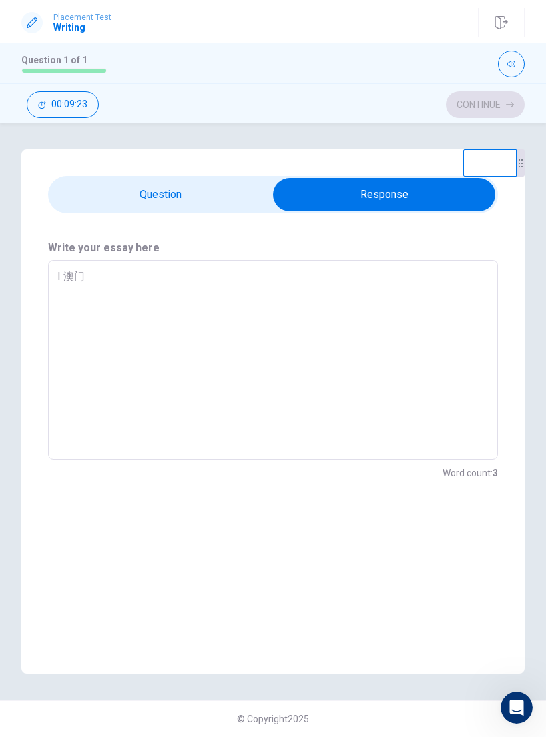
type textarea "x"
type textarea "I 澳"
type textarea "x"
type textarea "I"
type textarea "x"
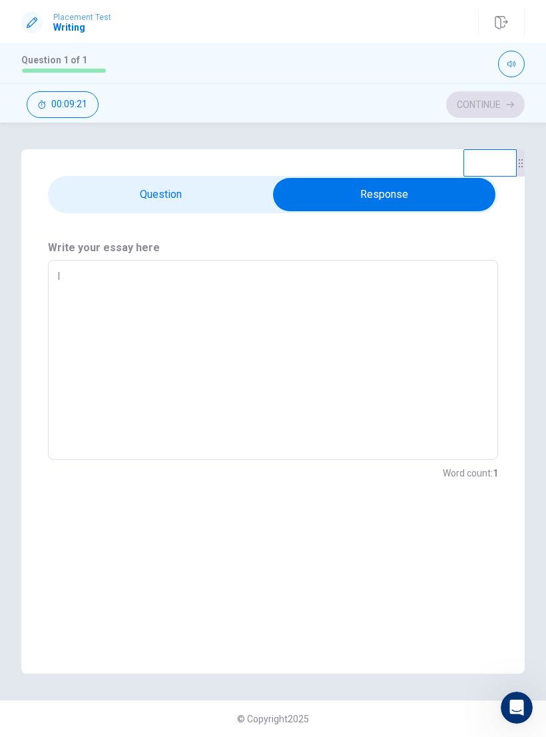
type textarea "I a"
type textarea "x"
type textarea "I am"
type textarea "x"
type textarea "I am"
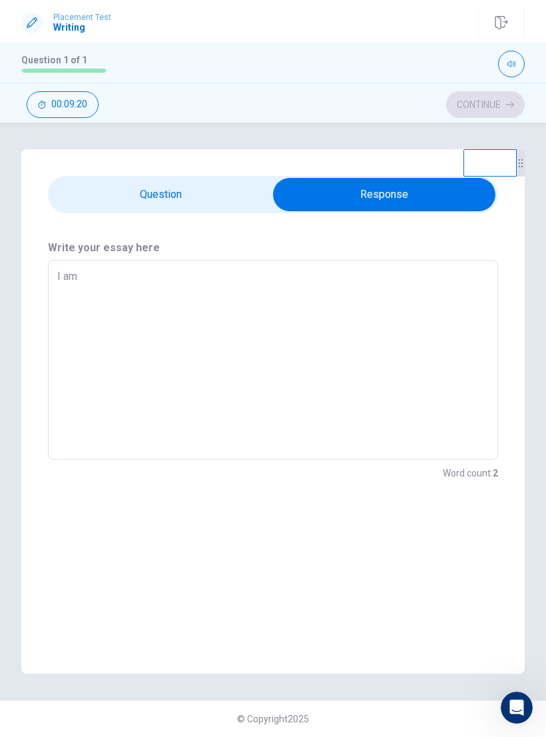
type textarea "x"
type textarea "I am w"
type textarea "x"
type textarea "I am wr"
type textarea "x"
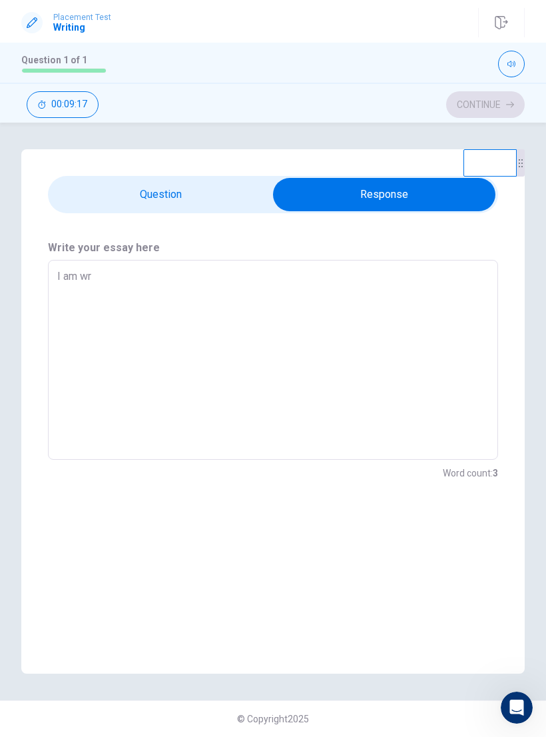
type textarea "I am wri"
type textarea "x"
type textarea "I am writ"
type textarea "x"
type textarea "I am writi"
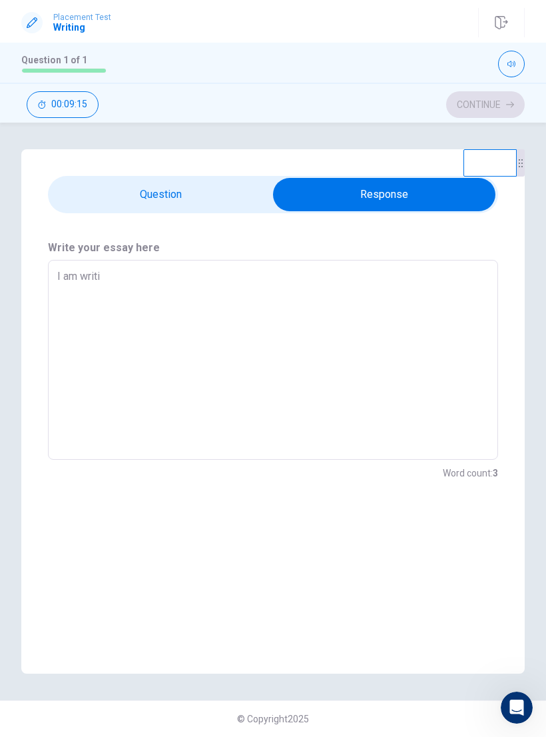
type textarea "x"
type textarea "I am writin"
type textarea "x"
type textarea "I am writing"
type textarea "x"
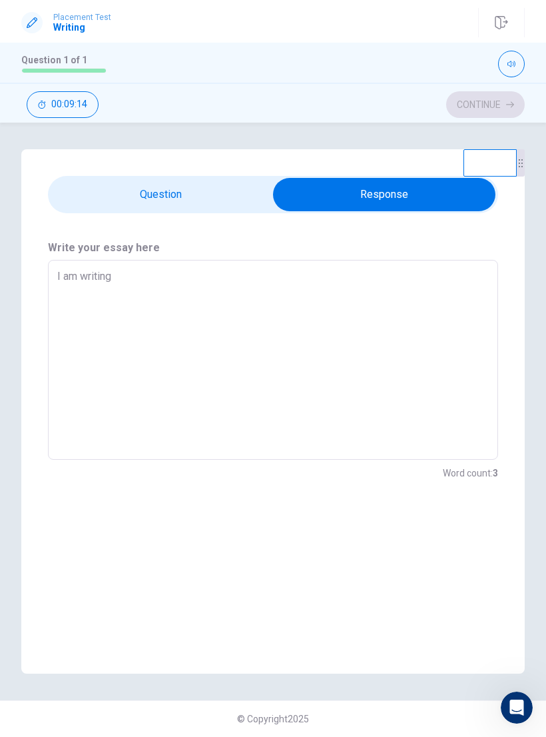
type textarea "I am writing"
type textarea "x"
type textarea "I am writing a"
type textarea "x"
type textarea "I am writing a"
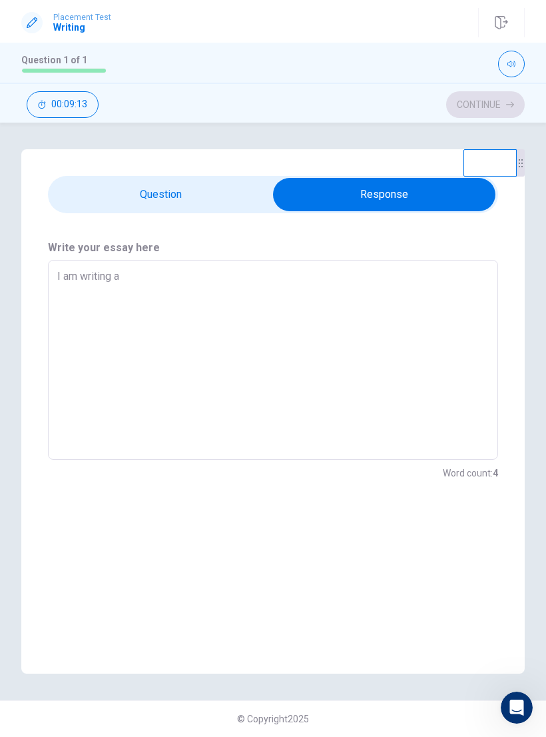
type textarea "x"
type textarea "I am writing a p"
type textarea "x"
type textarea "I am writing a pl"
type textarea "x"
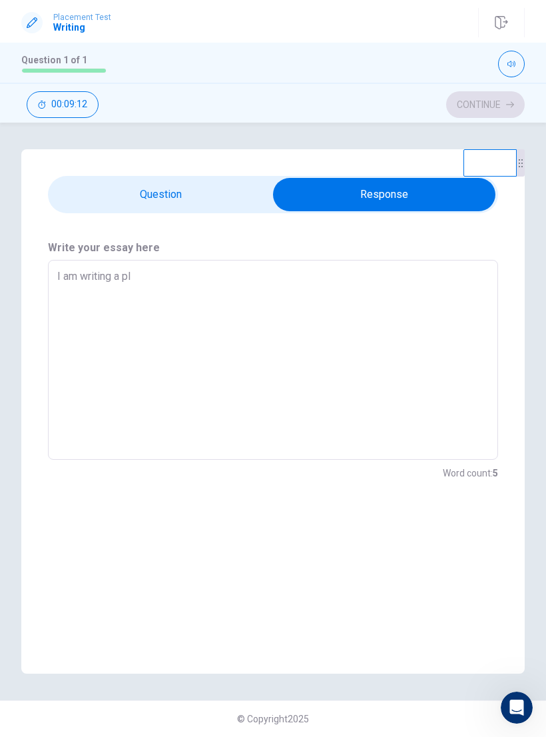
type textarea "I am writing a pla"
type textarea "x"
type textarea "I am writing a plac"
type textarea "x"
type textarea "I am writing a place"
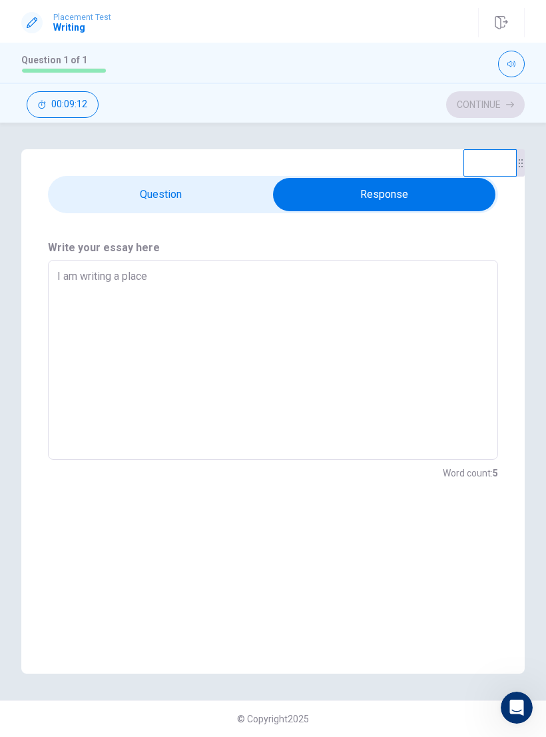
type textarea "x"
type textarea "I am writing a place"
type textarea "x"
type textarea "I am writing a place t"
type textarea "x"
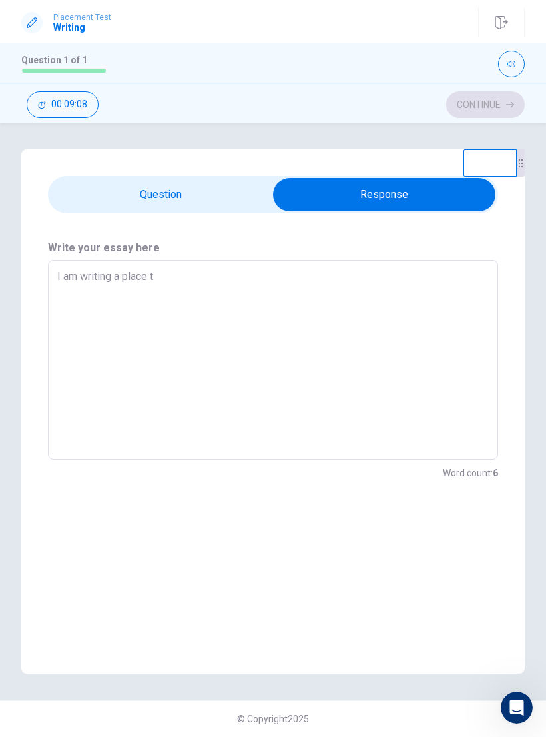
type textarea "I am writing a place th"
type textarea "x"
type textarea "I am writing a place the"
type textarea "x"
type textarea "I am writing a place th"
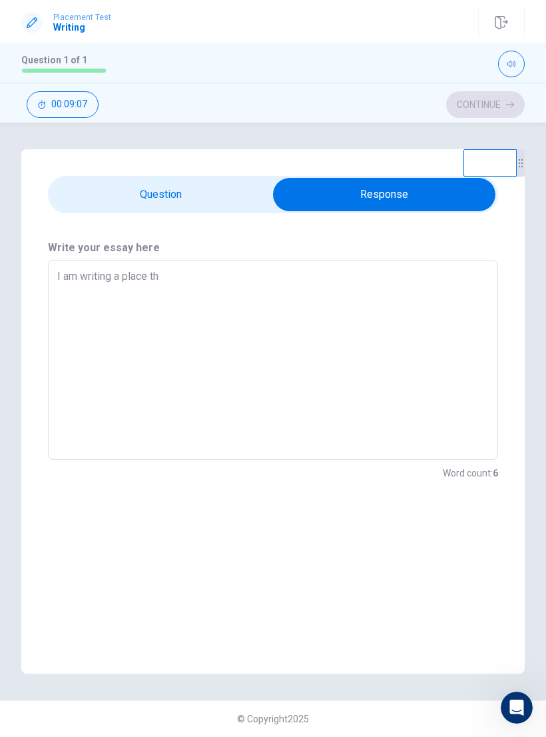
type textarea "x"
type textarea "I am writing a place tha"
type textarea "x"
type textarea "I am writing a place that"
type textarea "x"
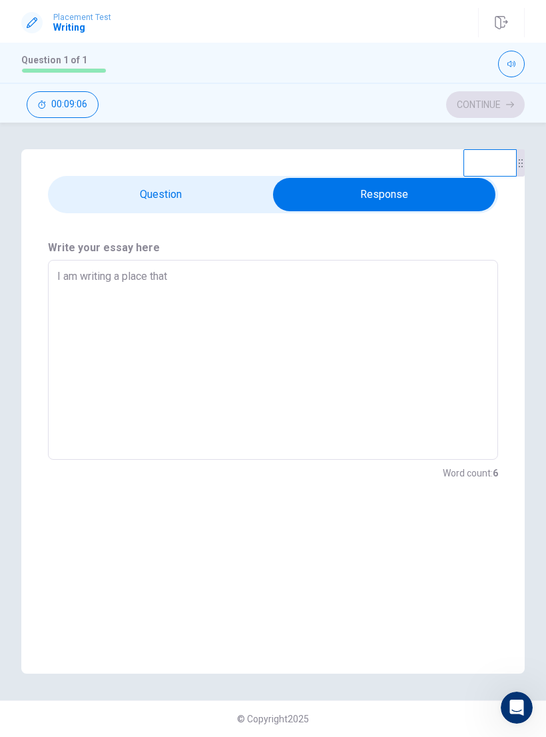
type textarea "I am writing a place that"
type textarea "x"
type textarea "I am writing a place that u"
type textarea "x"
type textarea "I am writing a place that"
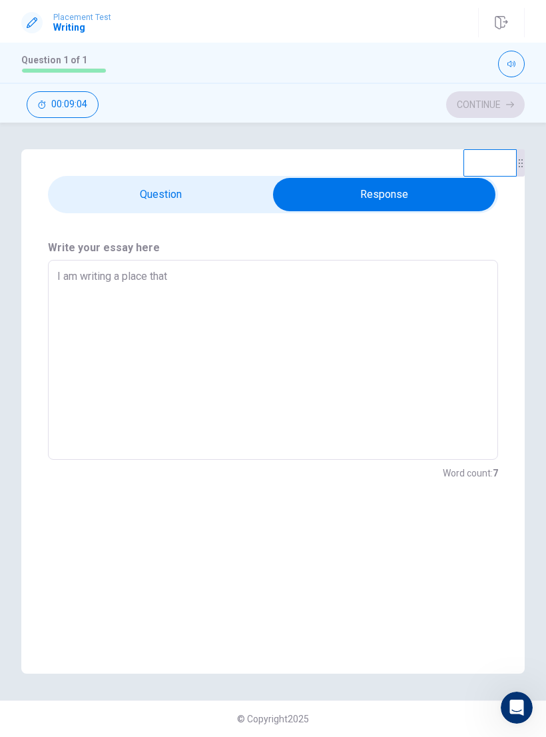
type textarea "x"
type textarea "I am writing a place that i"
type textarea "x"
type textarea "I am writing a place that i"
type textarea "x"
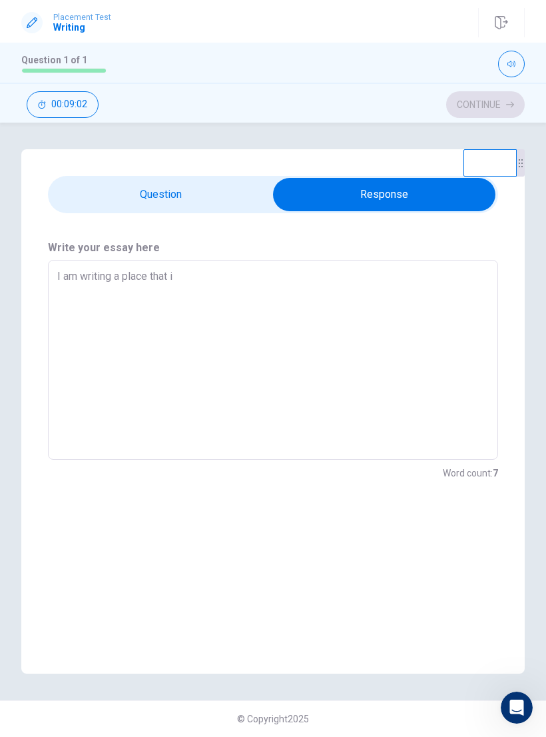
type textarea "I am writing a place that i I"
type textarea "x"
type textarea "I am writing a place that i I"
type textarea "x"
type textarea "I am writing a place that i I"
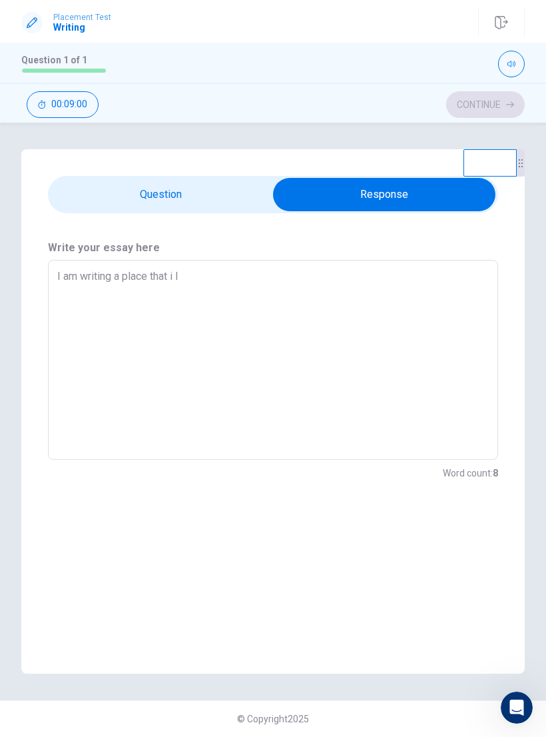
type textarea "x"
type textarea "I am writing a place that i"
type textarea "x"
type textarea "I am writing a place that i"
type textarea "x"
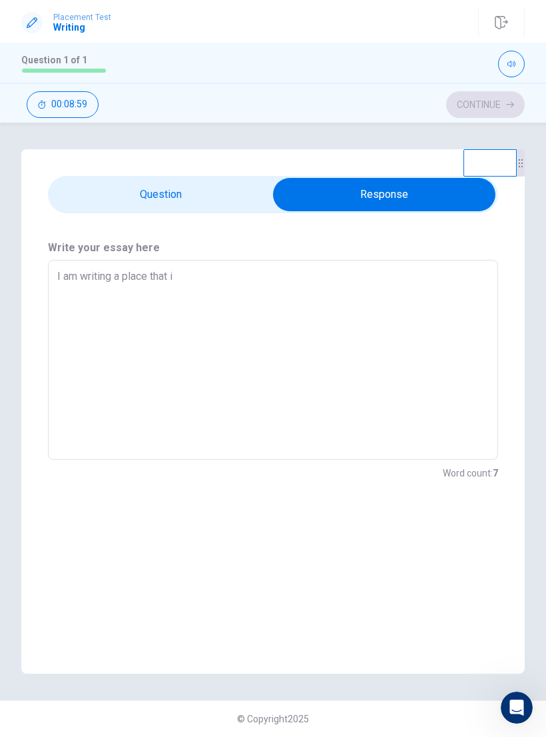
type textarea "I am writing a place that"
type textarea "x"
type textarea "I am writing a place that I"
type textarea "x"
type textarea "I am writing a place that I"
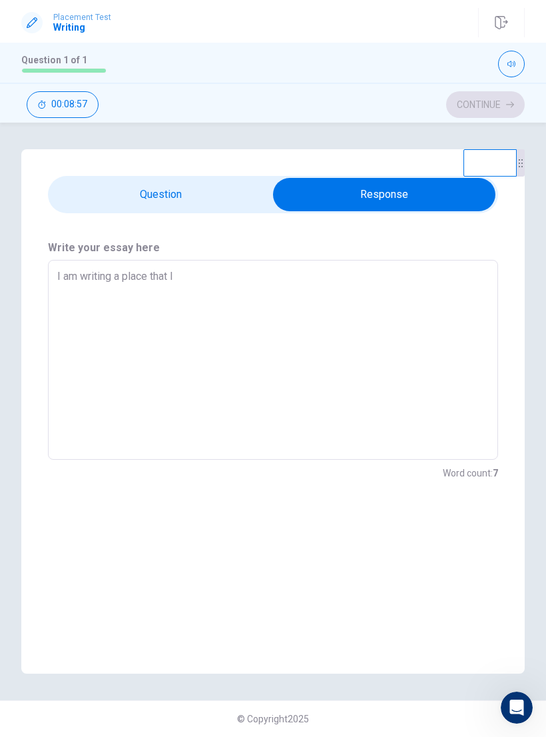
type textarea "x"
type textarea "I am writing a place that I w"
type textarea "x"
type textarea "I am writing a place that I wo"
type textarea "x"
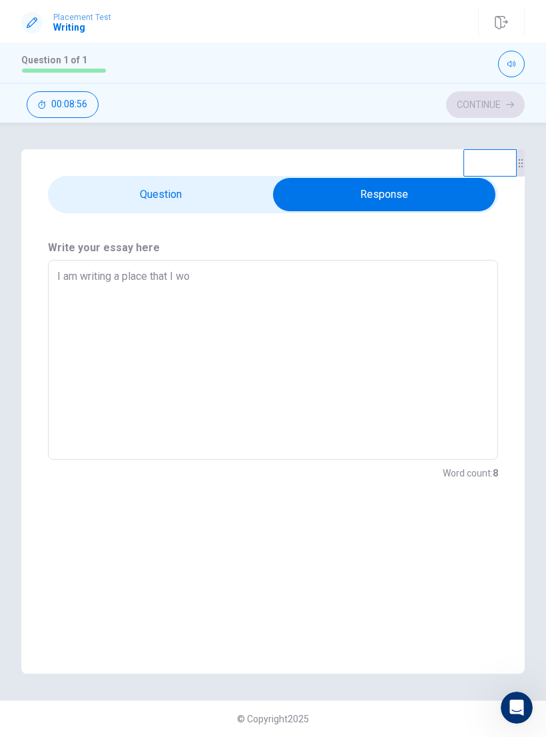
type textarea "I am writing a place that I wou"
type textarea "x"
type textarea "I am writing a place that I woul"
type textarea "x"
type textarea "I am writing a place that I would"
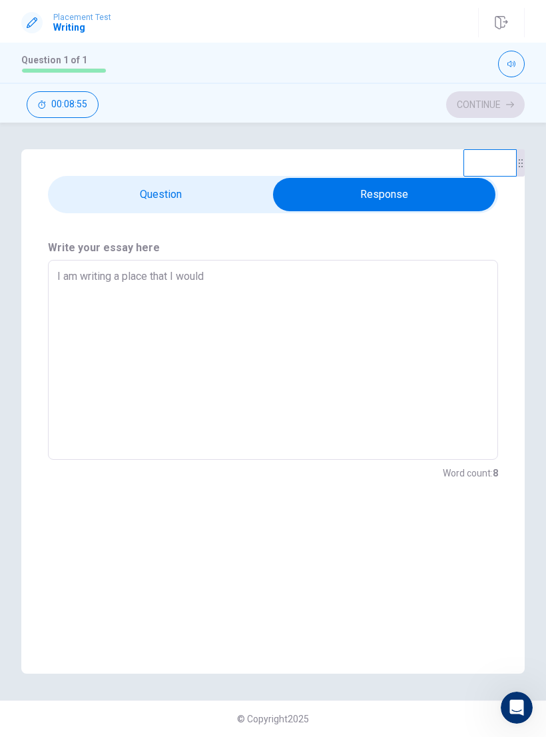
type textarea "x"
type textarea "I am writing a place that I would"
type textarea "x"
type textarea "I am writing a place that I would l"
type textarea "x"
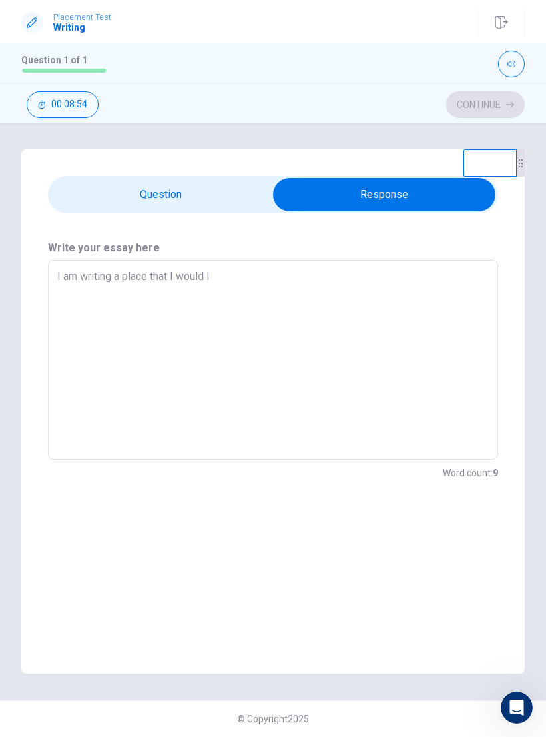
type textarea "I am writing a place that I would li"
type textarea "x"
type textarea "I am writing a place that I would lik"
type textarea "x"
type textarea "I am writing a place that I would like"
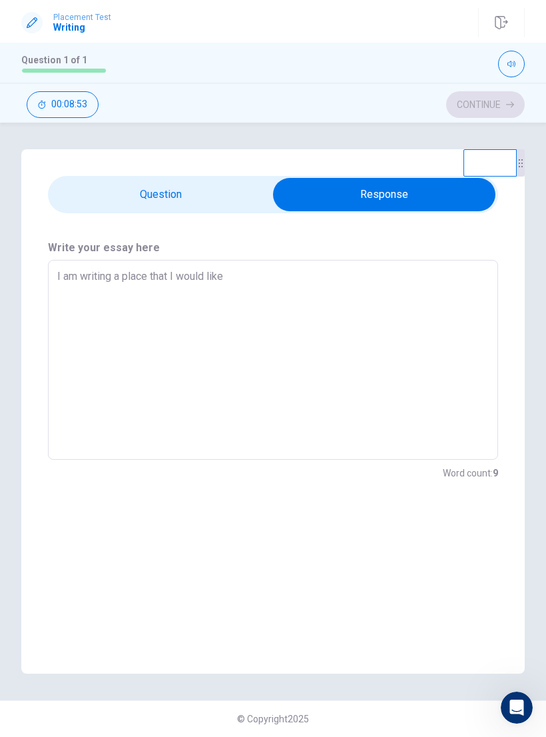
type textarea "x"
type textarea "I am writing a place that I would like"
type textarea "x"
type textarea "I am writing a place that I would like t"
type textarea "x"
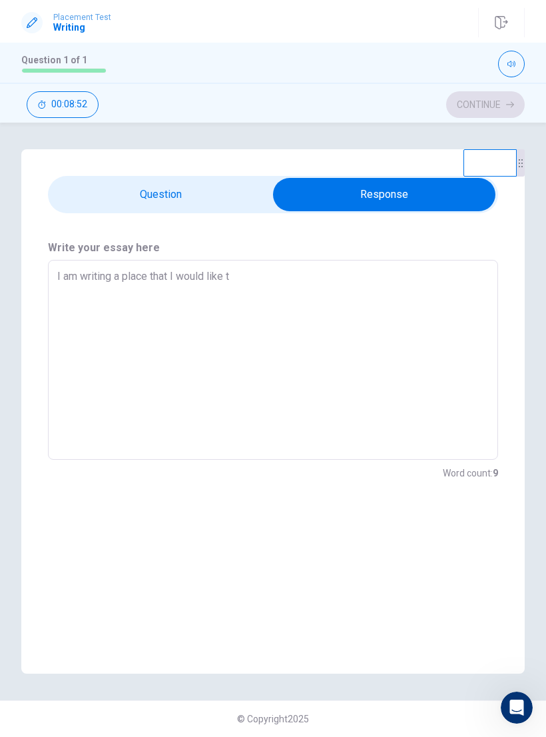
type textarea "I am writing a place that I would like to"
type textarea "x"
type textarea "I am writing a place that I would like to"
type textarea "x"
type textarea "I am writing a place that I would like to l"
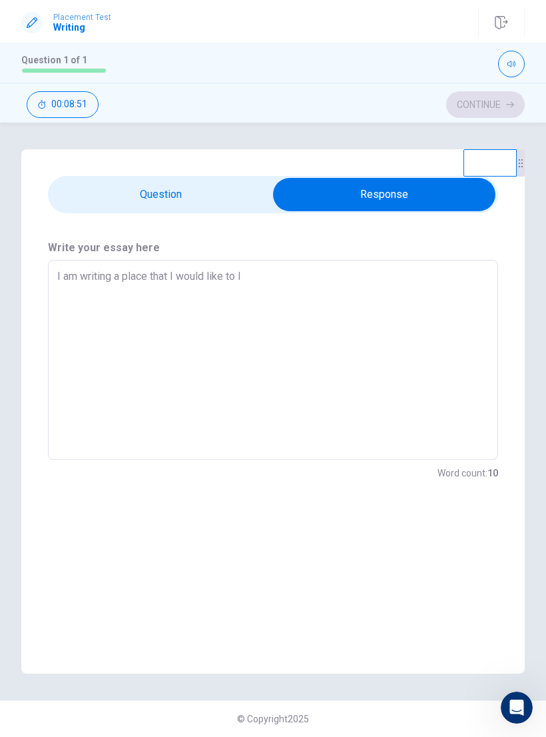
type textarea "x"
type textarea "I am writing a place that I would like to li"
type textarea "x"
type textarea "I am writing a place that I would like to liv"
type textarea "x"
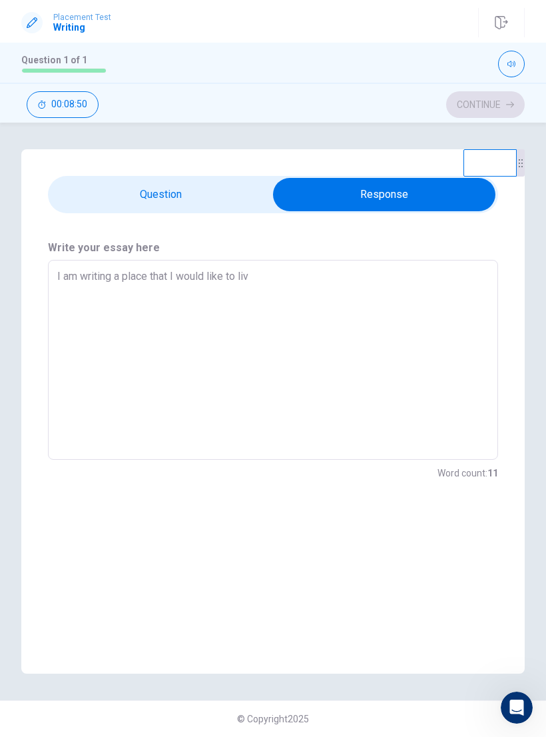
type textarea "I am writing a place that I would like to live"
type textarea "x"
type textarea "I am writing a place that I would like to live."
type textarea "x"
type textarea "I am writing a place that I would like to live."
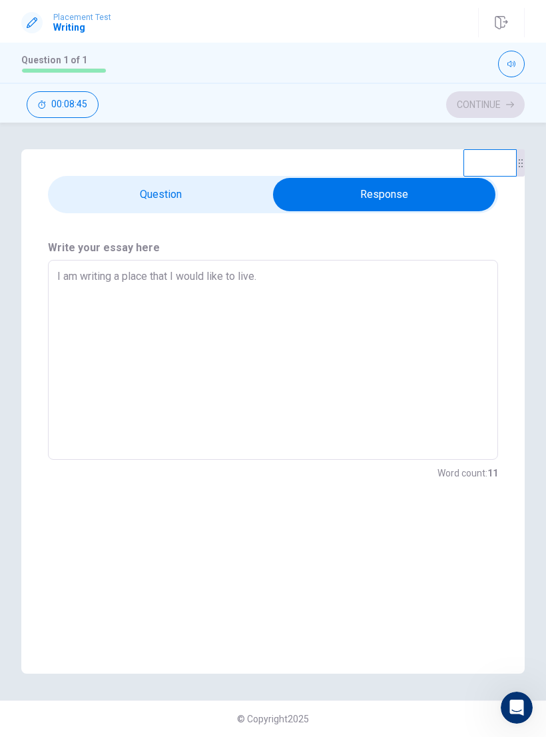
type textarea "x"
type textarea "I am writing a place that I would like to live. W"
type textarea "x"
type textarea "I am writing a place that I would like to live. We"
type textarea "x"
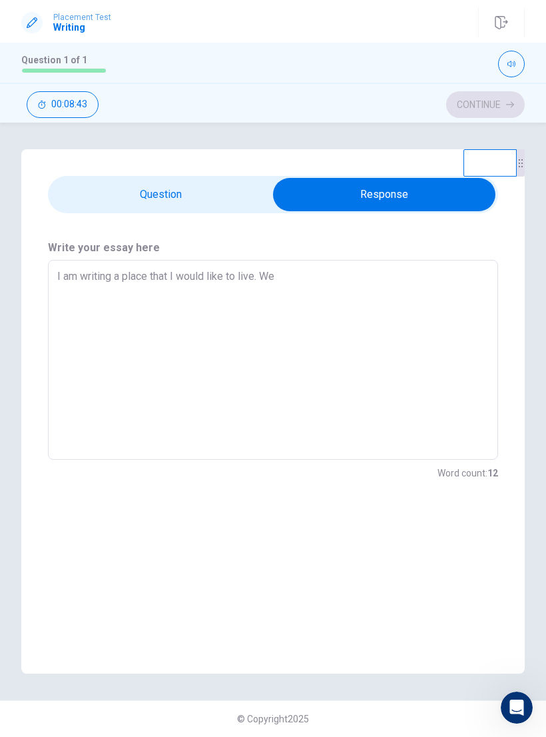
type textarea "I am writing a place that I would like to live. Wel"
type textarea "x"
type textarea "I am writing a place that I would like to live. Well"
type textarea "x"
type textarea "I am writing a place that I would like to live. Well"
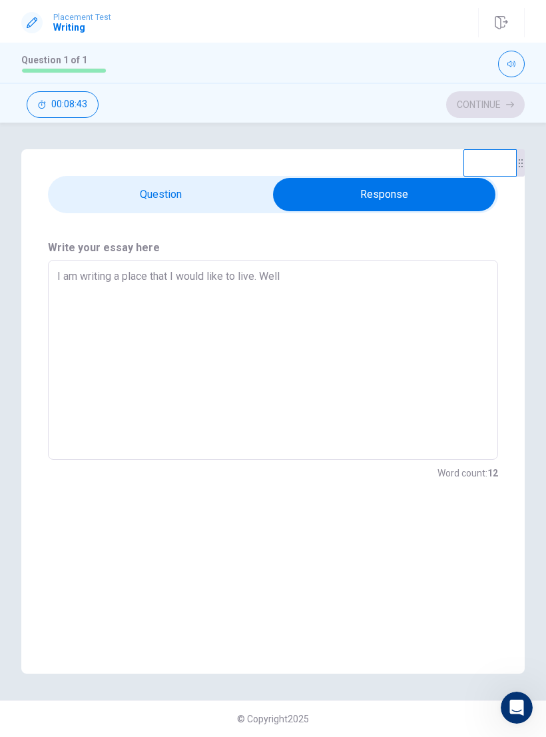
type textarea "x"
type textarea "I am writing a place that I would like to live. Well t"
type textarea "x"
type textarea "I am writing a place that I would like to live. Well th"
type textarea "x"
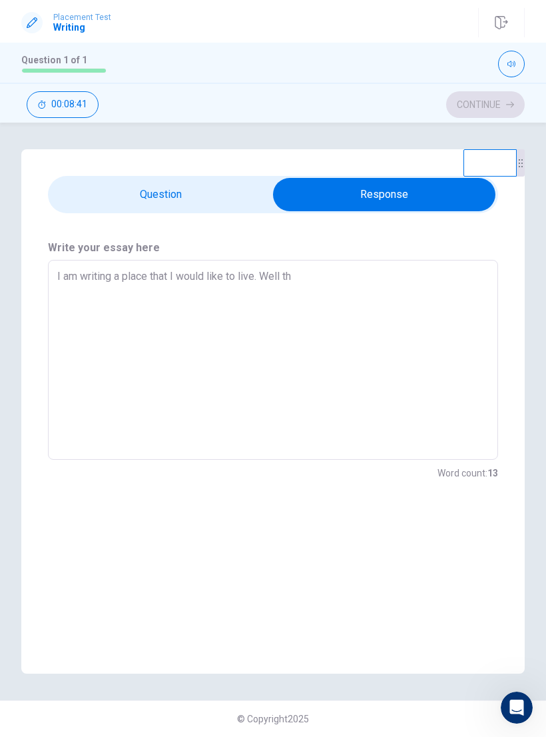
type textarea "I am writing a place that I would like to live. Well the"
type textarea "x"
type textarea "I am writing a place that I would like to live. Well the"
type textarea "x"
type textarea "I am writing a place that I would like to live. Well the p"
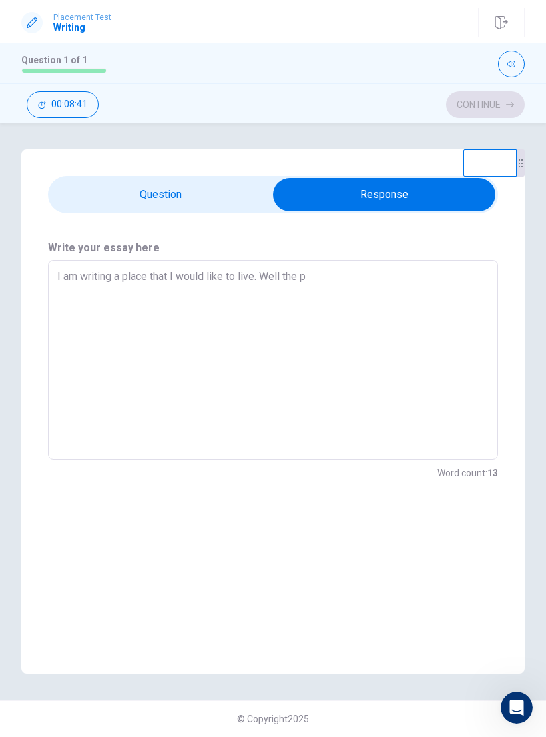
type textarea "x"
type textarea "I am writing a place that I would like to live. Well the pl"
type textarea "x"
type textarea "I am writing a place that I would like to live. Well the pla"
type textarea "x"
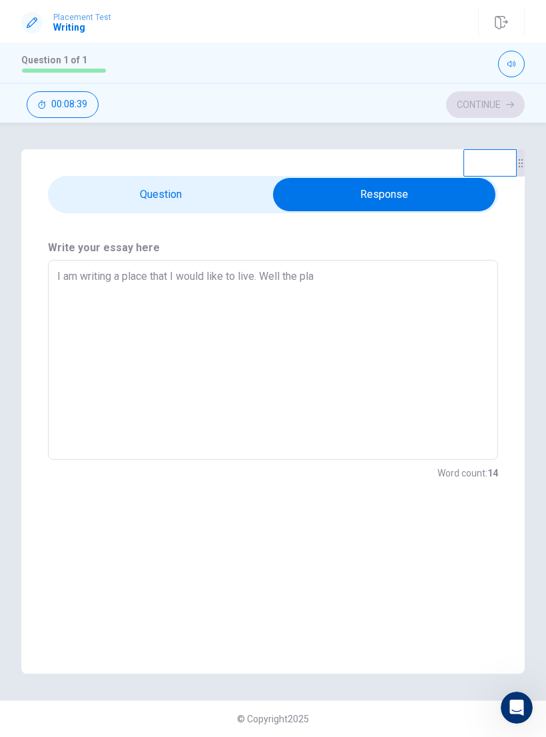
type textarea "I am writing a place that I would like to live. Well the plac"
type textarea "x"
type textarea "I am writing a place that I would like to live. Well the place"
type textarea "x"
type textarea "I am writing a place that I would like to live. Well the place"
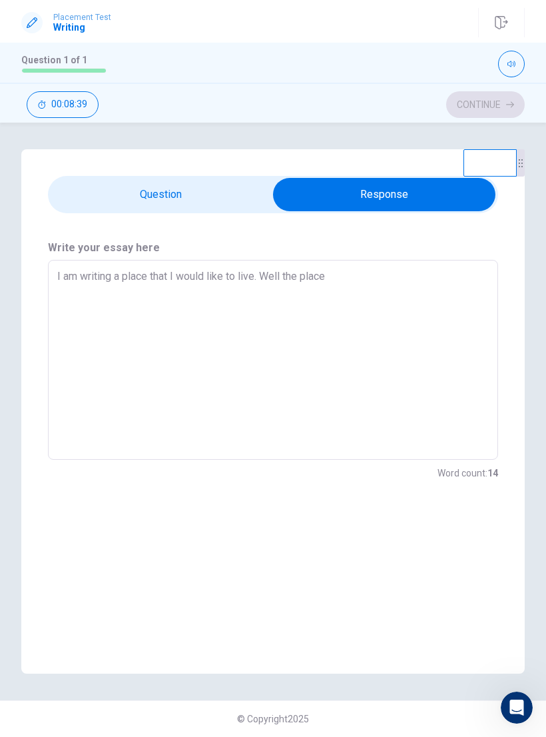
type textarea "x"
type textarea "I am writing a place that I would like to live. Well the place i"
type textarea "x"
type textarea "I am writing a place that I would like to live. Well the place is"
type textarea "x"
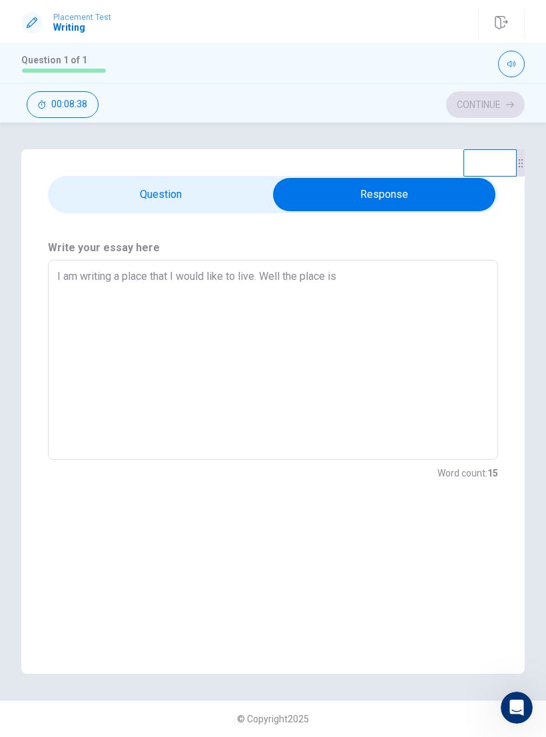
type textarea "I am writing a place that I would like to live. Well the place is"
type textarea "x"
type textarea "I am writing a place that I would like to live. Well the place is m"
type textarea "x"
type textarea "I am writing a place that I would like to live. Well the place is my"
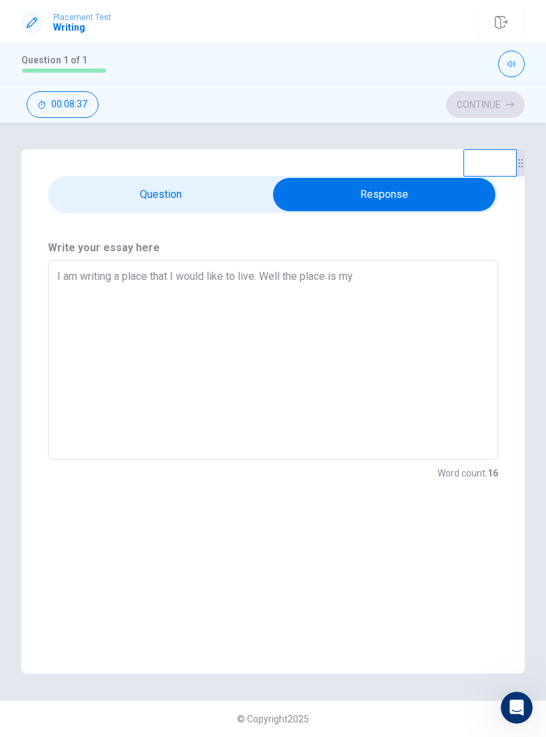
type textarea "x"
type textarea "I am writing a place that I would like to live. Well the place is my"
type textarea "x"
type textarea "I am writing a place that I would like to live. Well the place is my h"
type textarea "x"
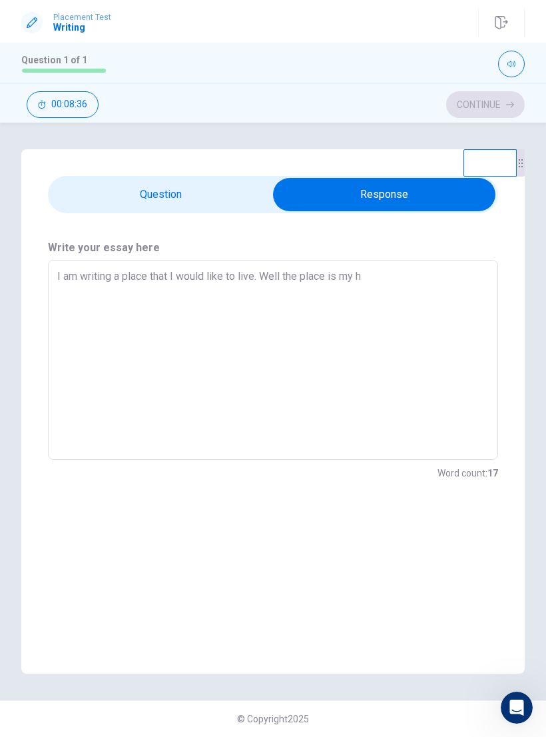
type textarea "I am writing a place that I would like to live. Well the place is my ho"
type textarea "x"
type textarea "I am writing a place that I would like to live. Well the place is my hom"
type textarea "x"
type textarea "I am writing a place that I would like to live. Well the place is my home"
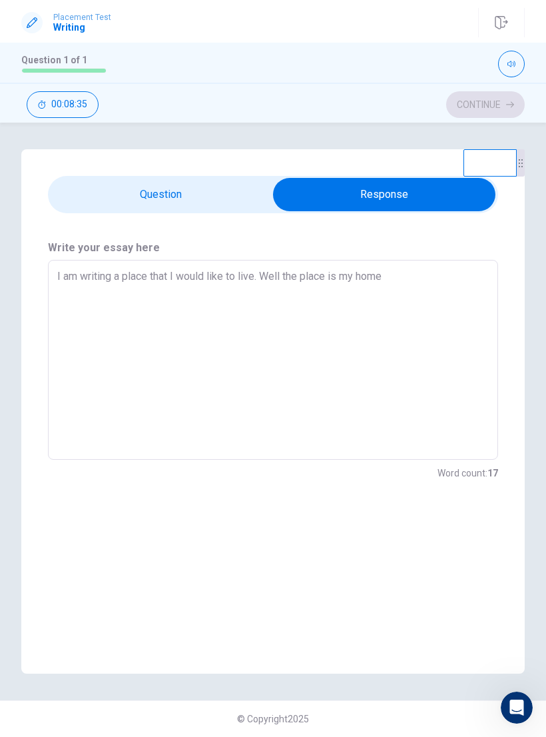
type textarea "x"
type textarea "I am writing a place that I would like to live. Well the place is my home"
type textarea "x"
click at [118, 188] on input "checkbox" at bounding box center [385, 194] width 676 height 33
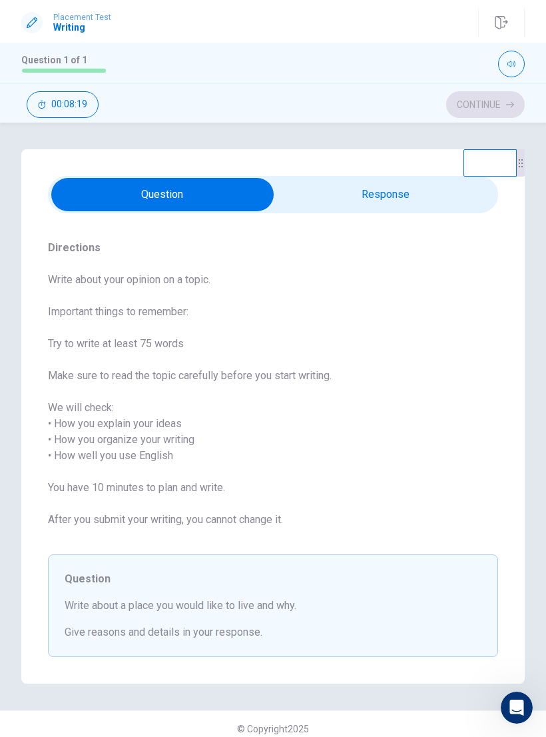
click at [409, 191] on input "checkbox" at bounding box center [163, 194] width 676 height 33
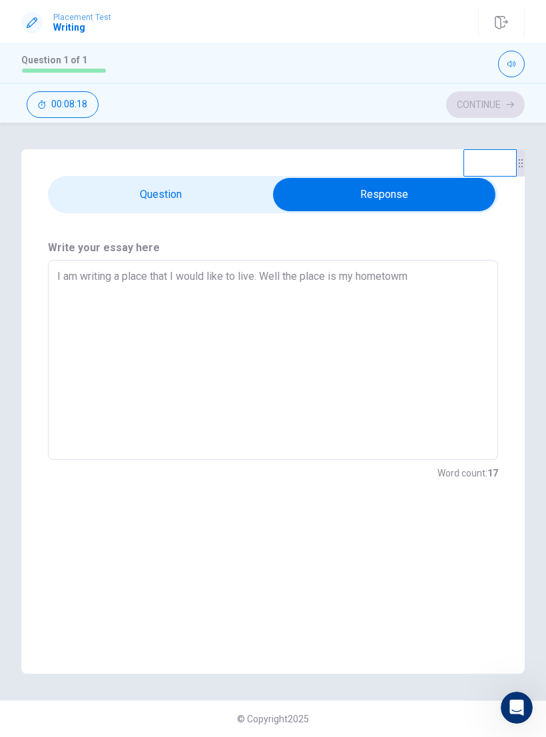
click at [424, 282] on textarea "I am writing a place that I would like to live. Well the place is my hometowm" at bounding box center [273, 360] width 432 height 178
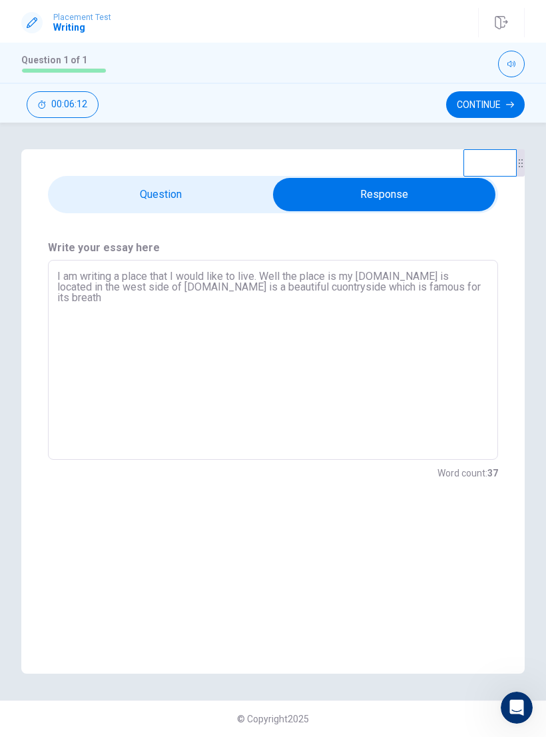
click at [448, 302] on textarea "I am writing a place that I would like to live. Well the place is my [DOMAIN_NA…" at bounding box center [273, 360] width 432 height 178
click at [100, 199] on input "checkbox" at bounding box center [385, 194] width 676 height 33
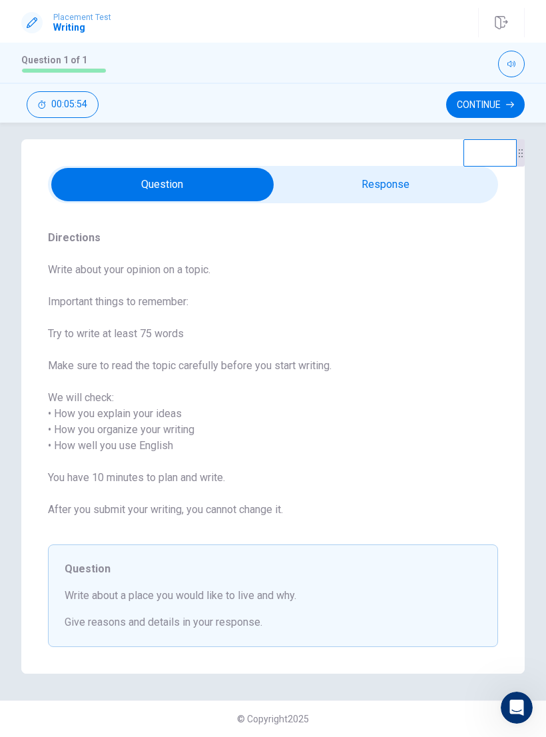
scroll to position [10, 0]
click at [308, 170] on input "checkbox" at bounding box center [163, 184] width 676 height 33
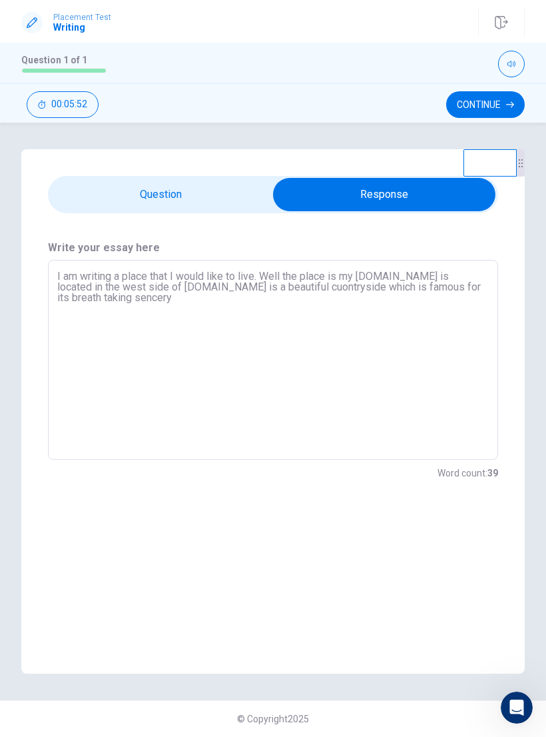
click at [116, 300] on textarea "I am writing a place that I would like to live. Well the place is my [DOMAIN_NA…" at bounding box center [273, 360] width 432 height 178
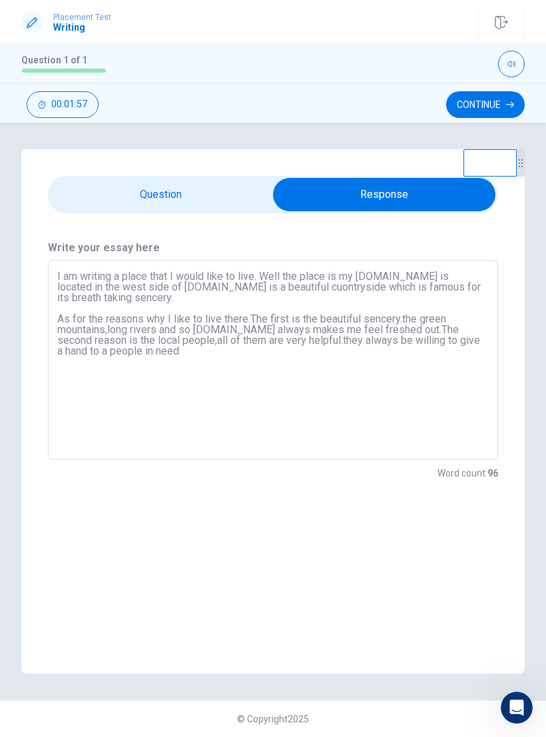
click at [102, 198] on input "checkbox" at bounding box center [385, 194] width 676 height 33
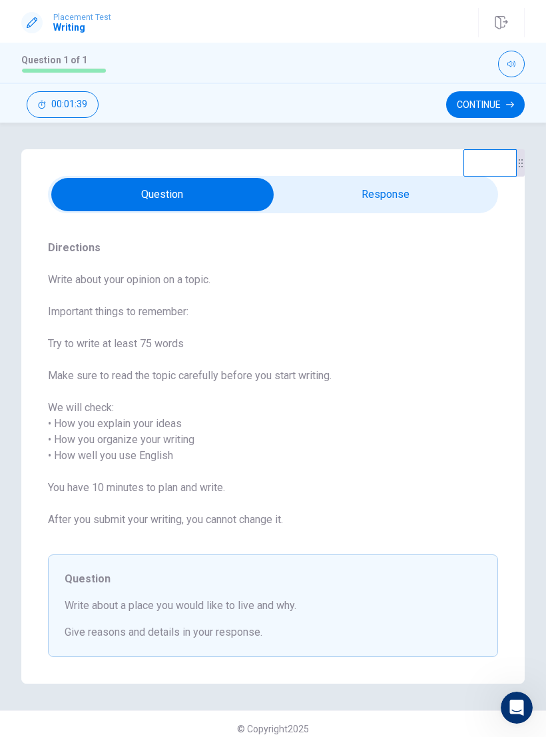
click at [401, 201] on input "checkbox" at bounding box center [163, 194] width 676 height 33
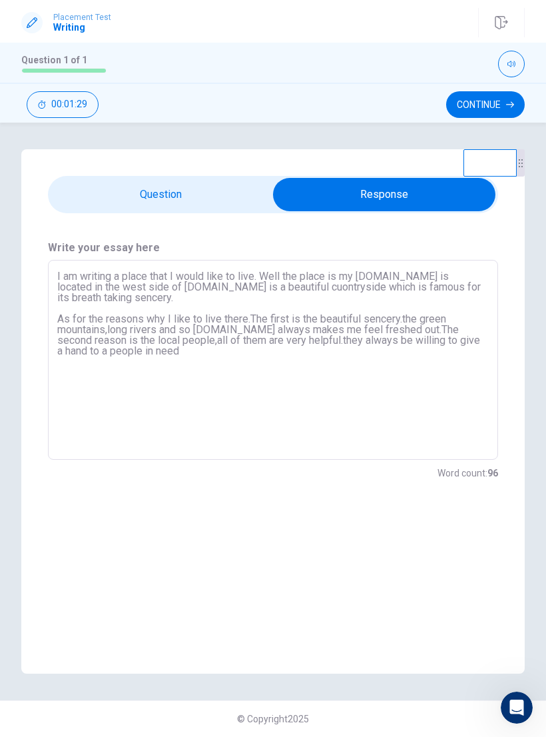
click at [131, 352] on textarea "I am writing a place that I would like to live. Well the place is my [DOMAIN_NA…" at bounding box center [273, 360] width 432 height 178
